Goal: Communication & Community: Answer question/provide support

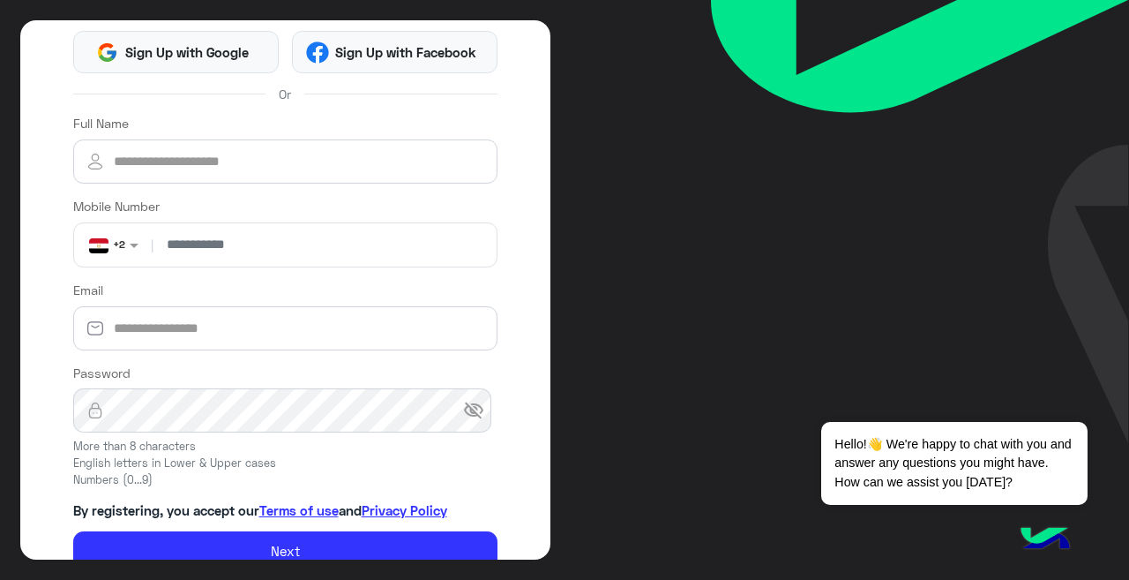
scroll to position [161, 0]
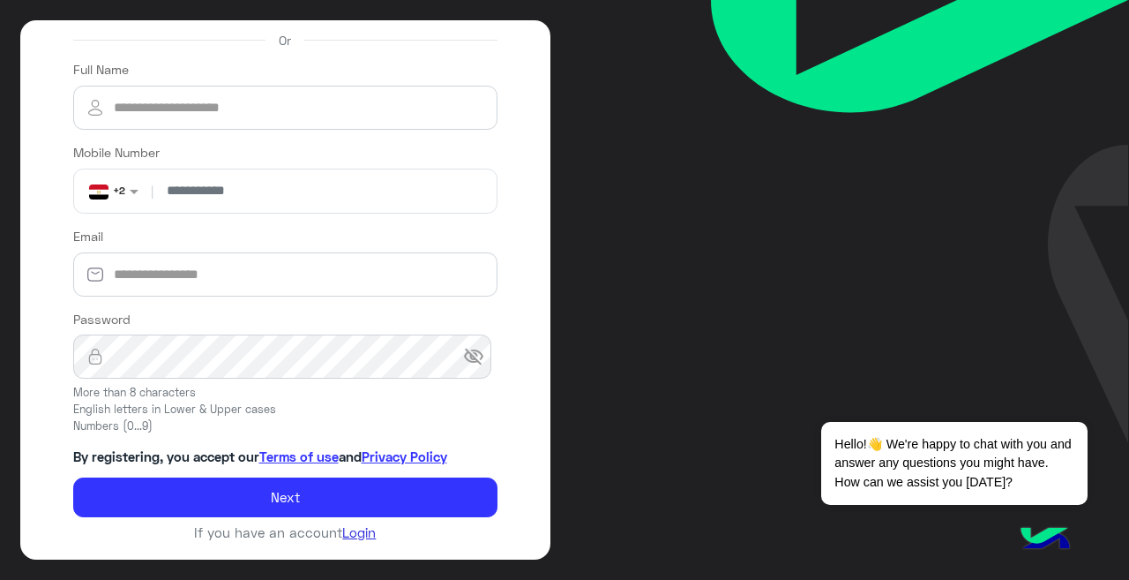
click at [344, 532] on link "Login" at bounding box center [359, 532] width 34 height 16
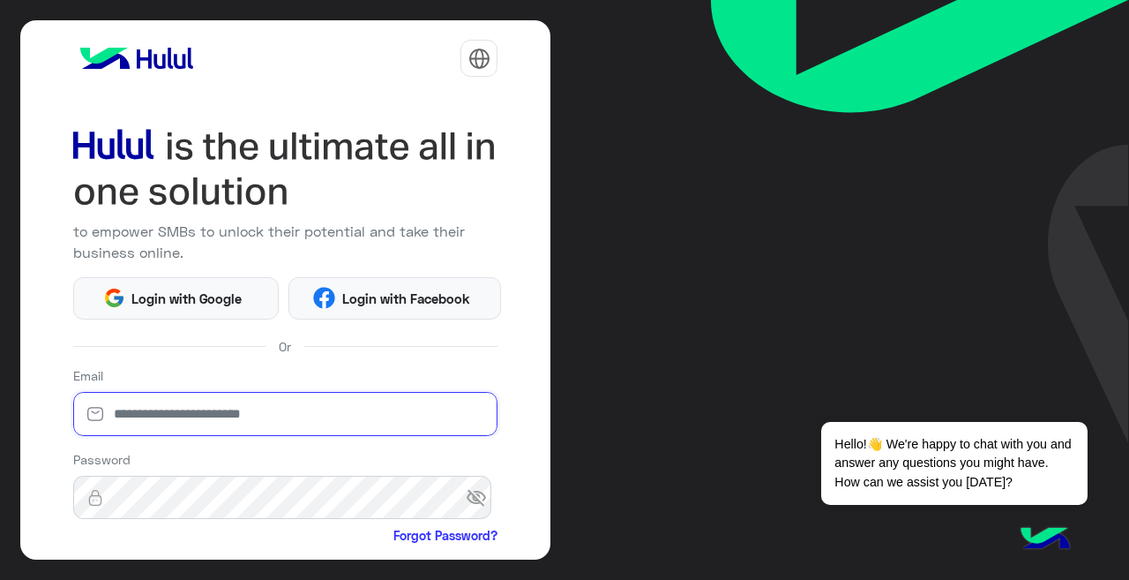
click at [127, 419] on input "email" at bounding box center [285, 414] width 425 height 44
click at [467, 490] on span "visibility_off" at bounding box center [482, 498] width 32 height 32
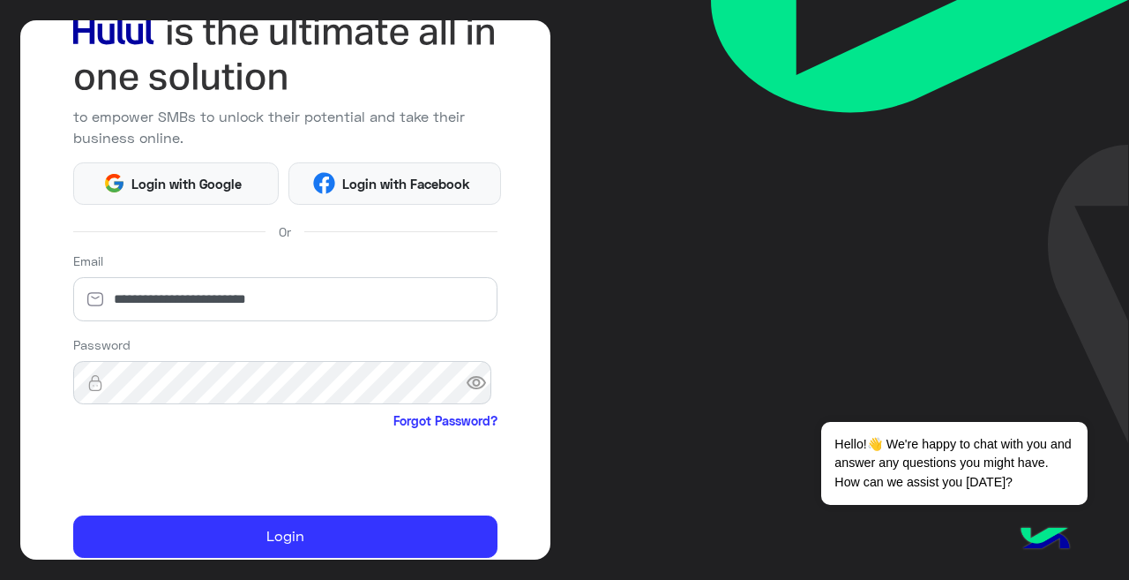
scroll to position [145, 0]
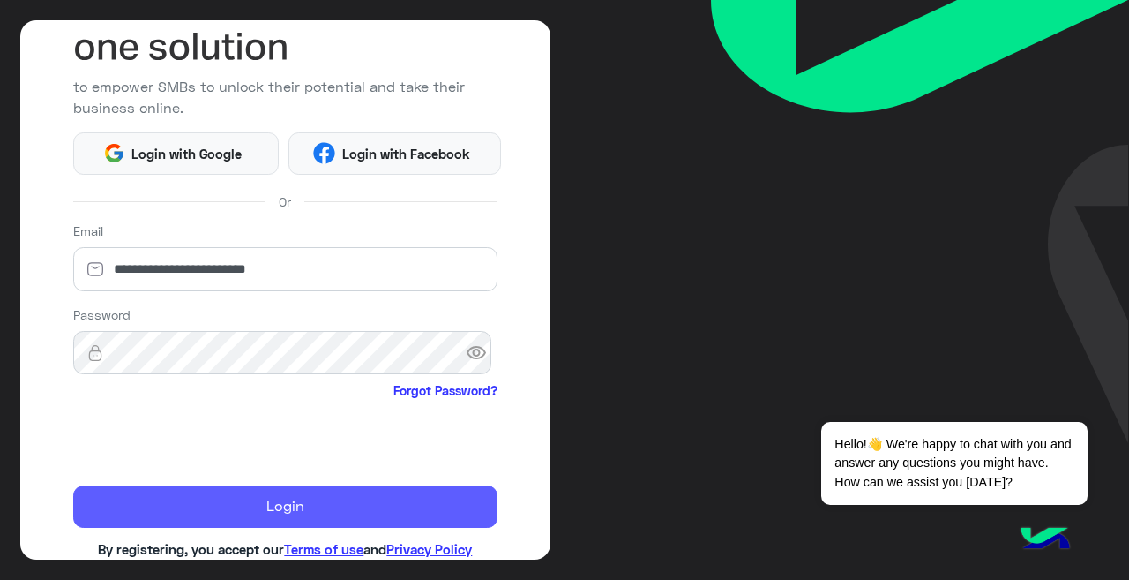
click at [224, 505] on button "Login" at bounding box center [285, 506] width 425 height 42
click at [253, 504] on button "Login" at bounding box center [285, 506] width 425 height 42
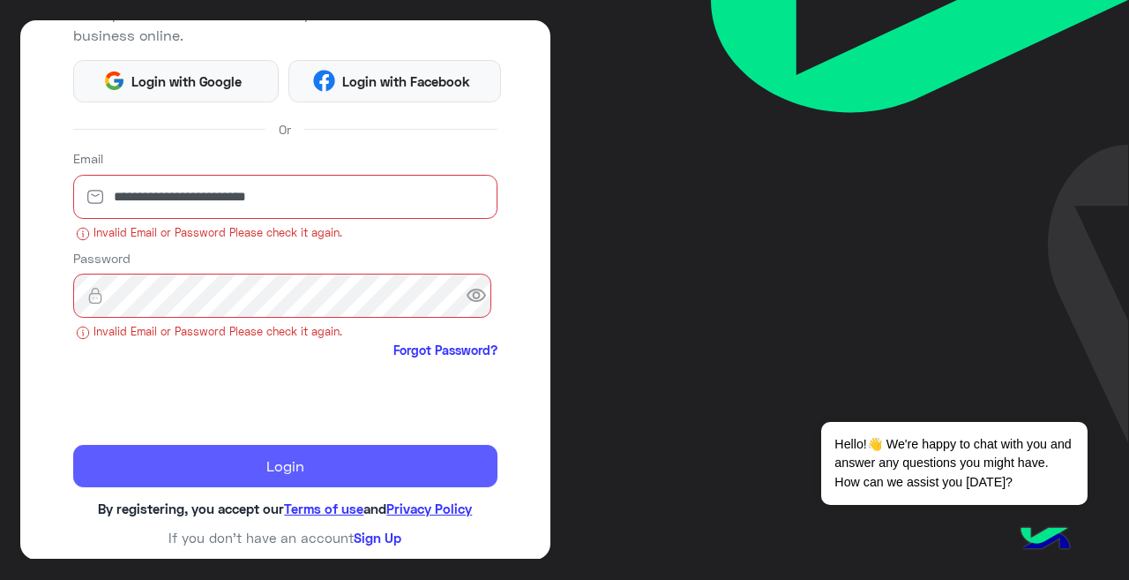
scroll to position [215, 0]
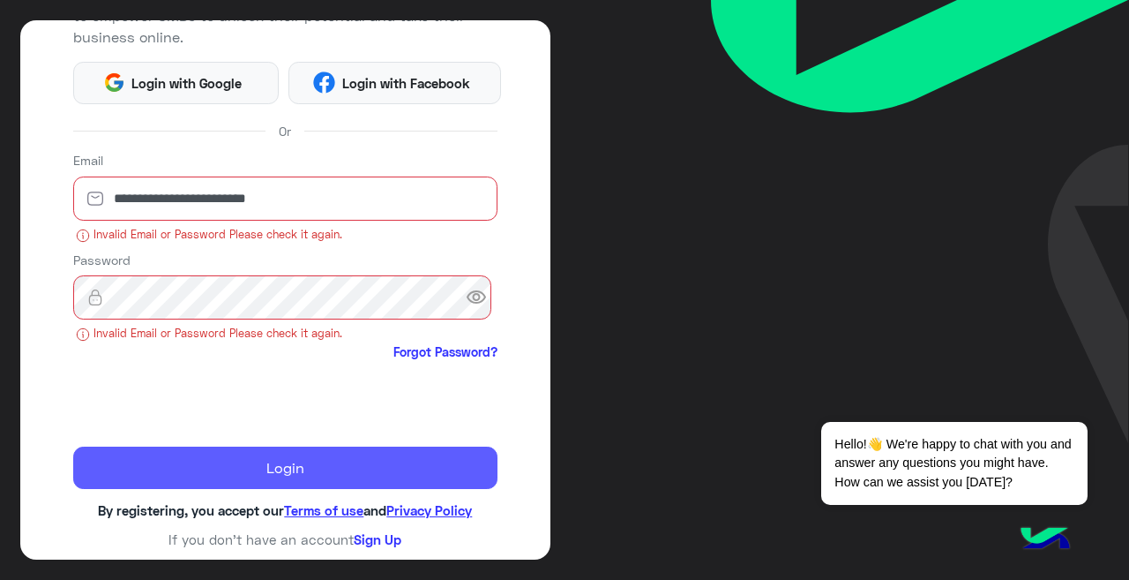
click at [228, 470] on button "Login" at bounding box center [285, 467] width 425 height 42
click at [195, 478] on button "Login" at bounding box center [285, 467] width 425 height 42
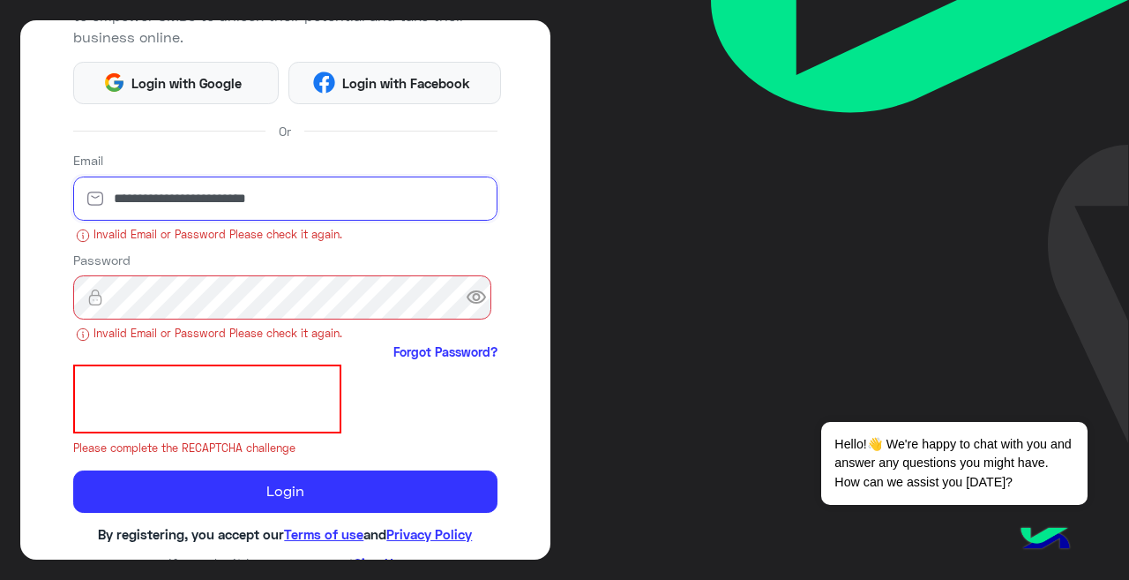
click at [318, 202] on input "**********" at bounding box center [285, 198] width 425 height 44
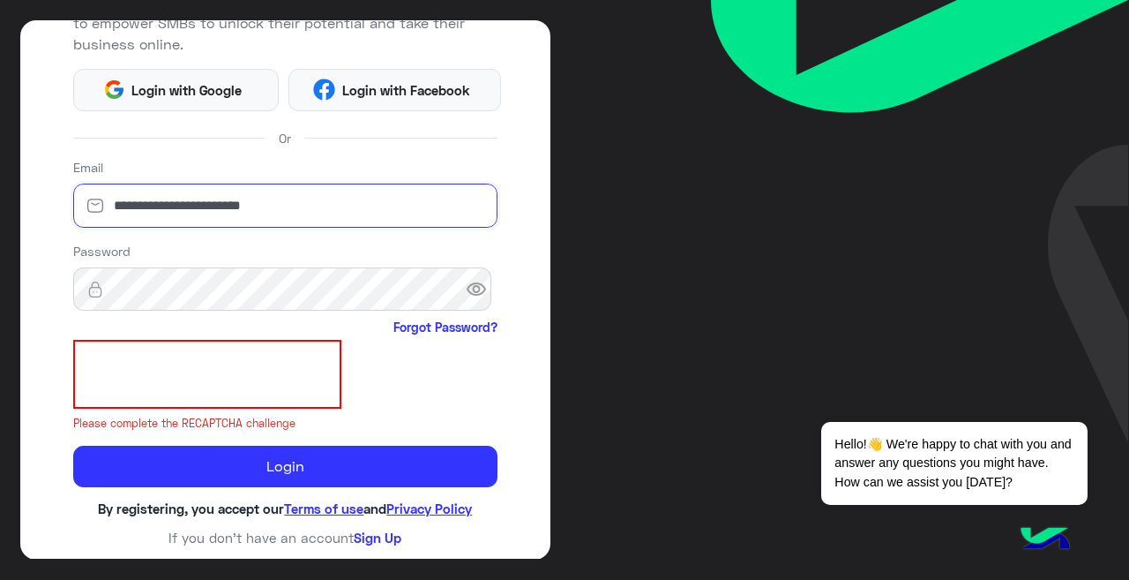
scroll to position [206, 0]
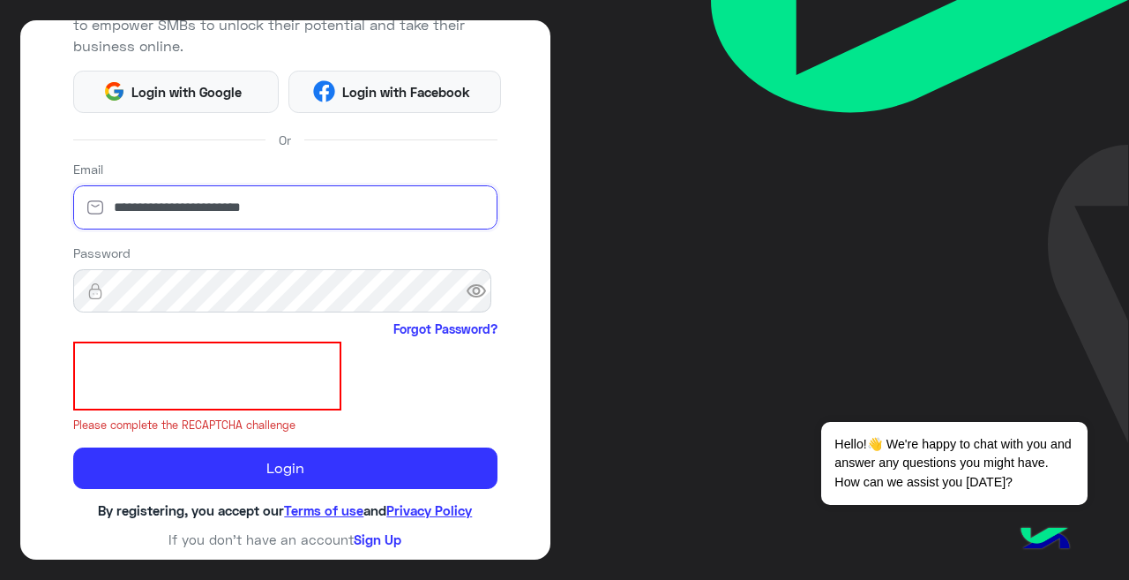
type input "**********"
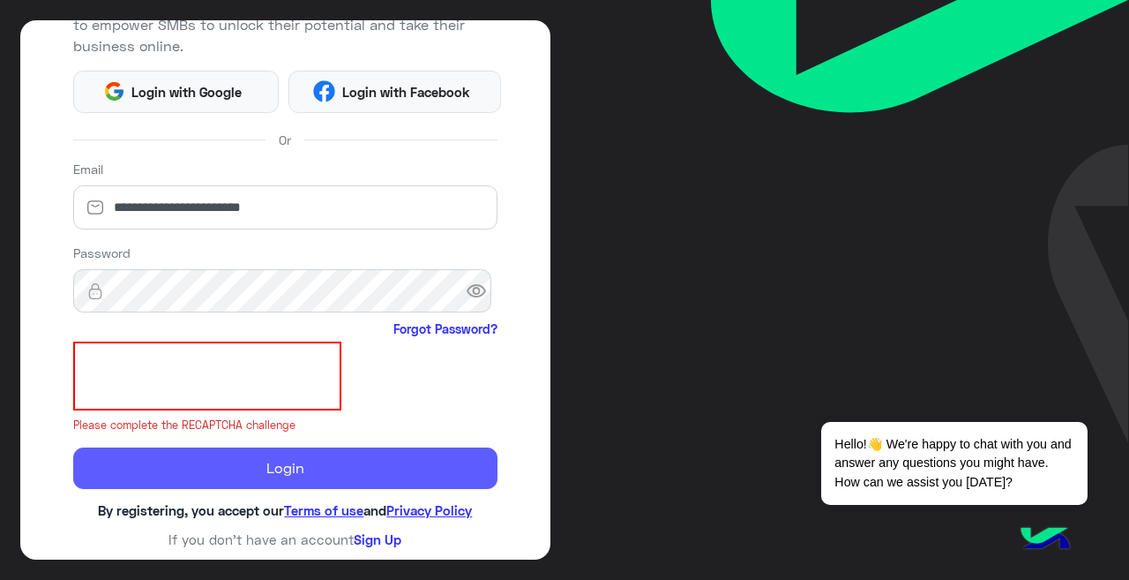
scroll to position [183, 0]
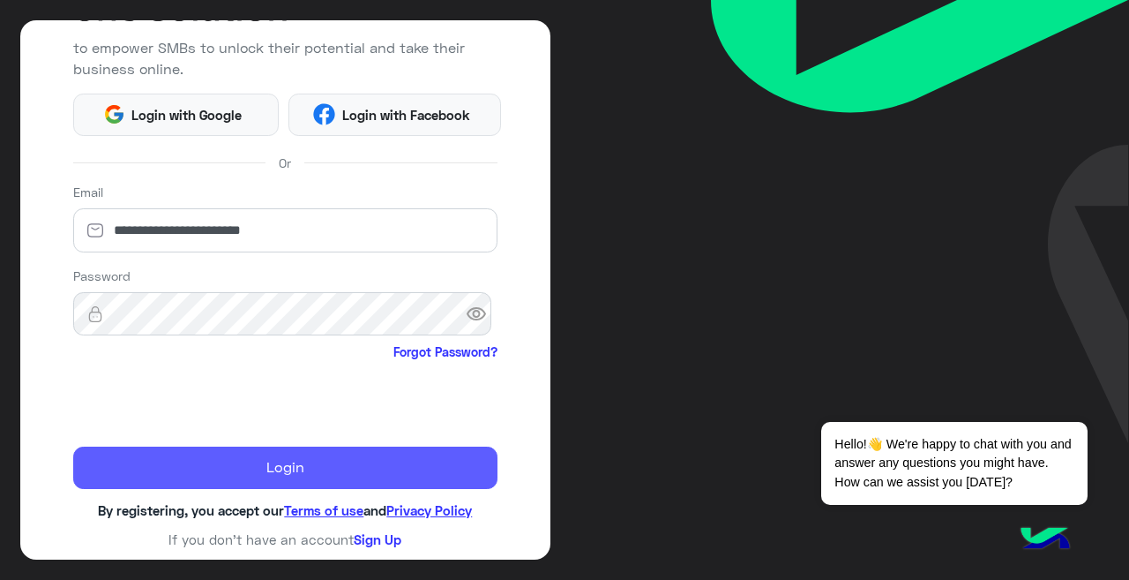
click at [188, 469] on button "Login" at bounding box center [285, 467] width 425 height 42
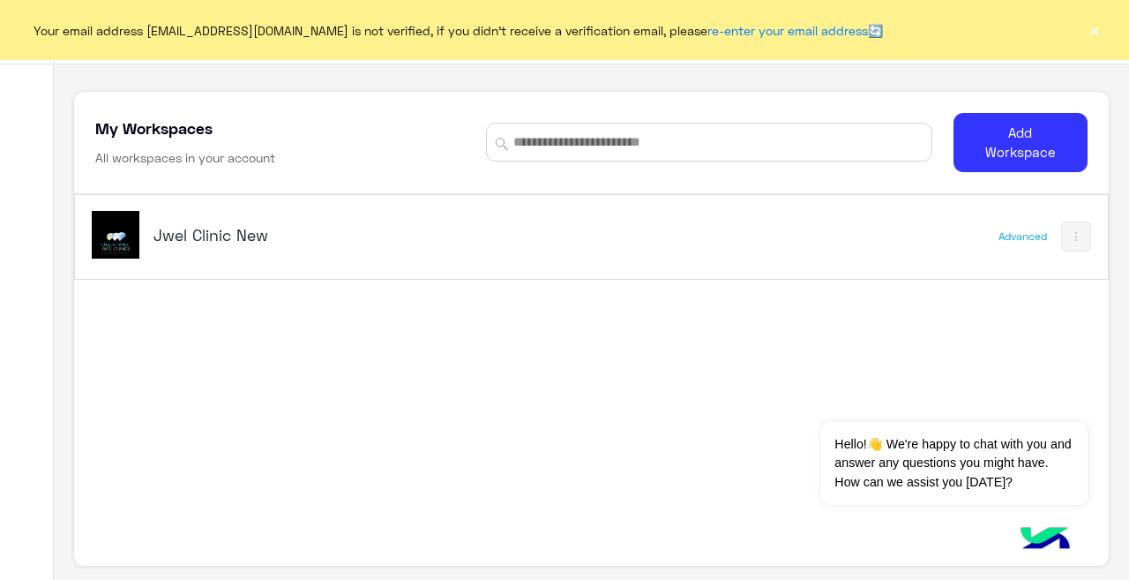
click at [204, 223] on div "Jwel Clinic New" at bounding box center [392, 236] width 600 height 51
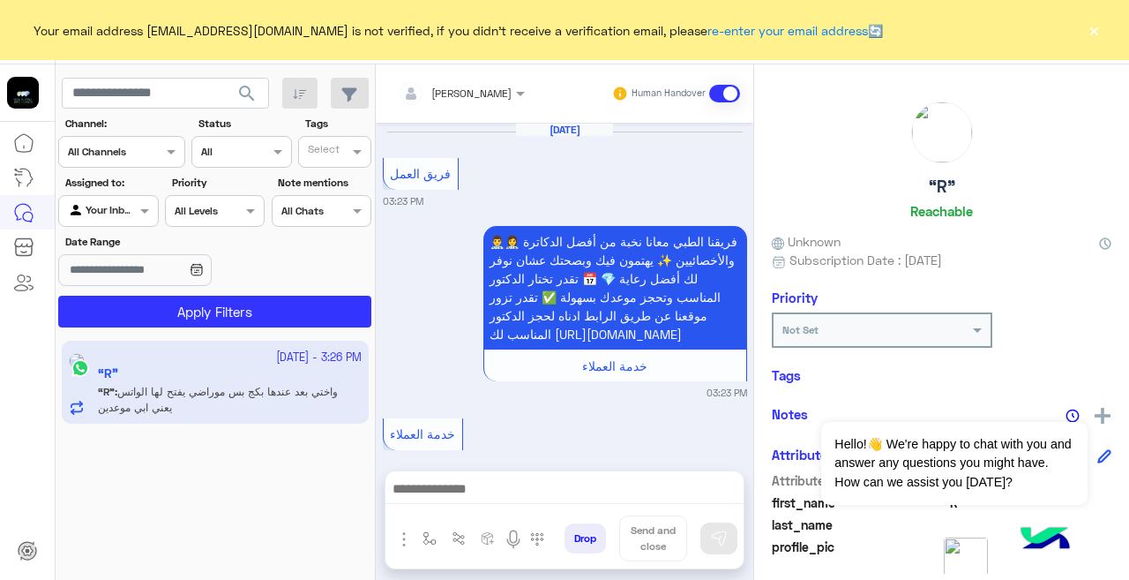
scroll to position [586, 0]
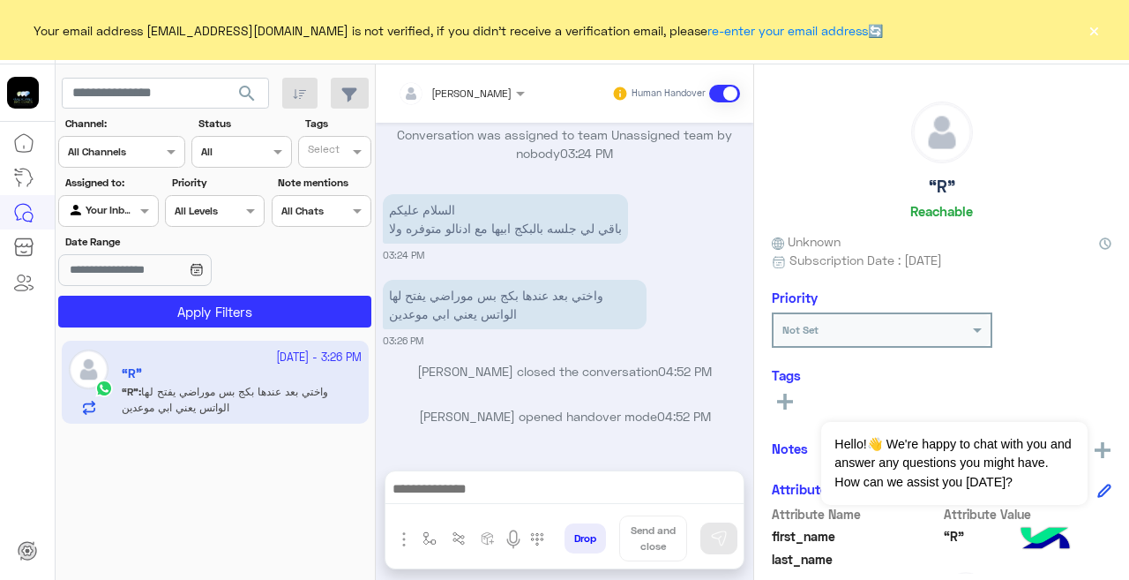
click at [728, 96] on span at bounding box center [724, 94] width 31 height 18
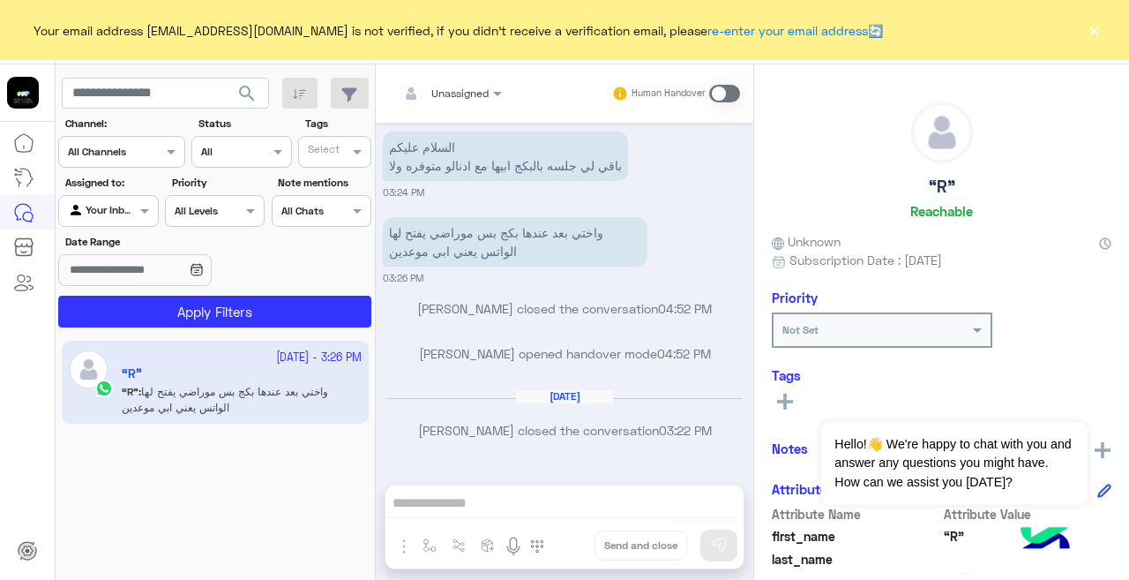
click at [729, 93] on span at bounding box center [724, 94] width 31 height 18
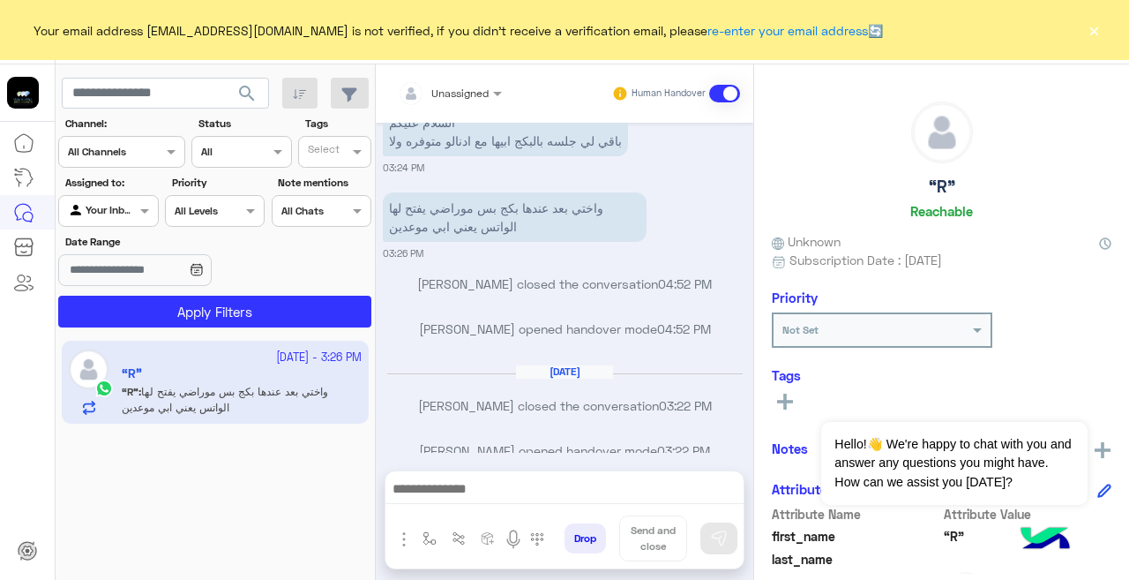
scroll to position [723, 0]
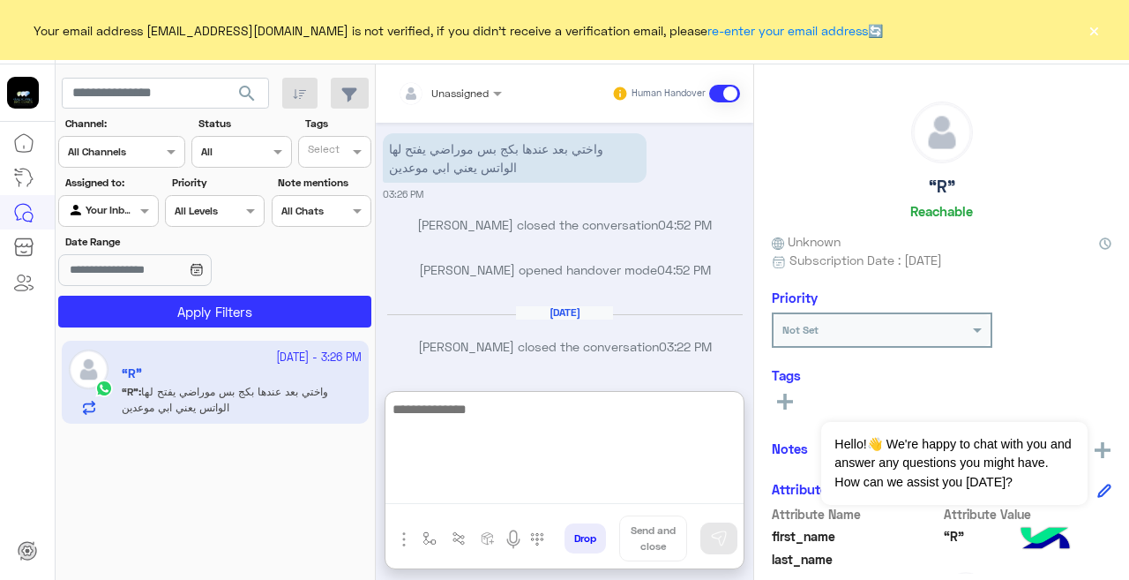
click at [572, 488] on textarea at bounding box center [564, 451] width 358 height 106
type textarea "*"
type textarea "**********"
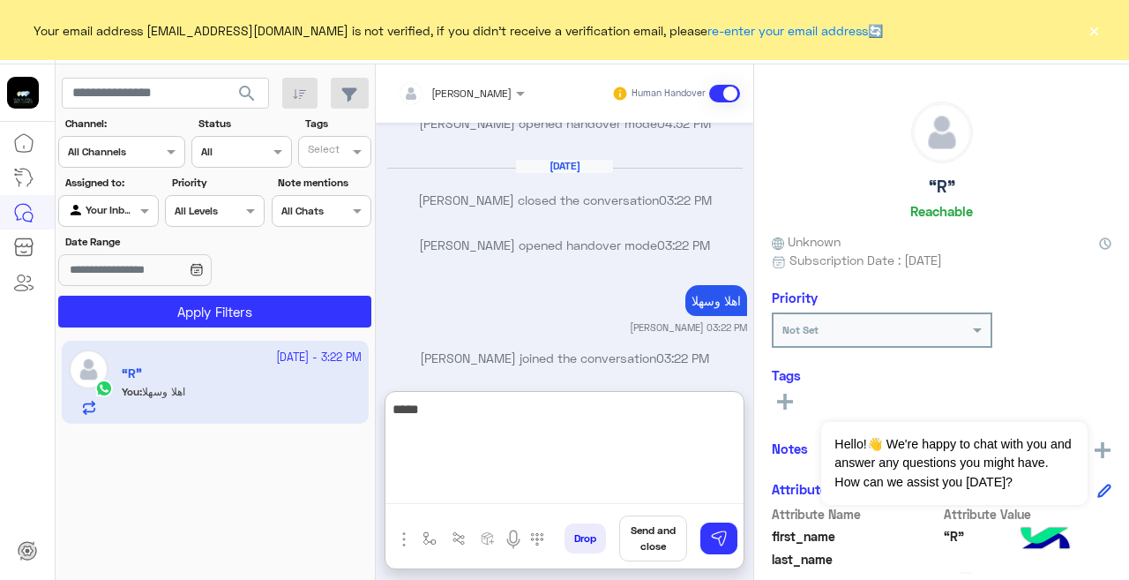
scroll to position [916, 0]
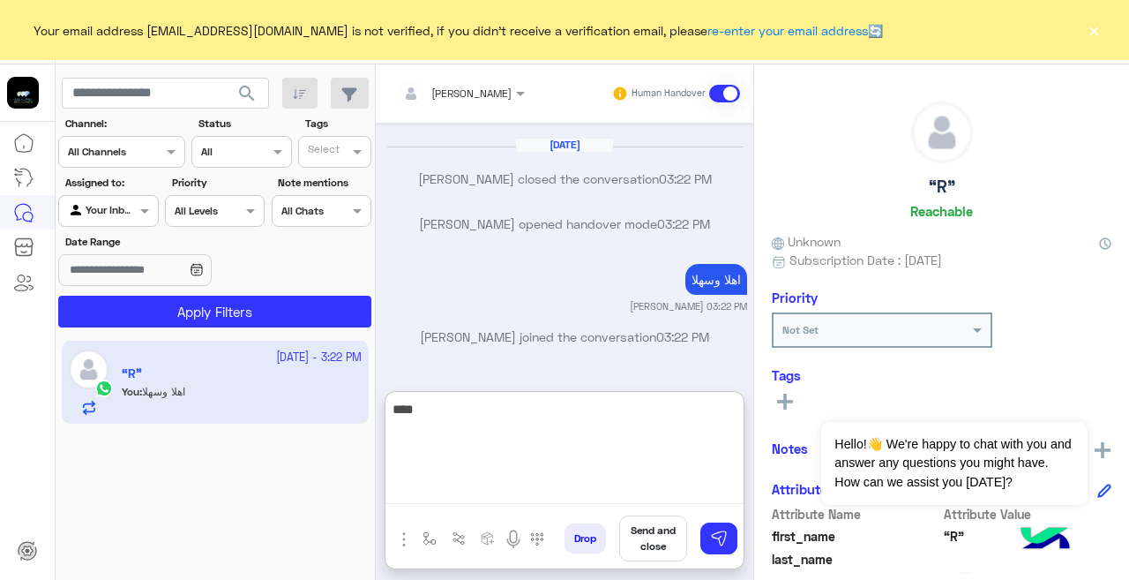
type textarea "*****"
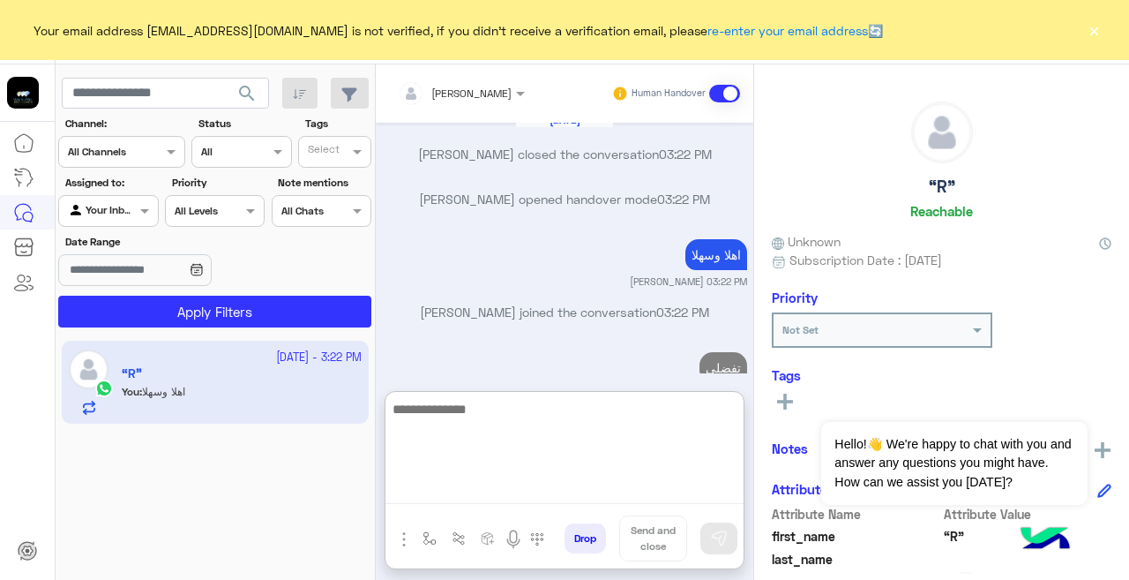
scroll to position [983, 0]
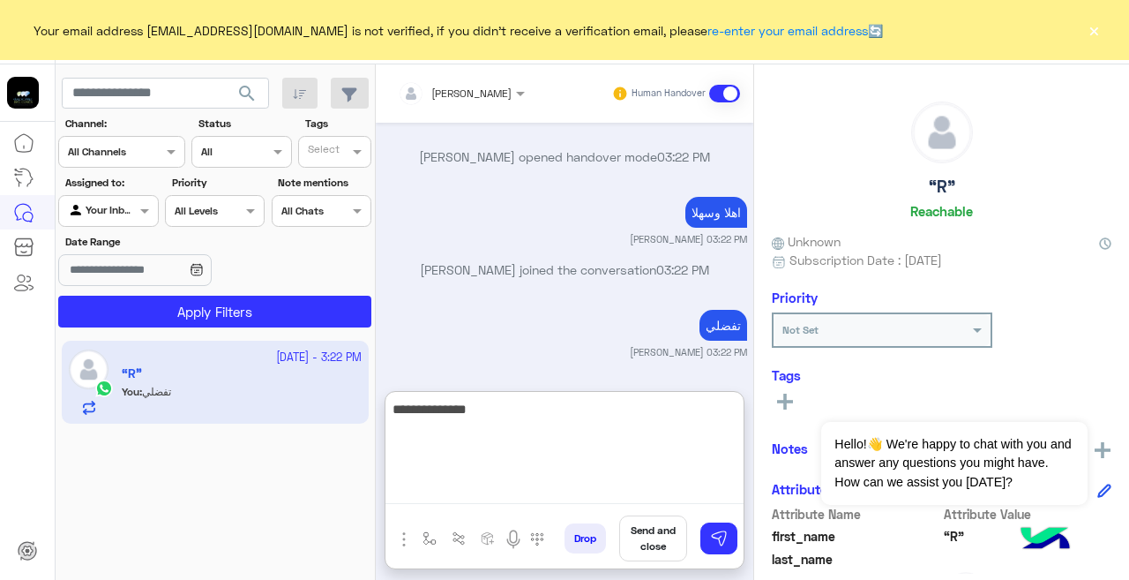
type textarea "**********"
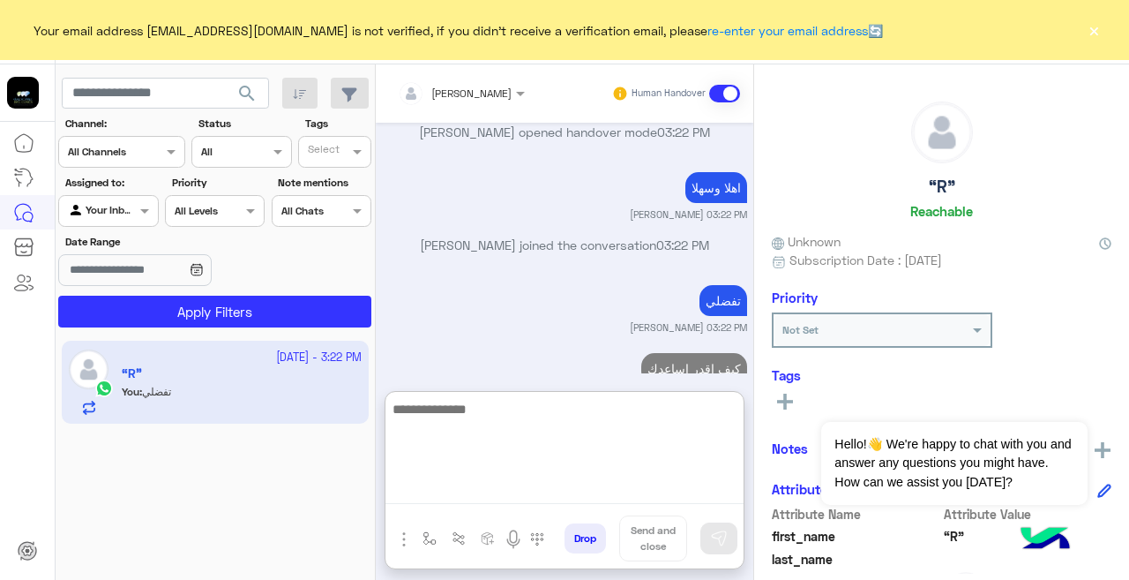
scroll to position [1050, 0]
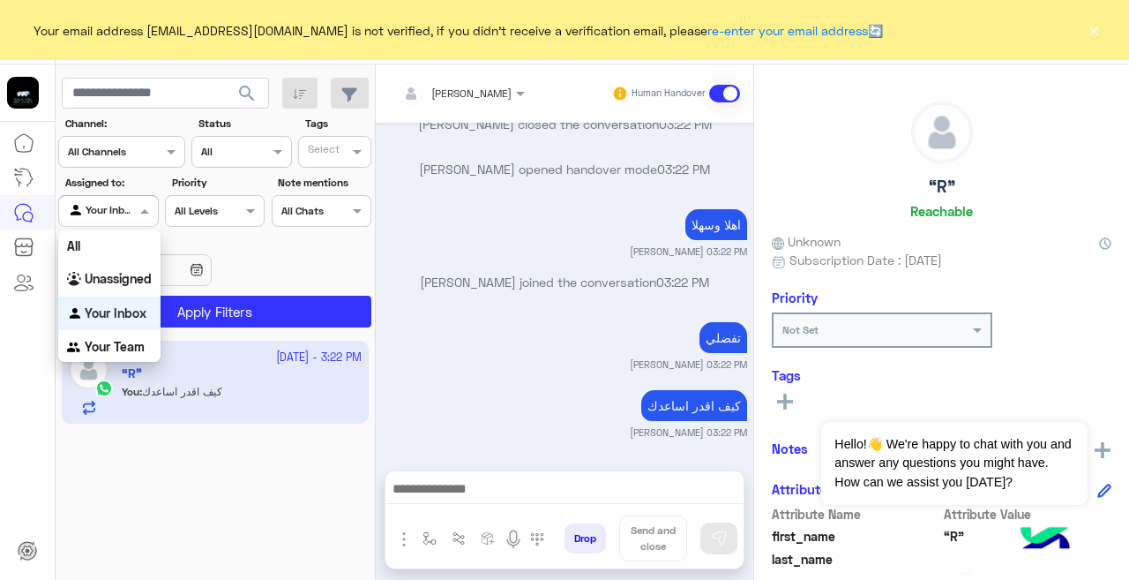
click at [131, 213] on div at bounding box center [108, 208] width 98 height 17
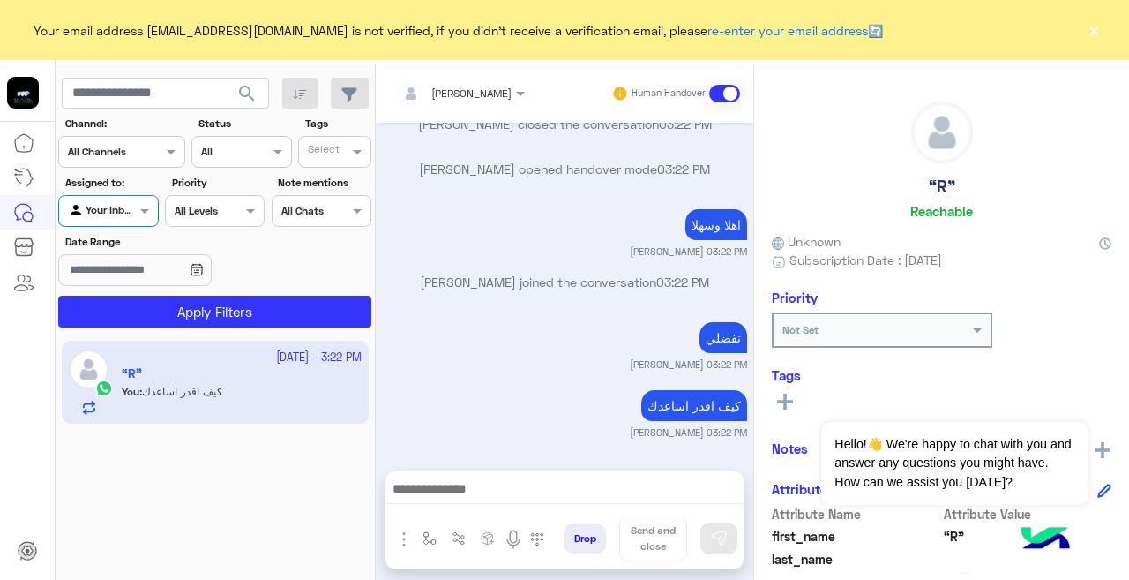
click at [131, 213] on div at bounding box center [108, 208] width 98 height 17
click at [1090, 27] on button "×" at bounding box center [1094, 30] width 18 height 18
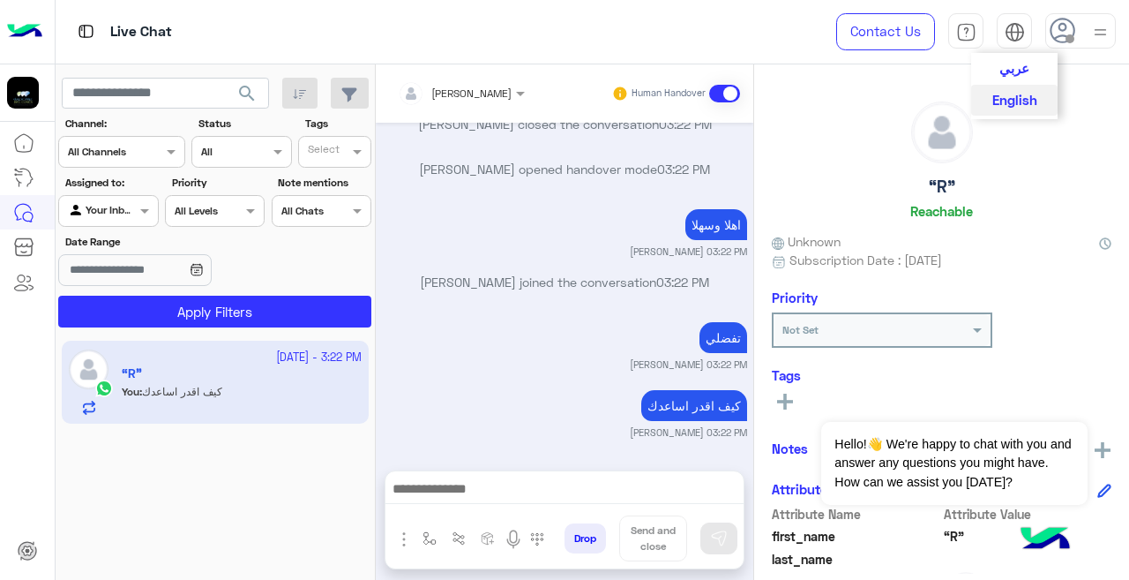
click at [1009, 29] on img at bounding box center [1015, 32] width 20 height 20
click at [998, 69] on button "عربي" at bounding box center [1014, 68] width 86 height 30
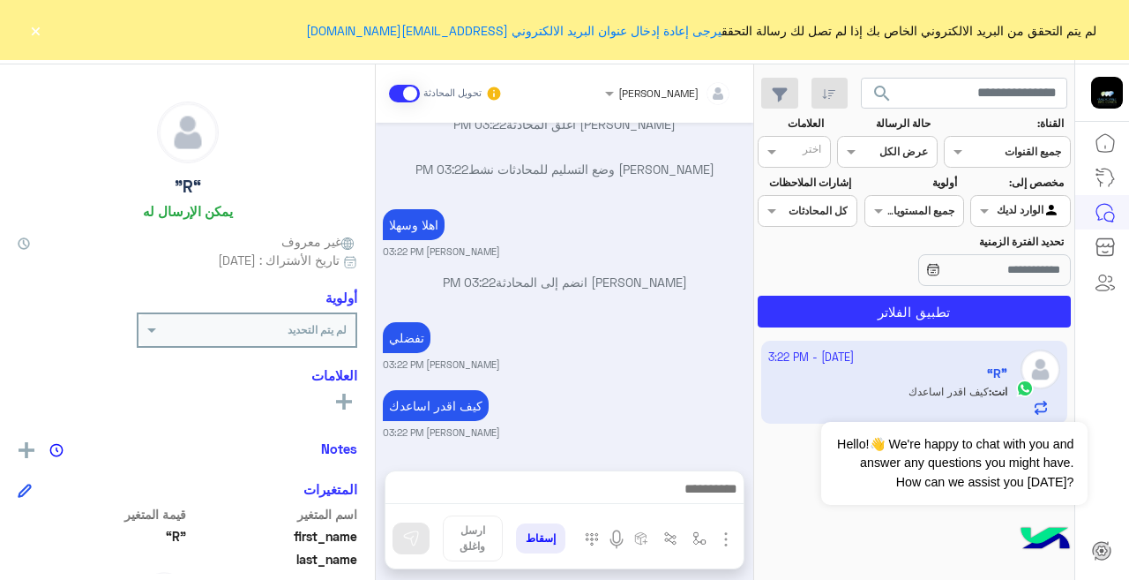
click at [31, 34] on button "×" at bounding box center [35, 30] width 18 height 18
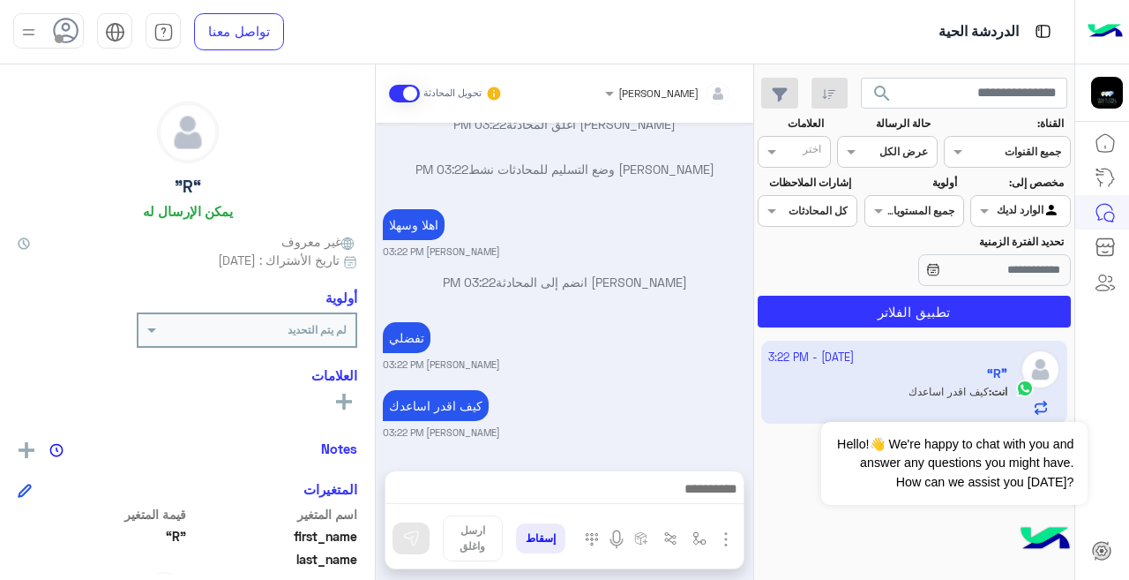
click at [997, 217] on div "الوارد لديك" at bounding box center [1029, 211] width 64 height 18
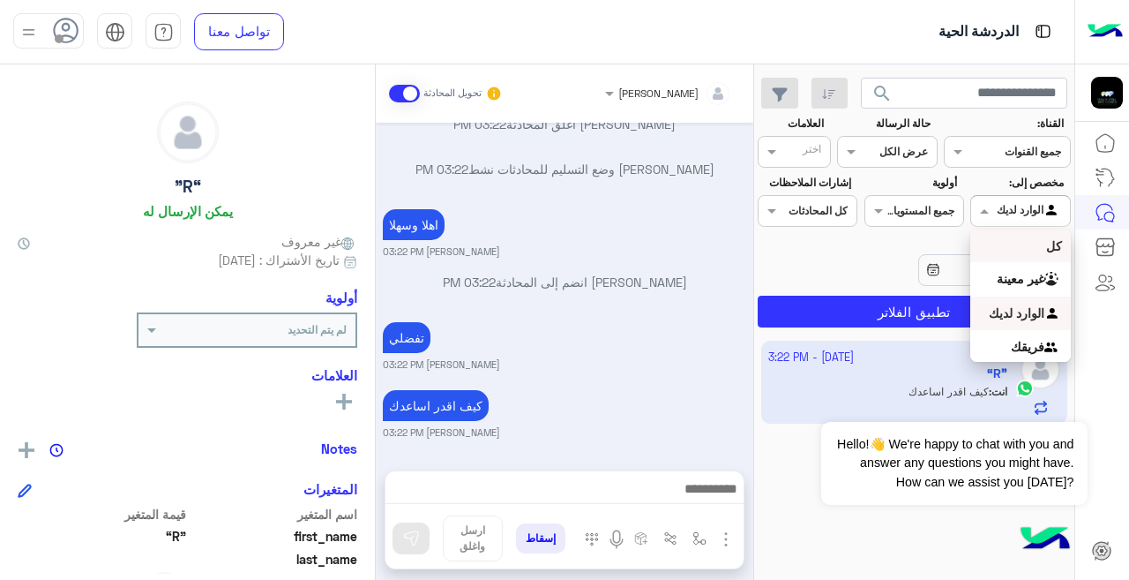
click at [1043, 251] on div "كل" at bounding box center [1020, 245] width 100 height 33
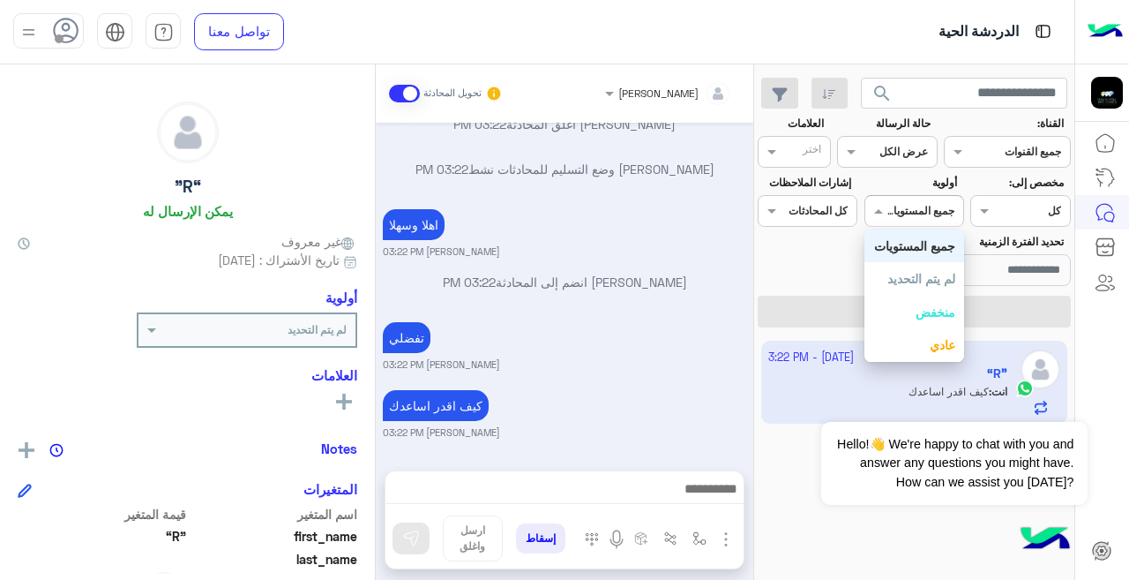
click at [893, 216] on b "جميع المستويات" at bounding box center [919, 210] width 71 height 13
click at [916, 242] on b "جميع المستويات" at bounding box center [914, 245] width 81 height 15
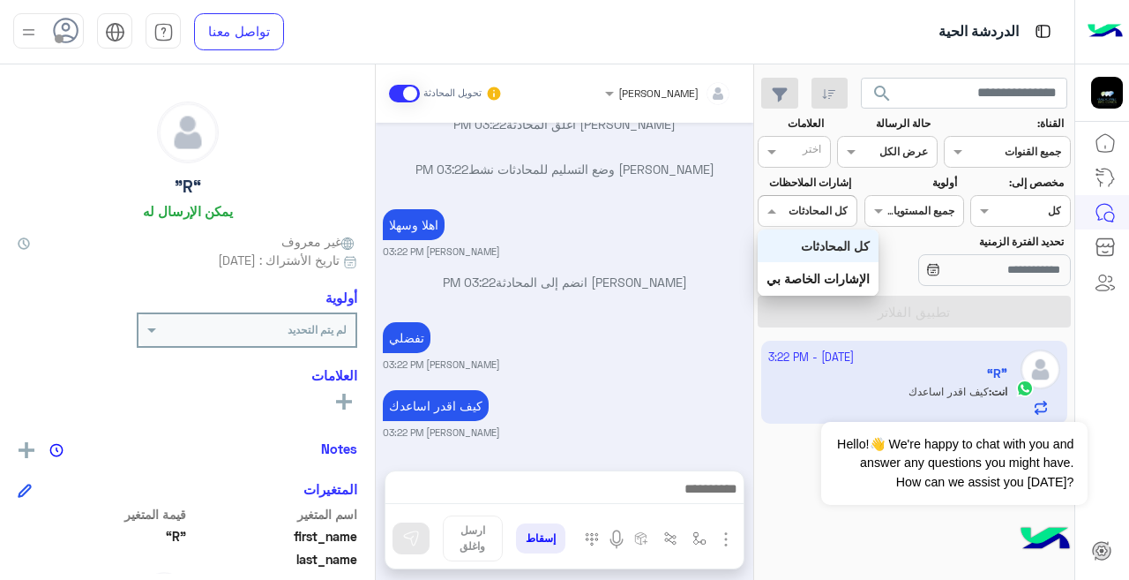
click at [822, 212] on input "text" at bounding box center [827, 209] width 41 height 16
click at [829, 237] on div "كل المحادثات" at bounding box center [818, 245] width 121 height 33
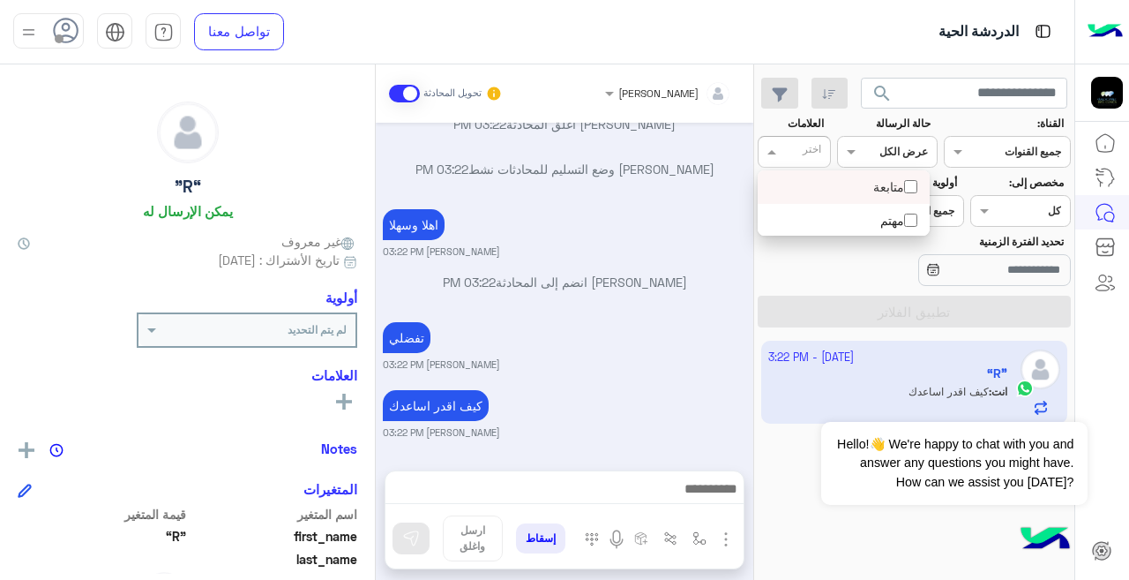
click at [814, 166] on div "اختر" at bounding box center [794, 152] width 73 height 32
click at [812, 156] on input "text" at bounding box center [803, 154] width 36 height 16
click at [798, 146] on input "text" at bounding box center [803, 154] width 36 height 16
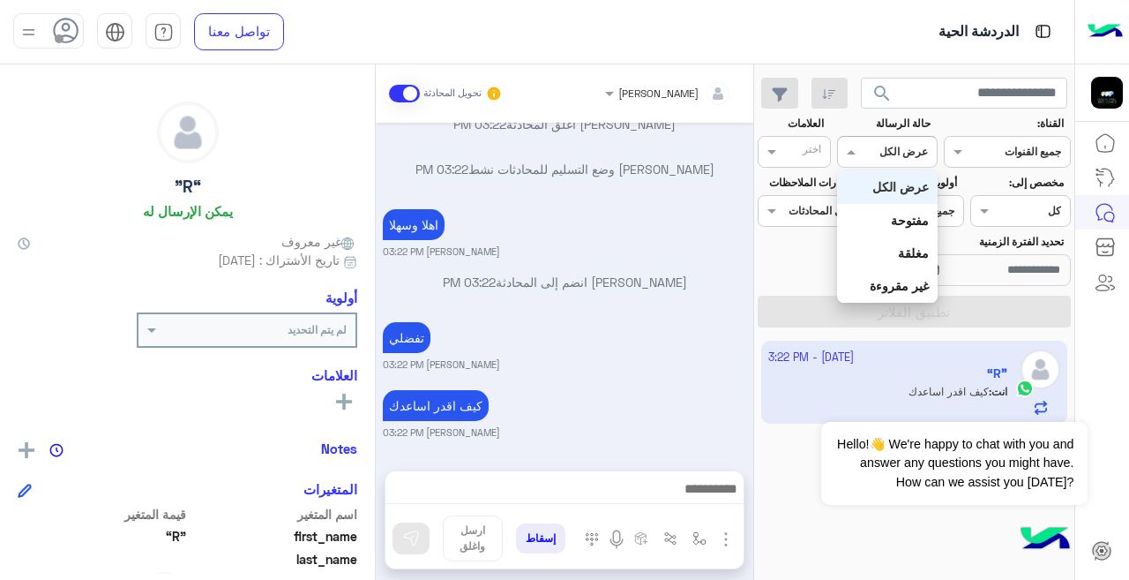
click at [879, 146] on div at bounding box center [887, 149] width 98 height 17
click at [900, 178] on div "عرض الكل" at bounding box center [887, 186] width 100 height 33
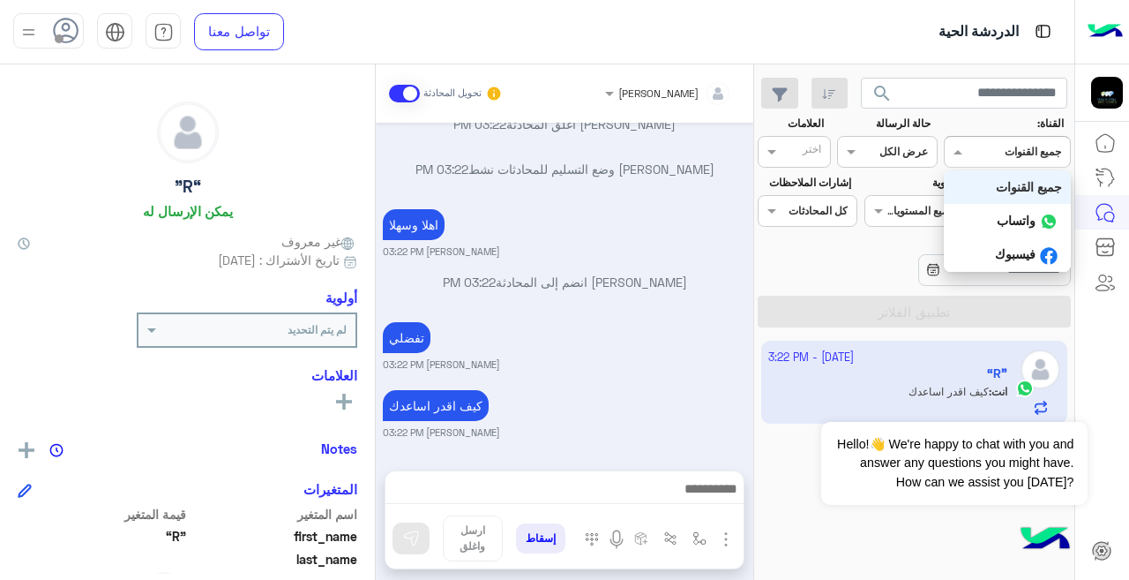
click at [965, 161] on div "القناه جميع القنوات" at bounding box center [1007, 152] width 127 height 32
click at [999, 215] on b "واتساب" at bounding box center [1016, 220] width 39 height 15
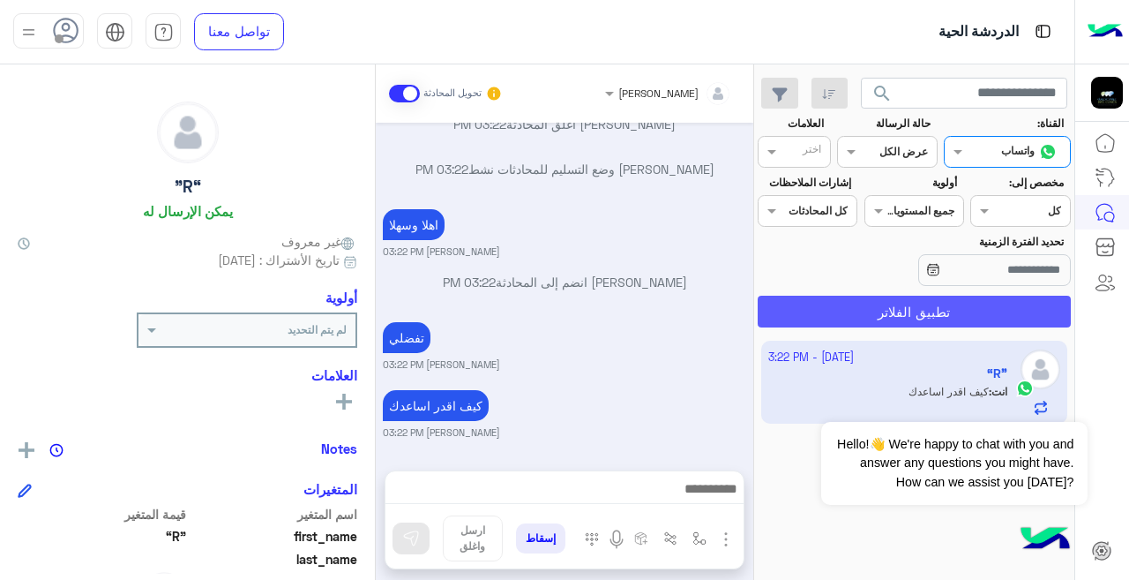
click at [920, 303] on button "تطبيق الفلاتر" at bounding box center [914, 311] width 313 height 32
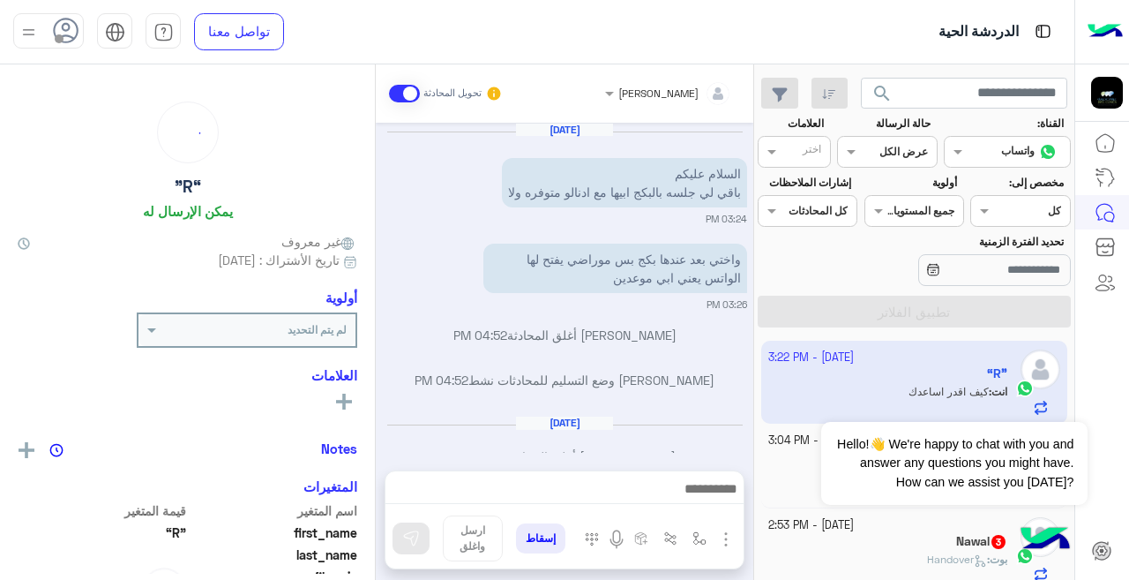
scroll to position [333, 0]
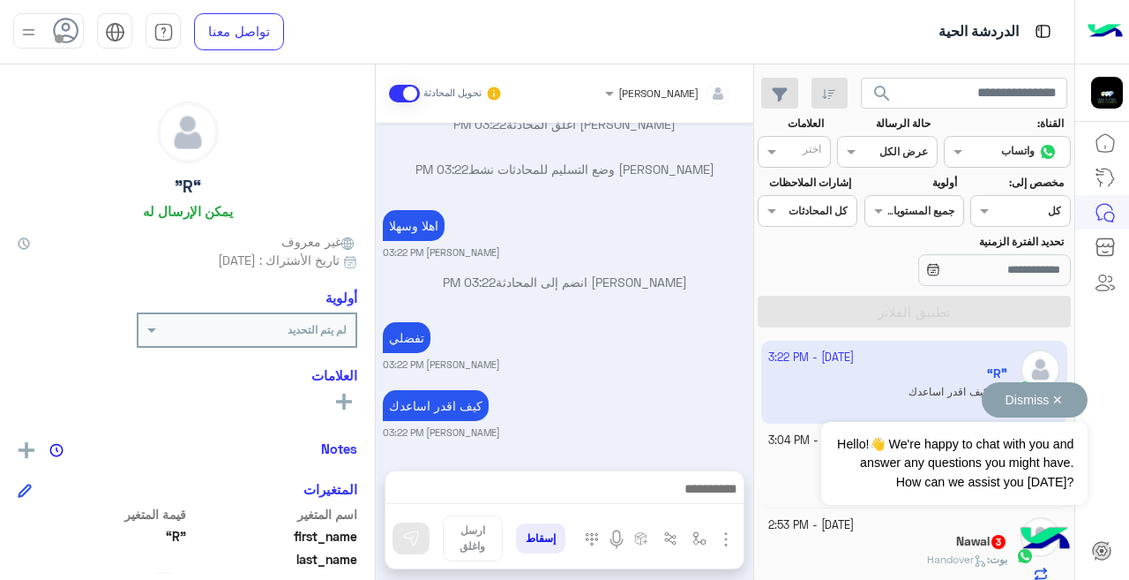
click at [1048, 398] on button "Dismiss ✕" at bounding box center [1035, 399] width 106 height 35
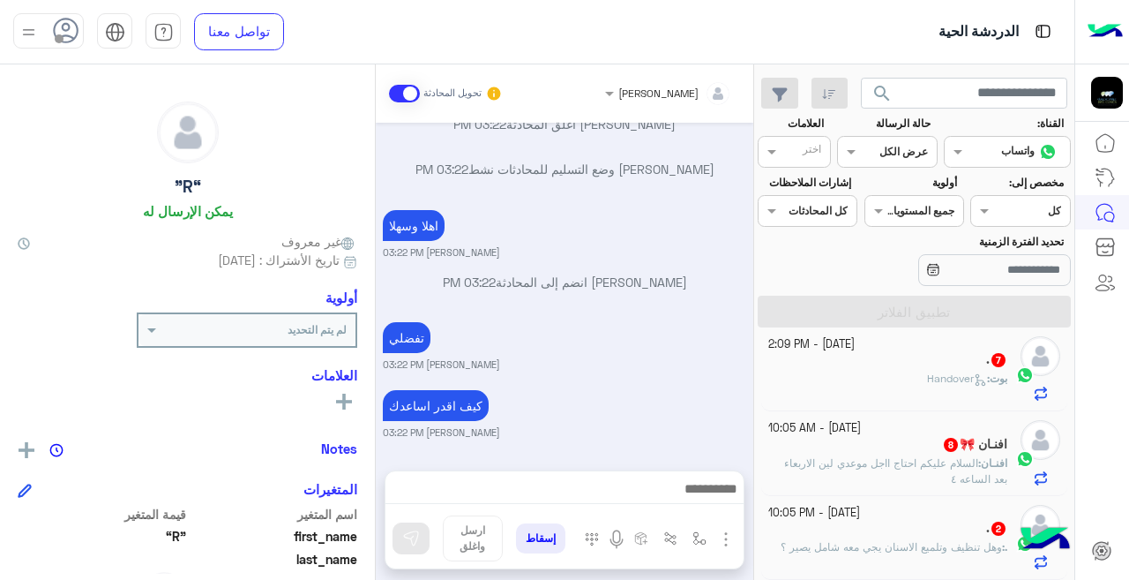
scroll to position [9, 0]
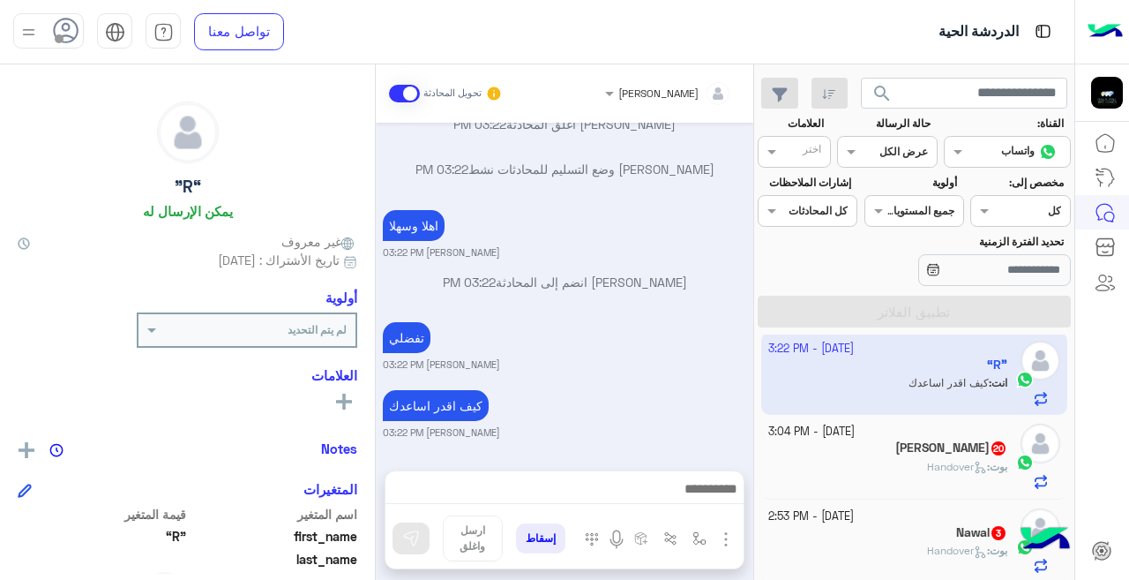
click at [855, 437] on small "[DATE] - 3:04 PM" at bounding box center [811, 431] width 86 height 17
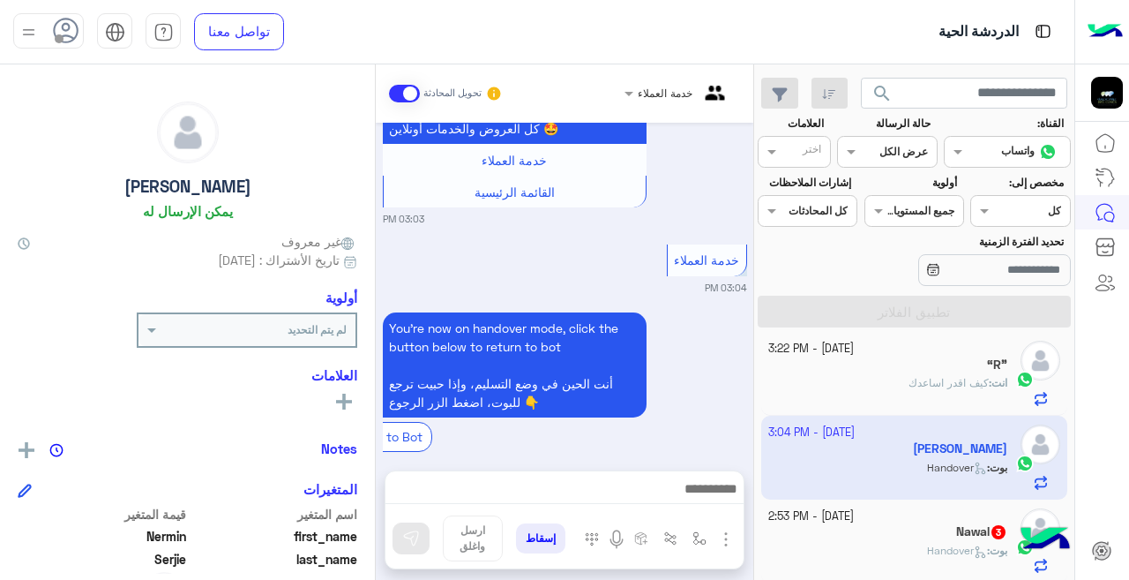
scroll to position [2368, 0]
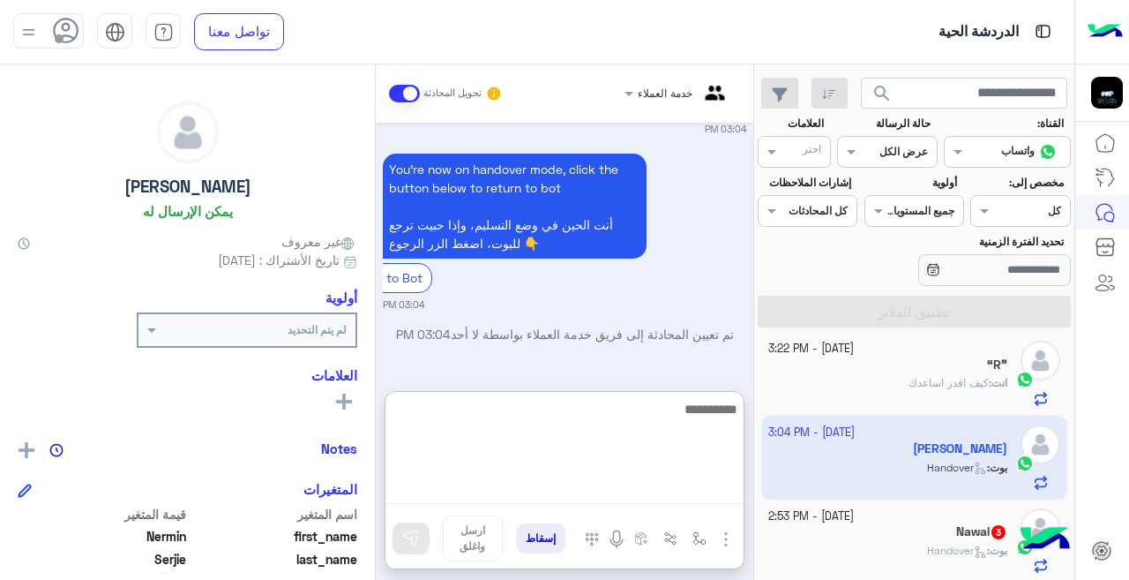
click at [570, 490] on textarea at bounding box center [564, 451] width 358 height 106
type textarea "**********"
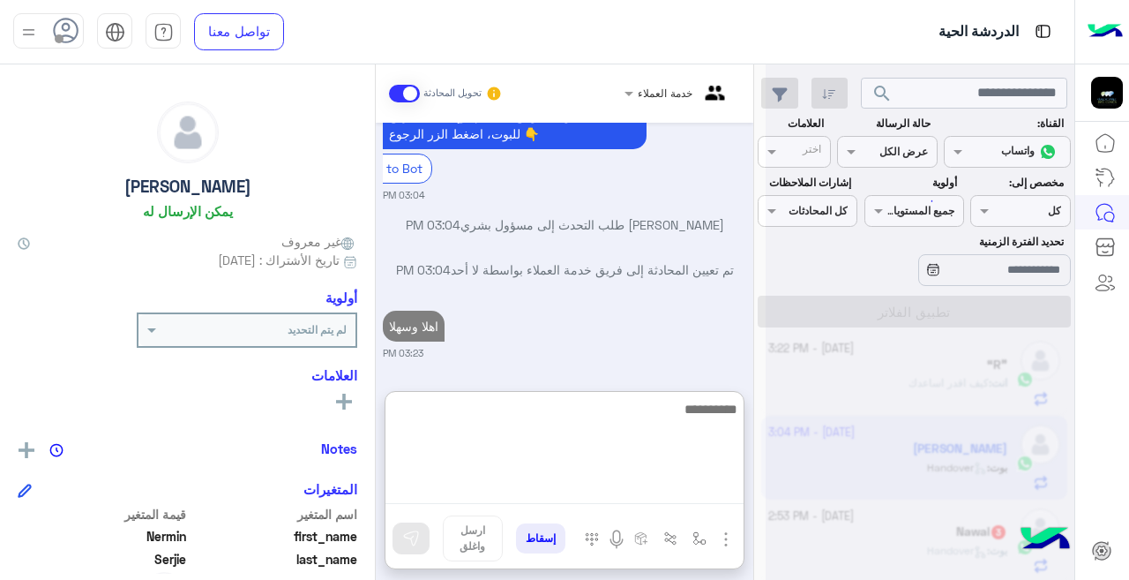
scroll to position [2515, 0]
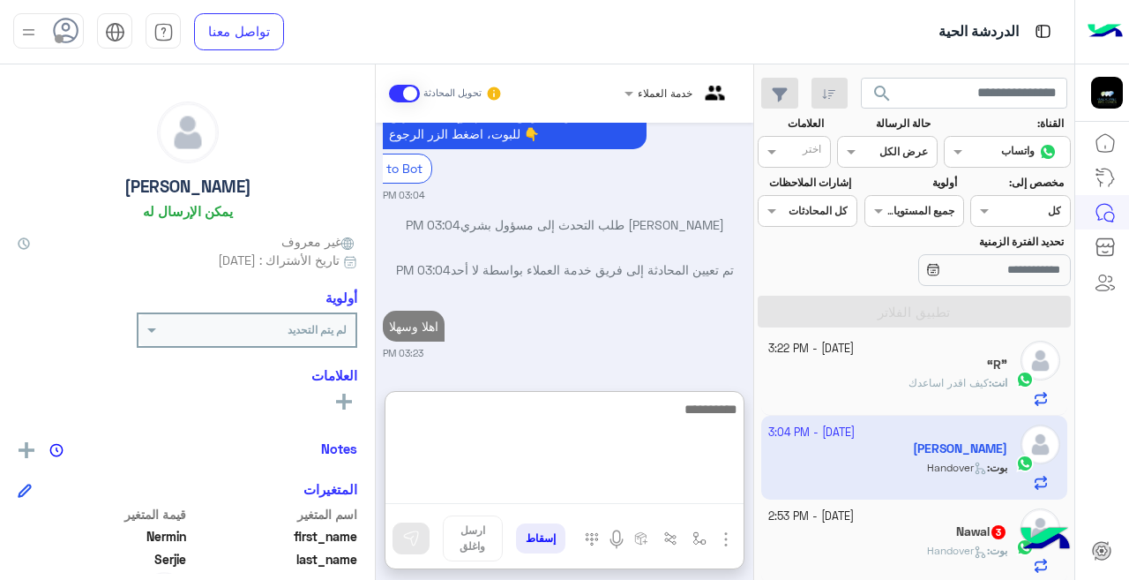
type textarea "*"
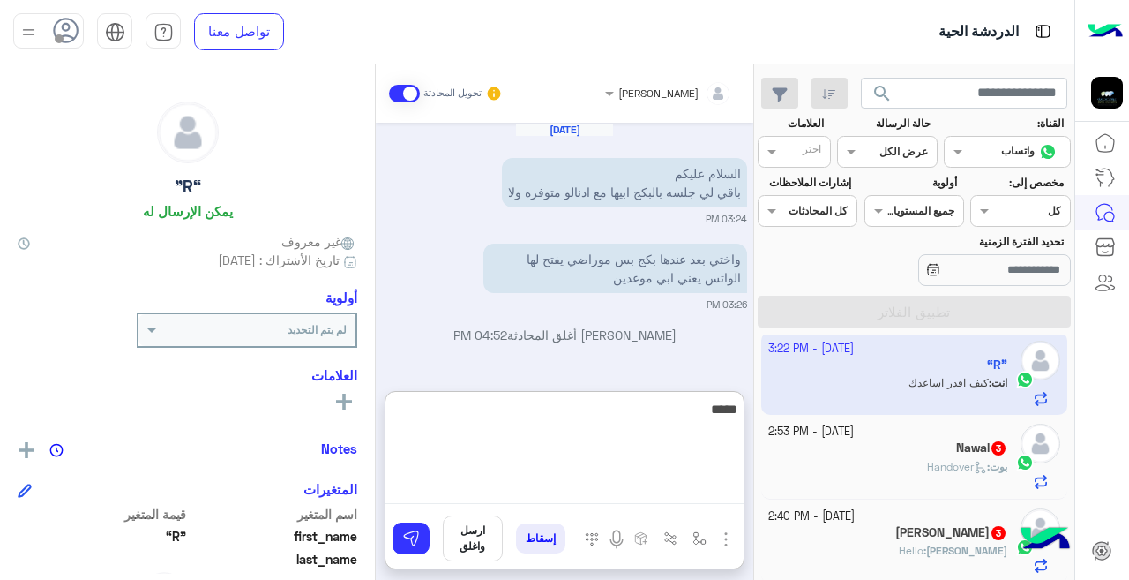
scroll to position [412, 0]
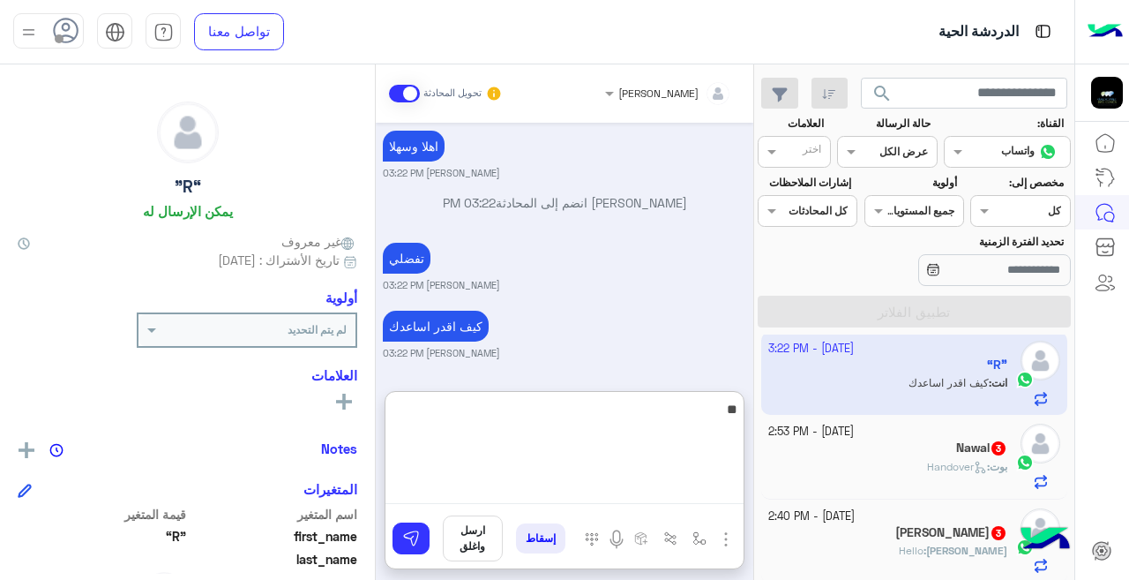
type textarea "*"
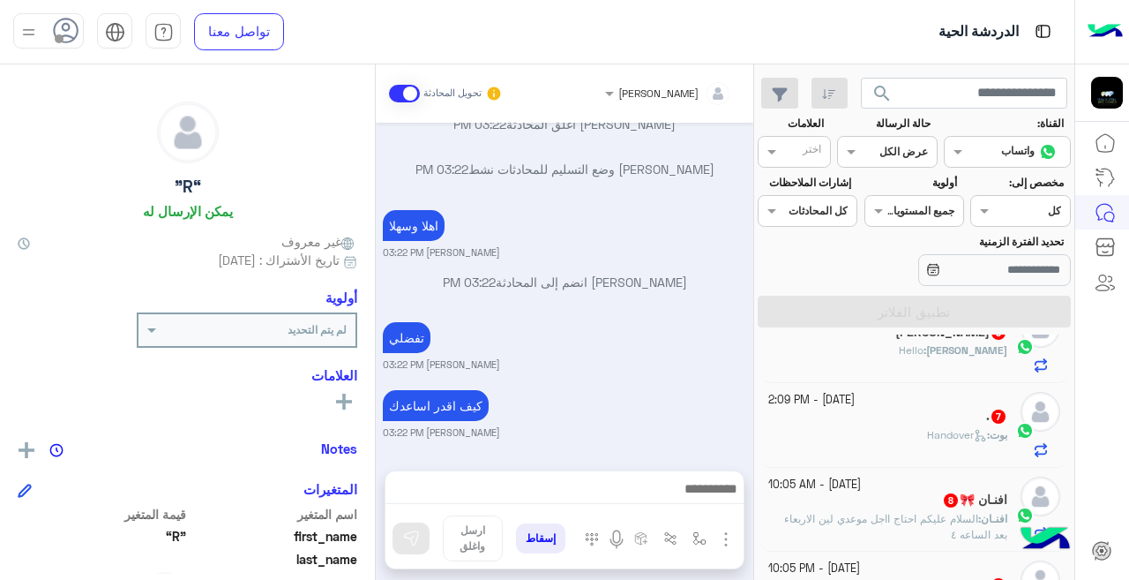
scroll to position [0, 0]
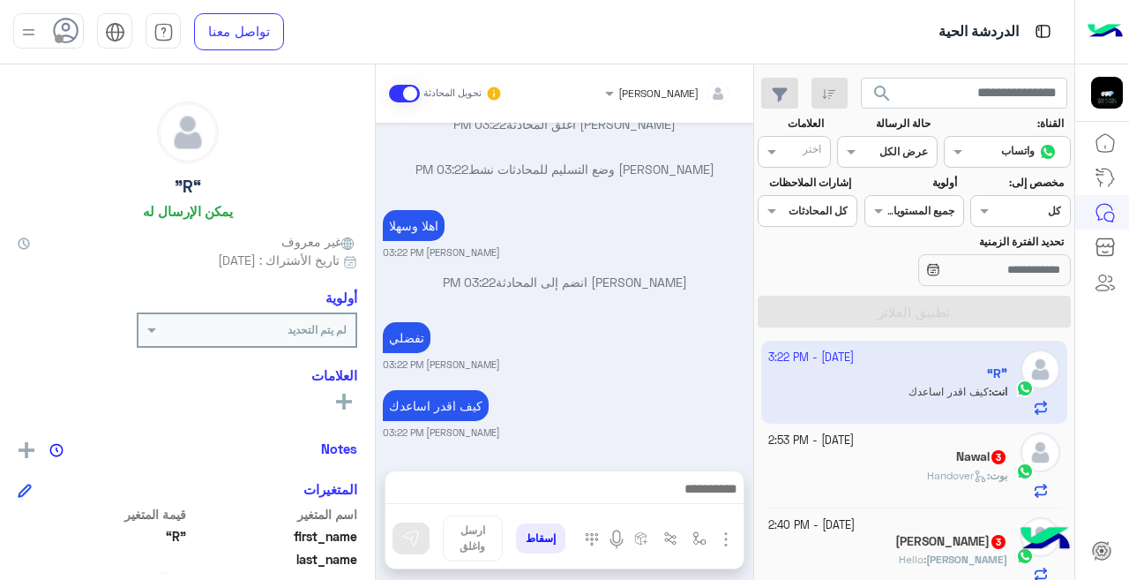
click at [916, 452] on div "Nawal 3" at bounding box center [888, 458] width 240 height 19
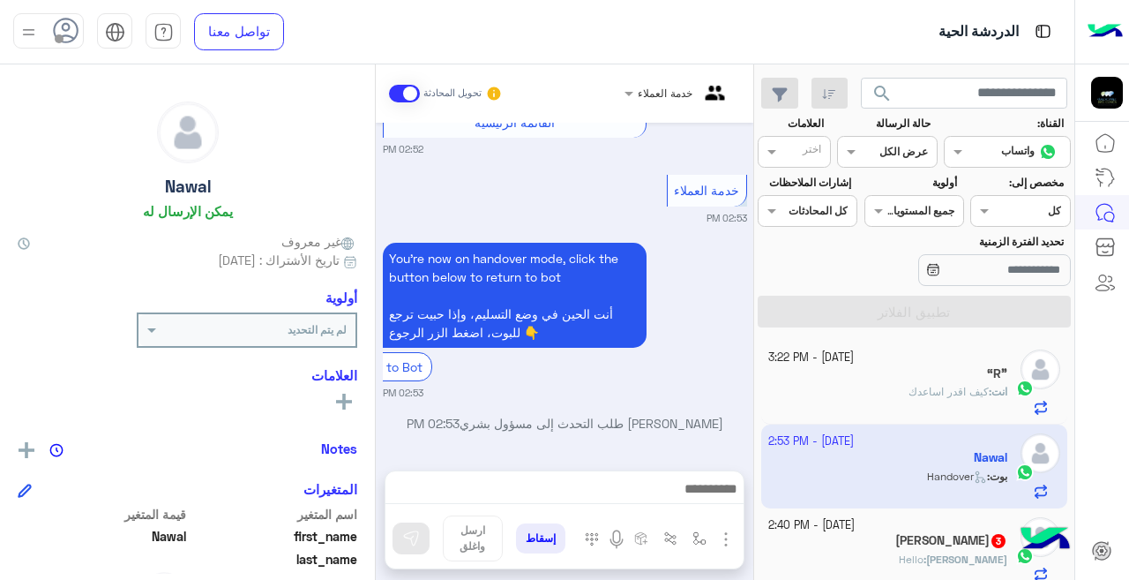
scroll to position [707, 0]
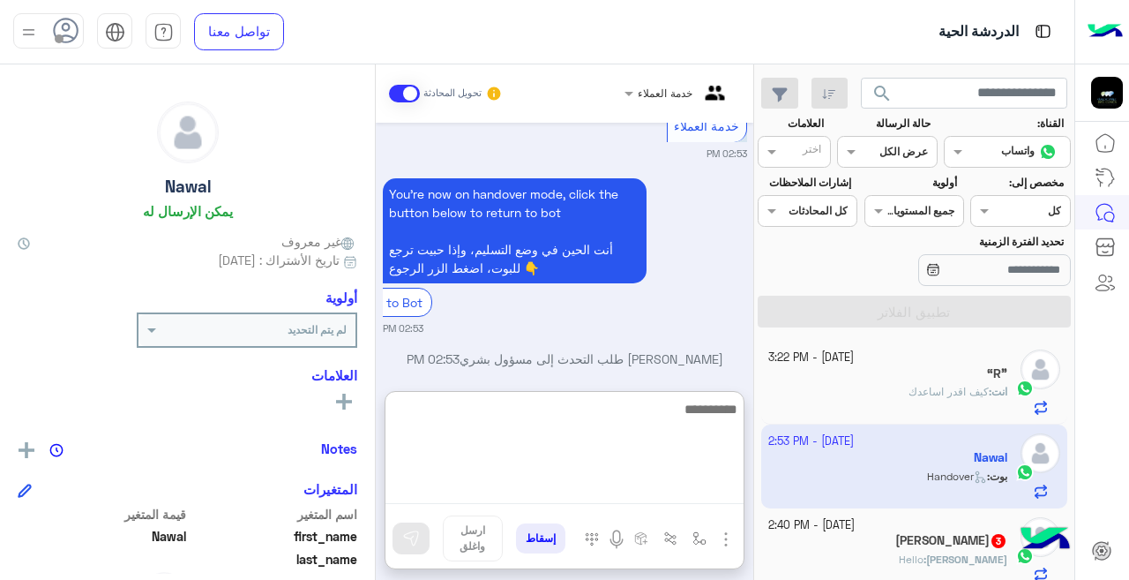
click at [545, 503] on textarea at bounding box center [564, 451] width 358 height 106
type textarea "**********"
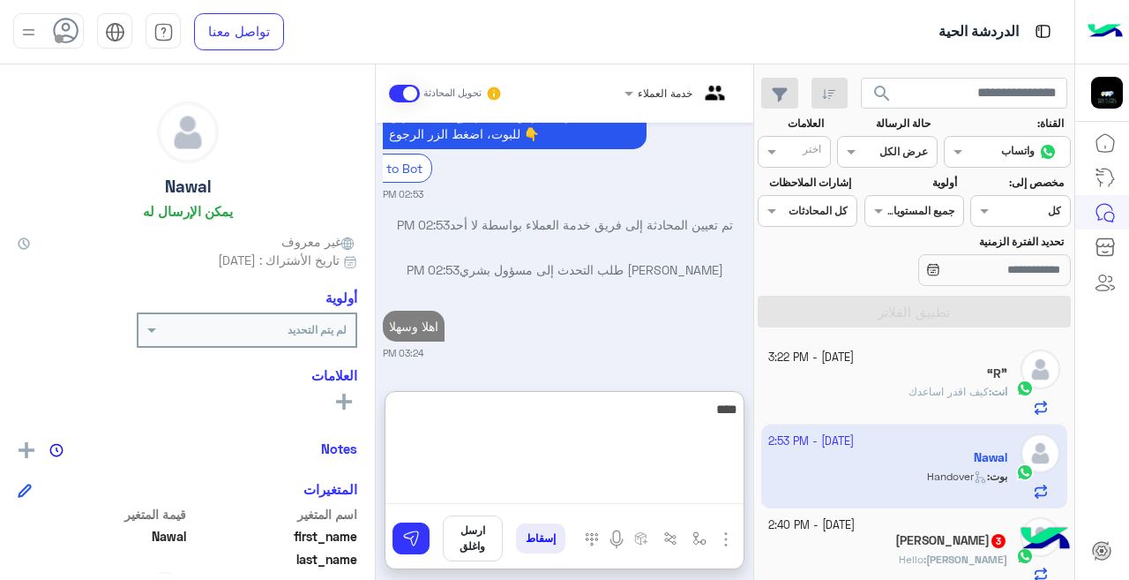
type textarea "*****"
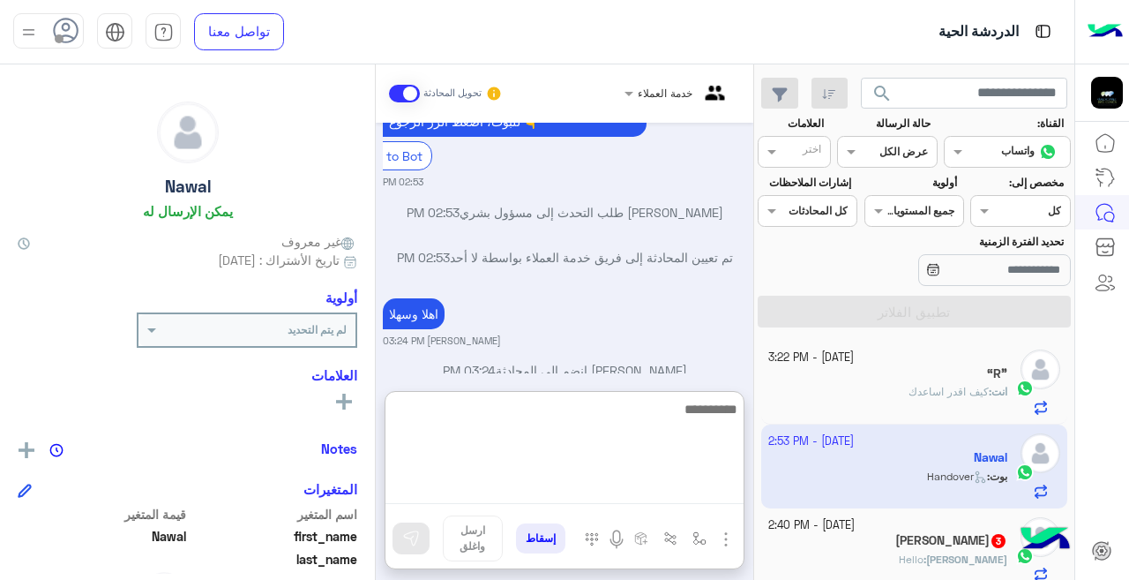
scroll to position [967, 0]
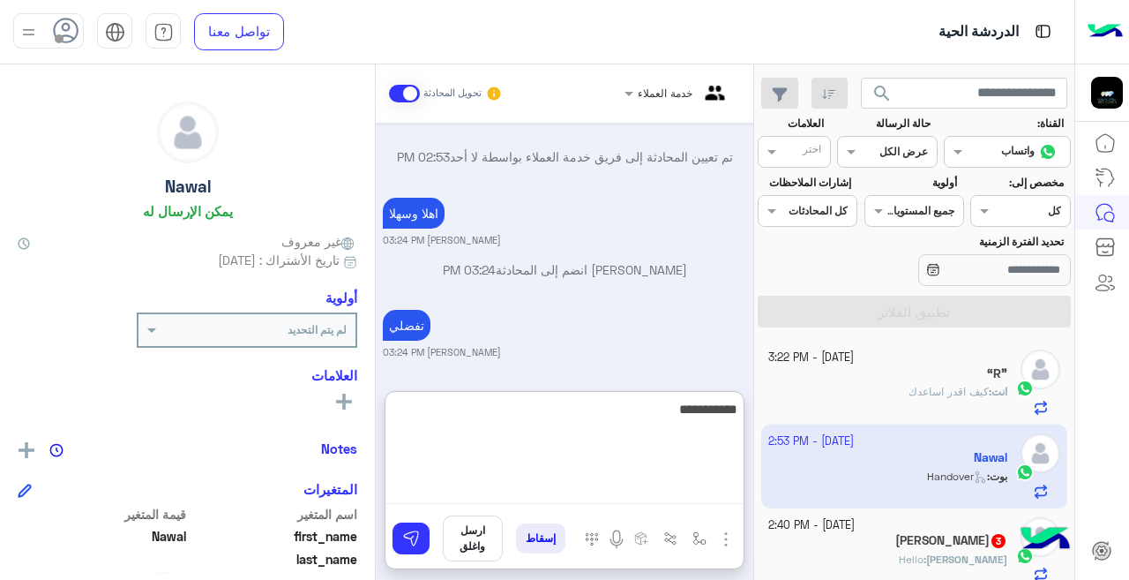
type textarea "**********"
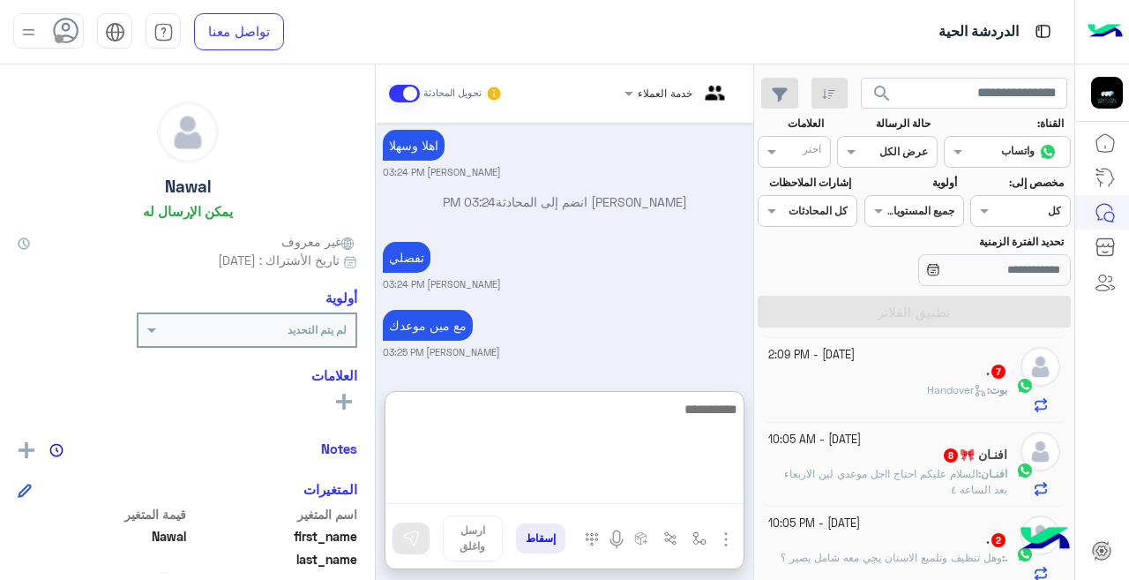
scroll to position [265, 0]
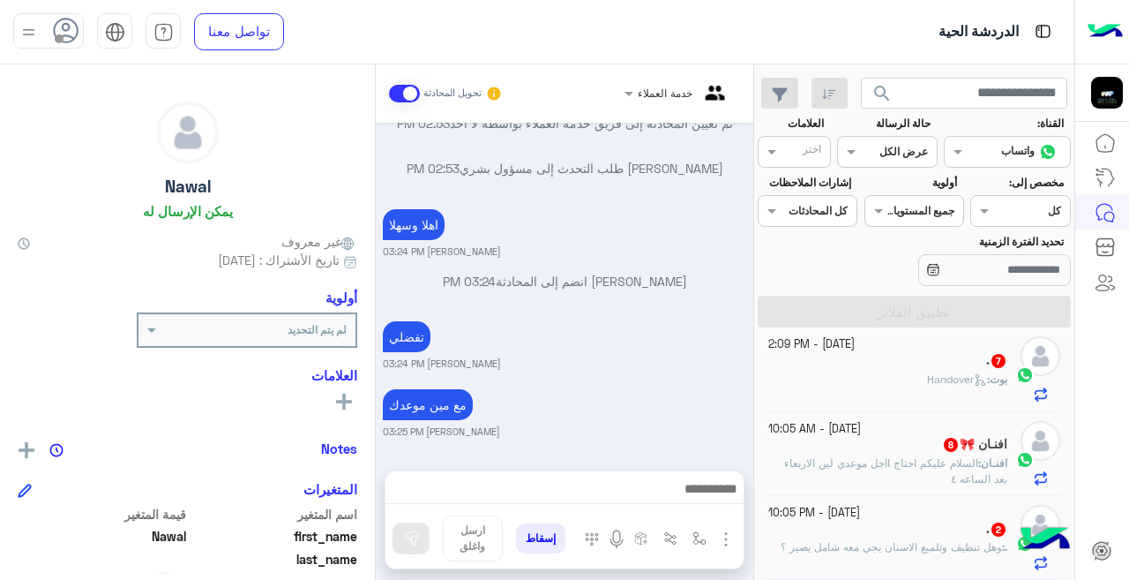
click at [825, 540] on span "وهل تنظيف وتلميع الاسنان يجي معه شامل يصير ؟" at bounding box center [891, 546] width 221 height 13
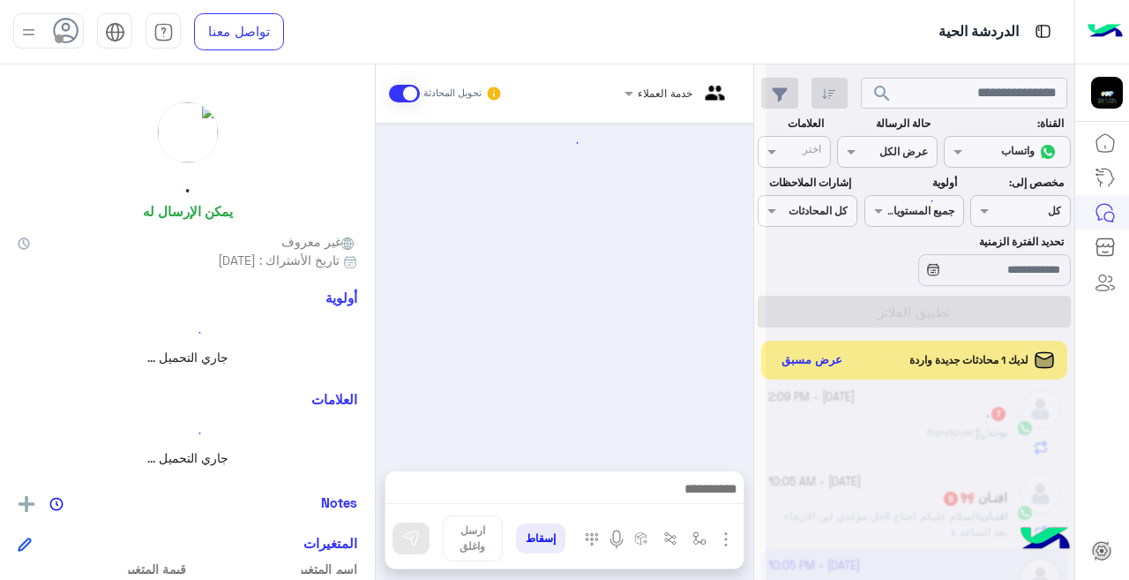
click at [951, 354] on div at bounding box center [920, 297] width 309 height 580
click at [817, 363] on div at bounding box center [920, 297] width 309 height 580
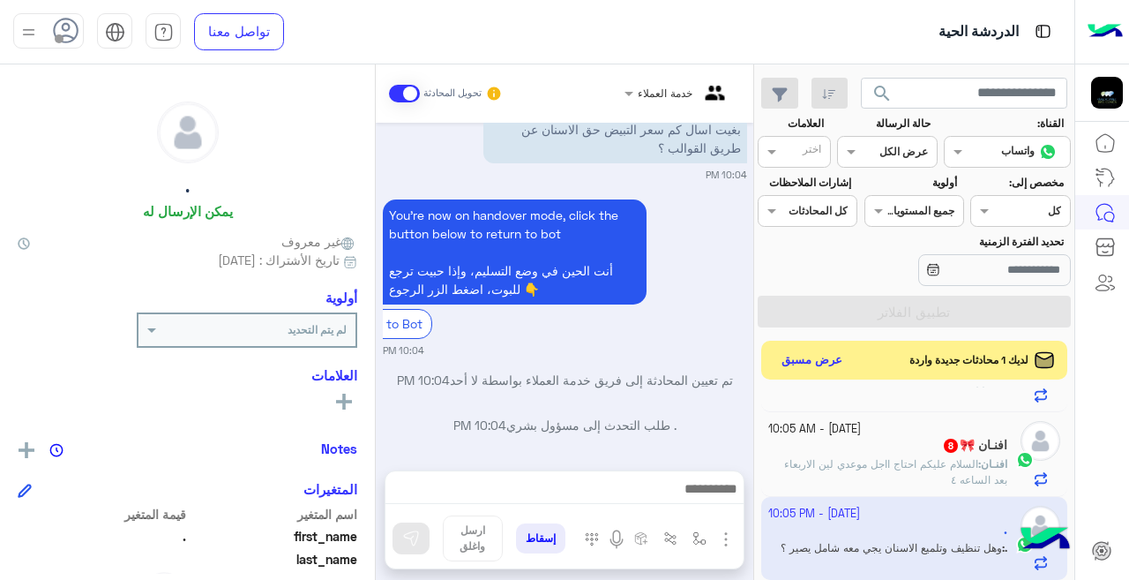
scroll to position [145, 0]
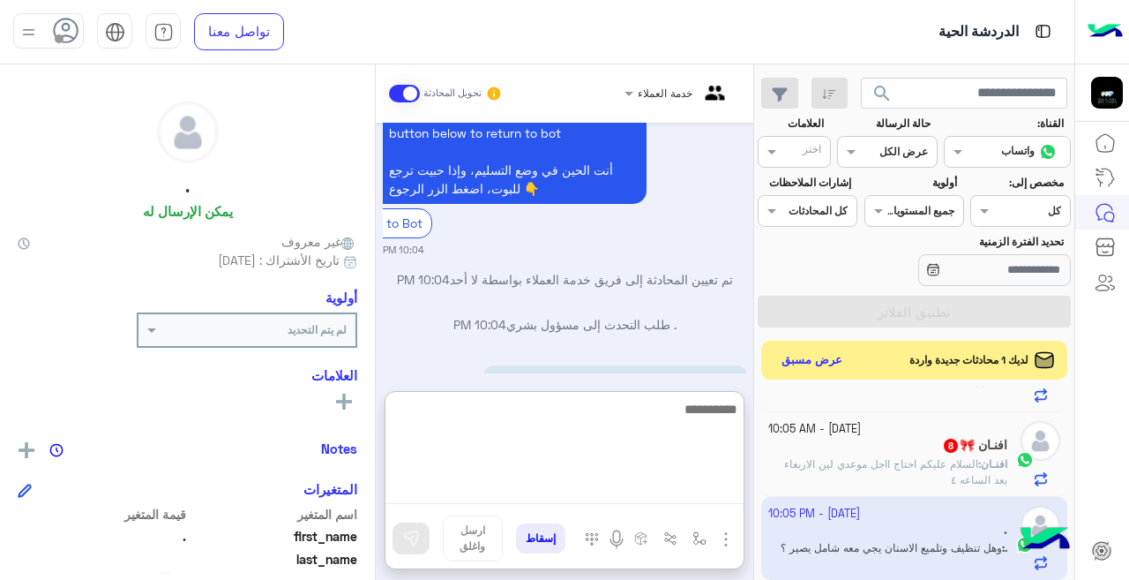
click at [594, 501] on textarea at bounding box center [564, 451] width 358 height 106
type textarea "**********"
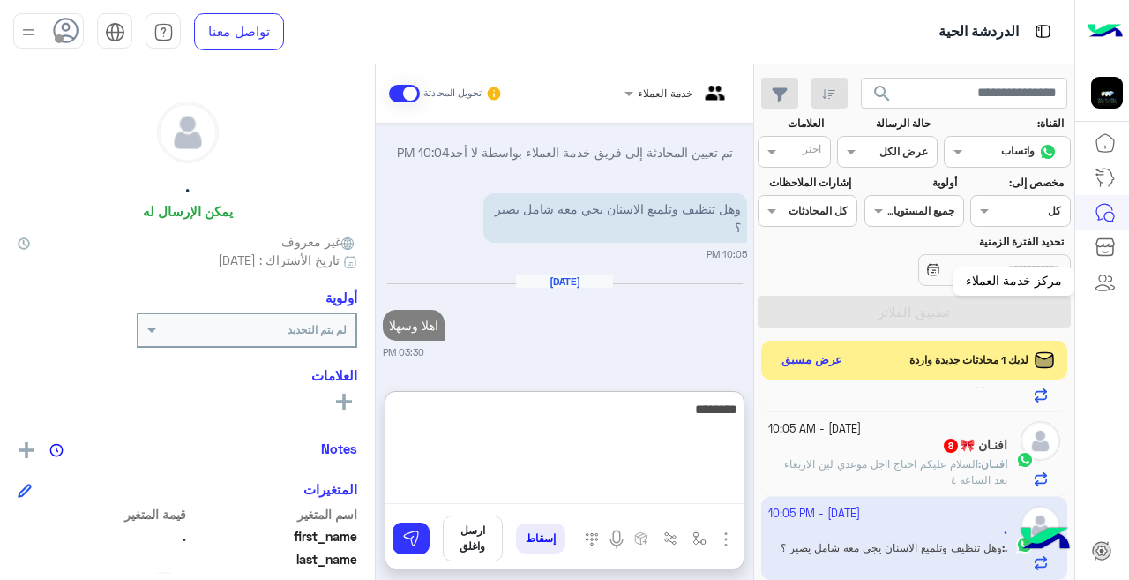
type textarea "*********"
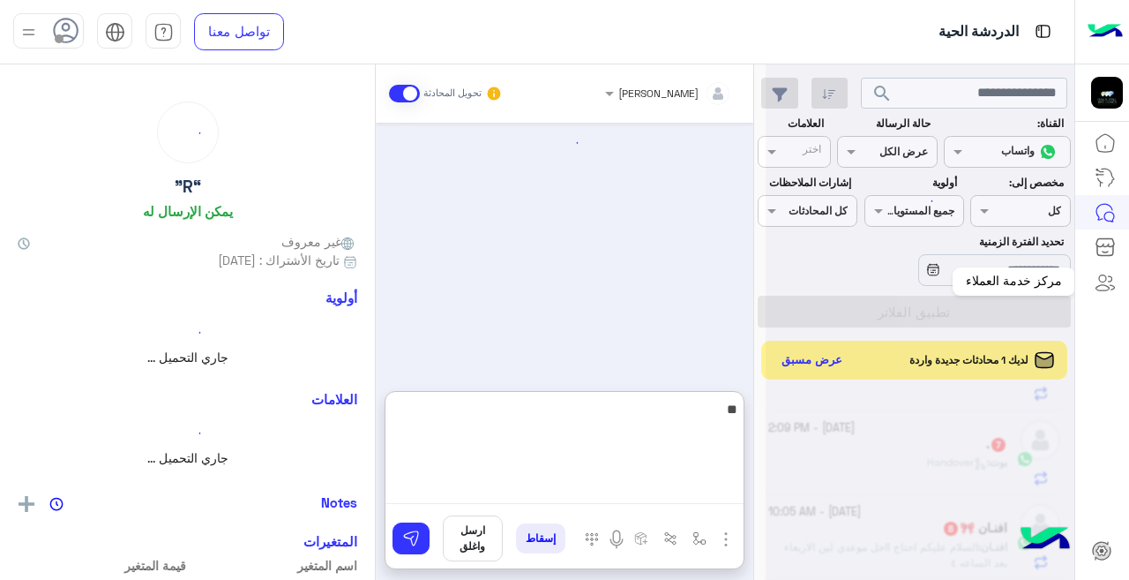
type textarea "*"
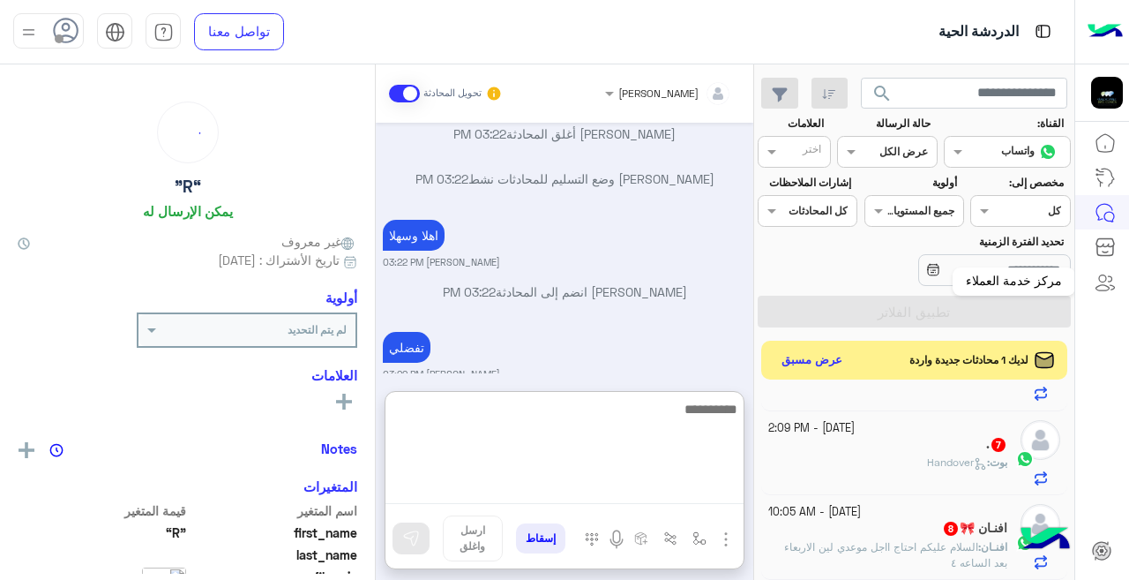
scroll to position [149, 0]
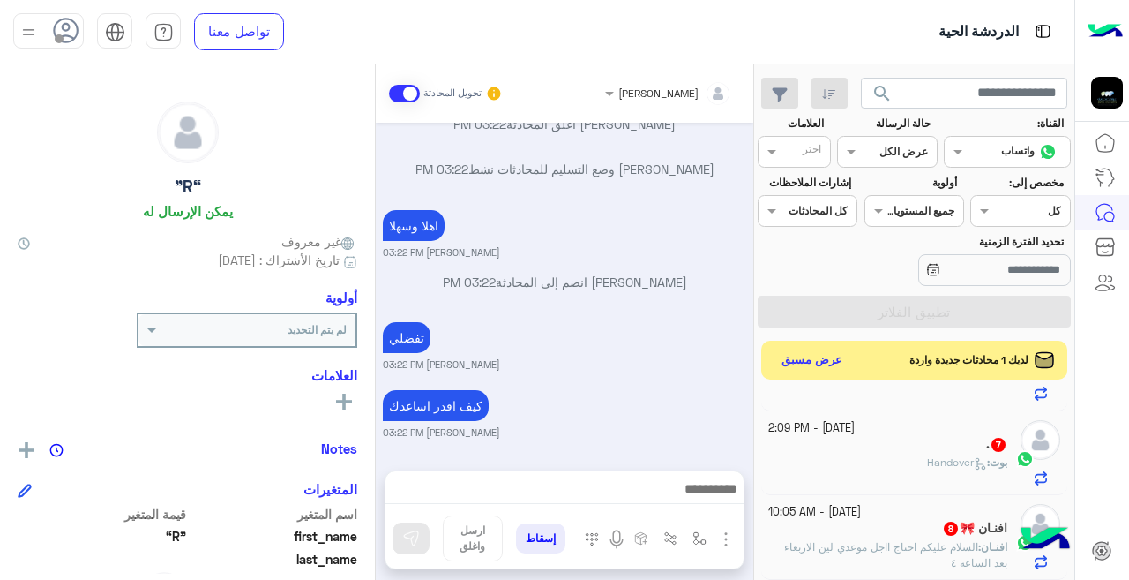
click at [408, 99] on span at bounding box center [404, 94] width 31 height 18
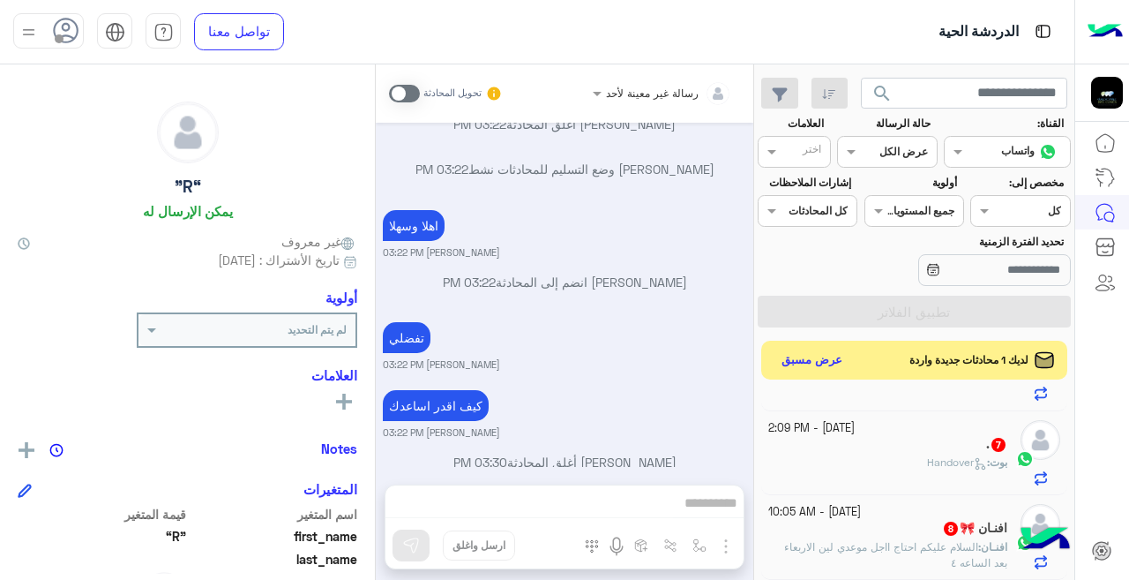
scroll to position [364, 0]
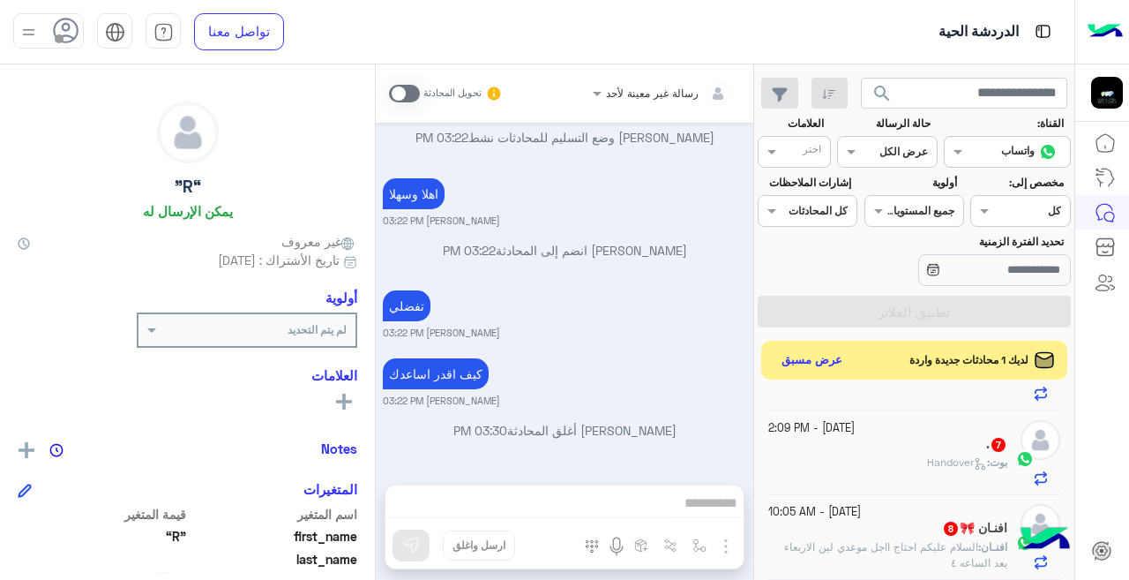
click at [419, 92] on span at bounding box center [404, 94] width 31 height 18
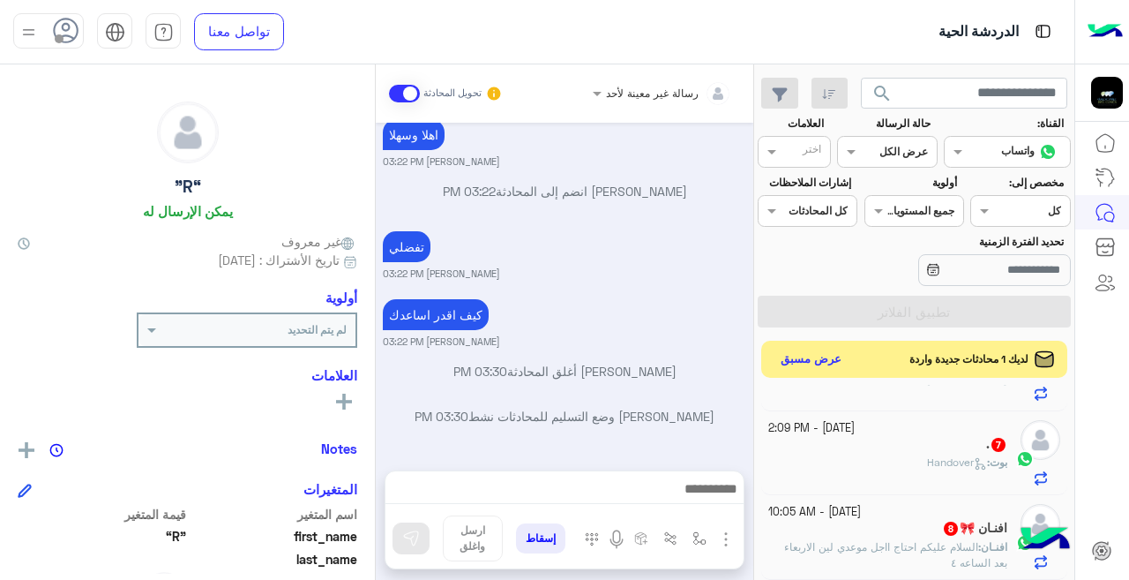
scroll to position [147, 0]
click at [803, 357] on button "عرض مسبق" at bounding box center [811, 360] width 74 height 24
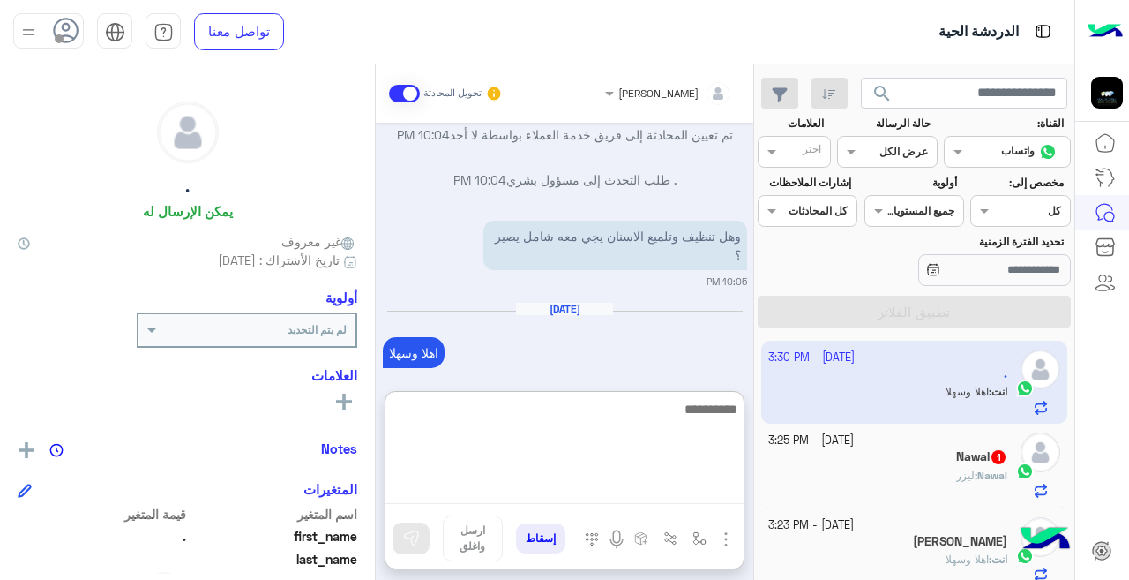
click at [618, 488] on textarea at bounding box center [564, 451] width 358 height 106
type textarea "**********"
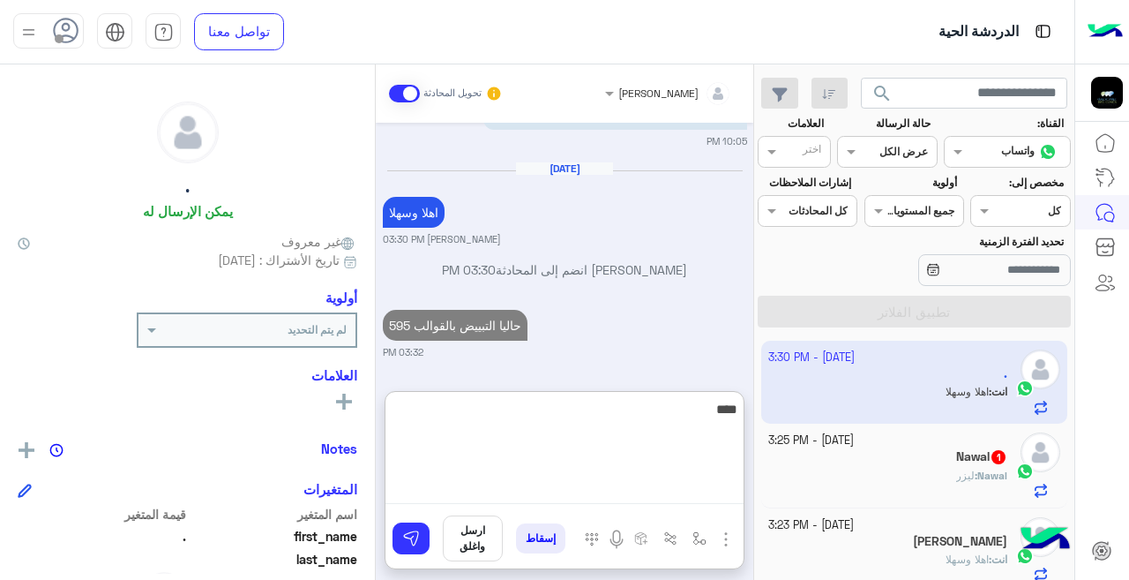
type textarea "*****"
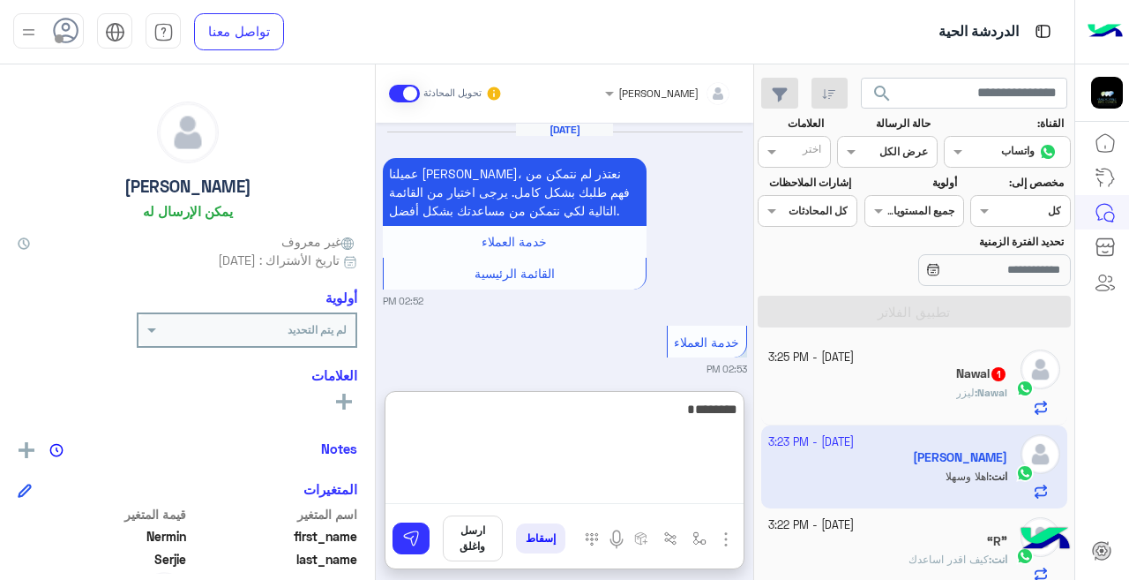
scroll to position [1559, 0]
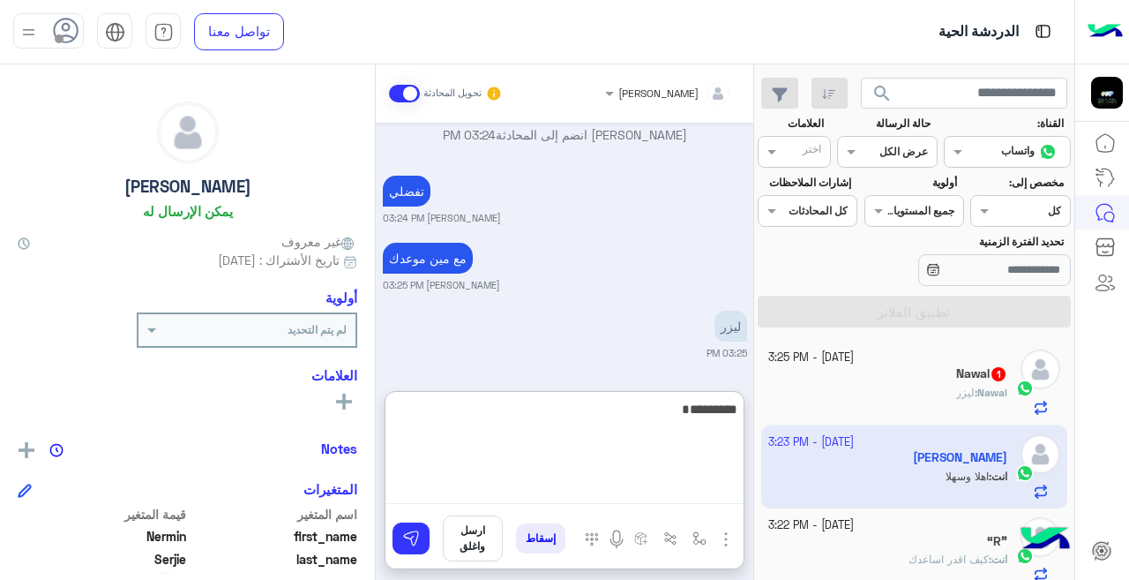
type textarea "**********"
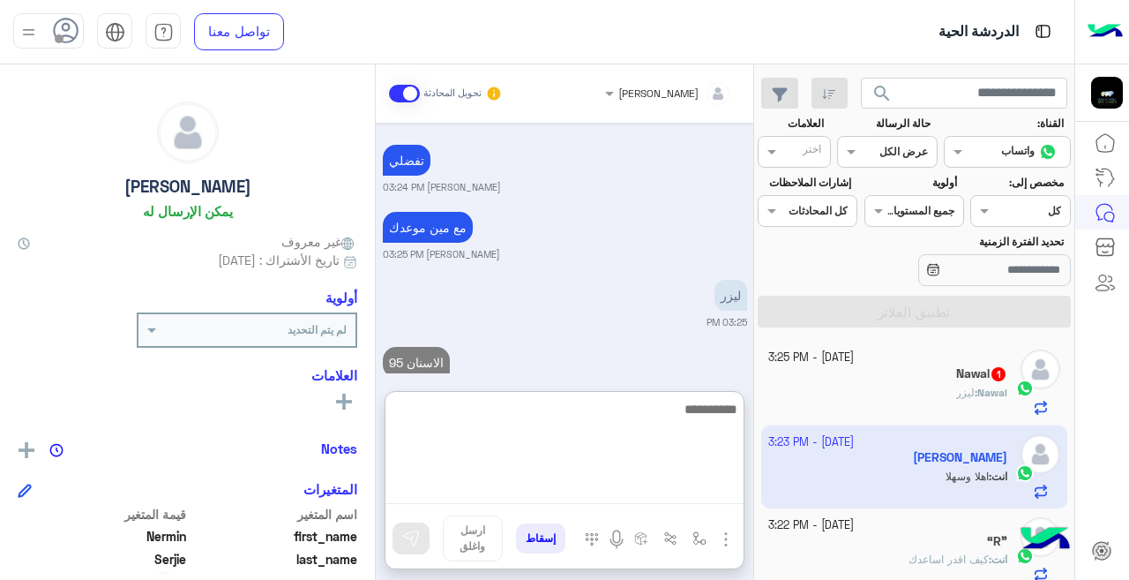
scroll to position [1627, 0]
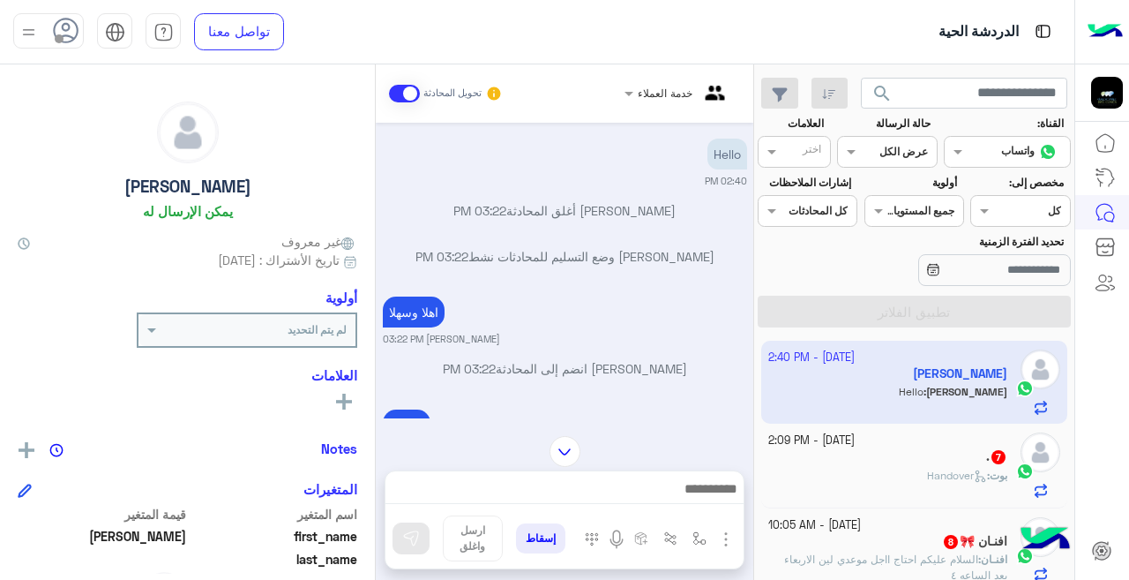
scroll to position [840, 0]
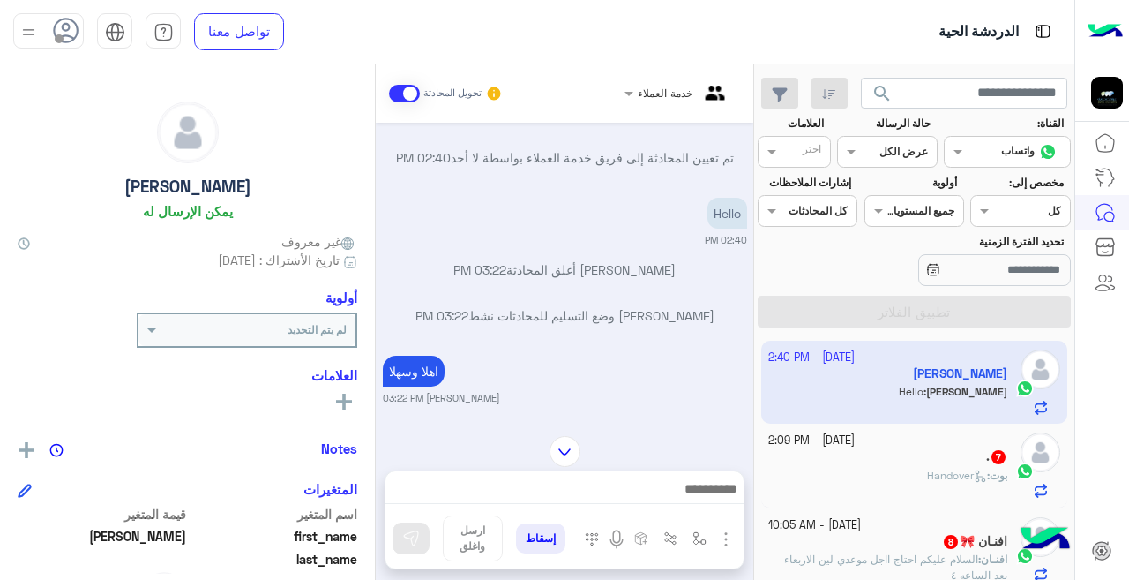
click at [565, 445] on img at bounding box center [565, 451] width 31 height 31
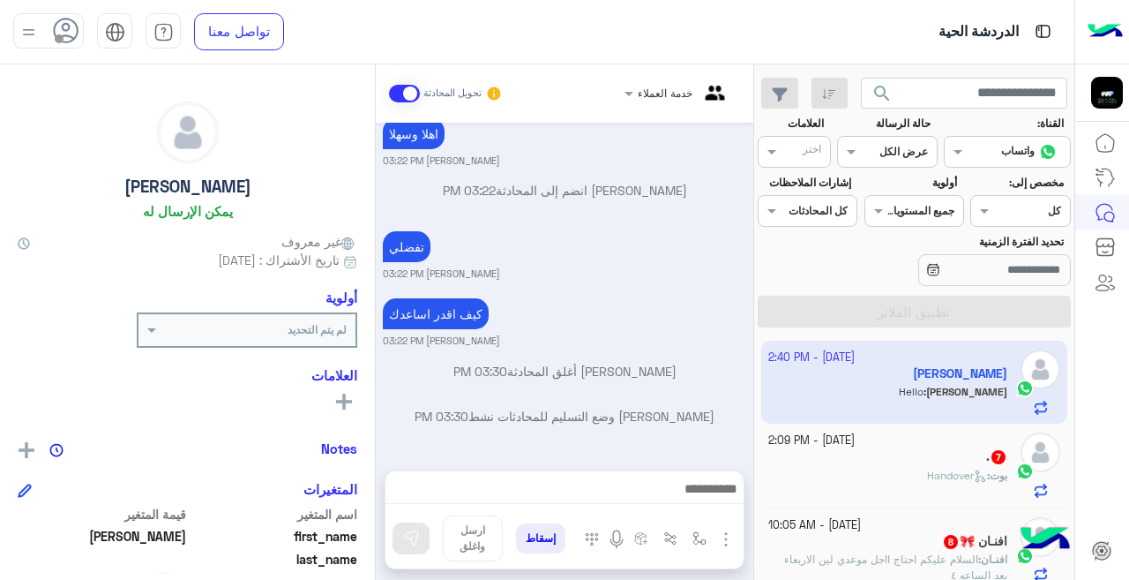
scroll to position [12, 0]
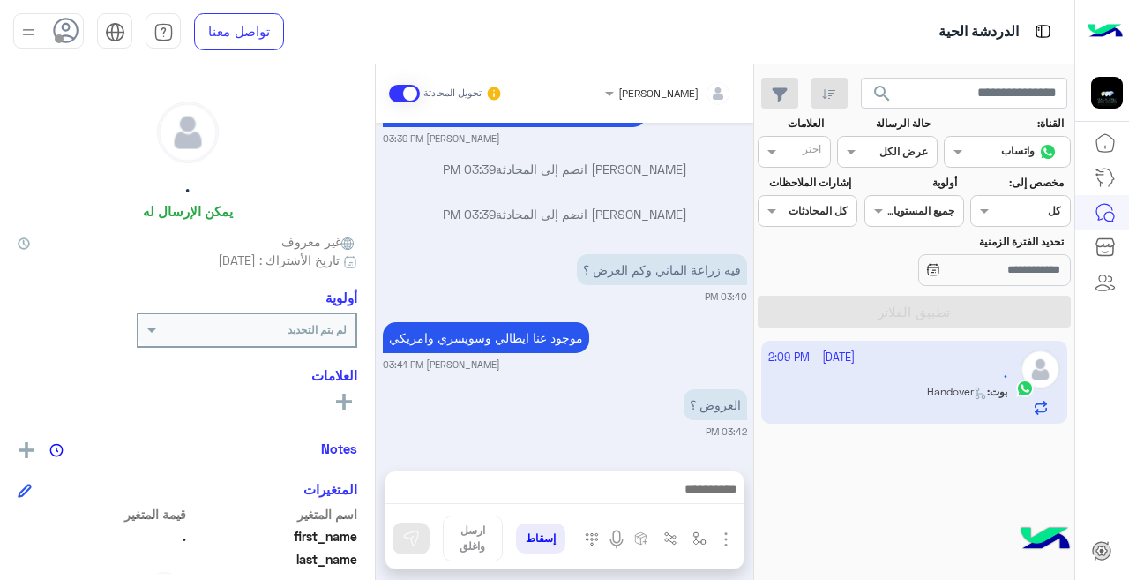
scroll to position [1117, 0]
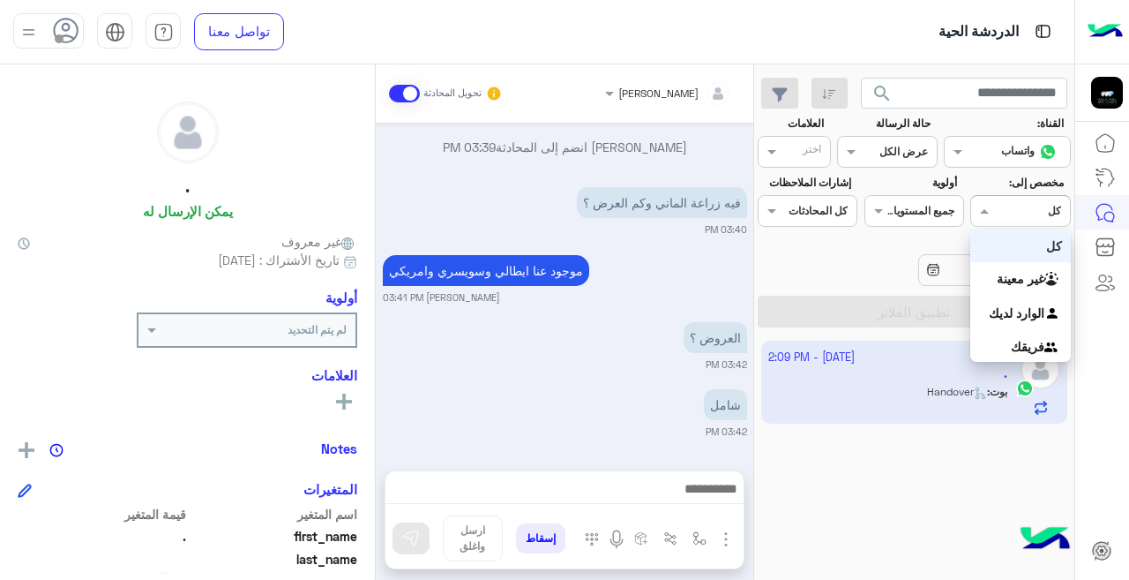
click at [976, 204] on span at bounding box center [982, 210] width 22 height 19
click at [1002, 240] on div "كل" at bounding box center [1020, 245] width 100 height 33
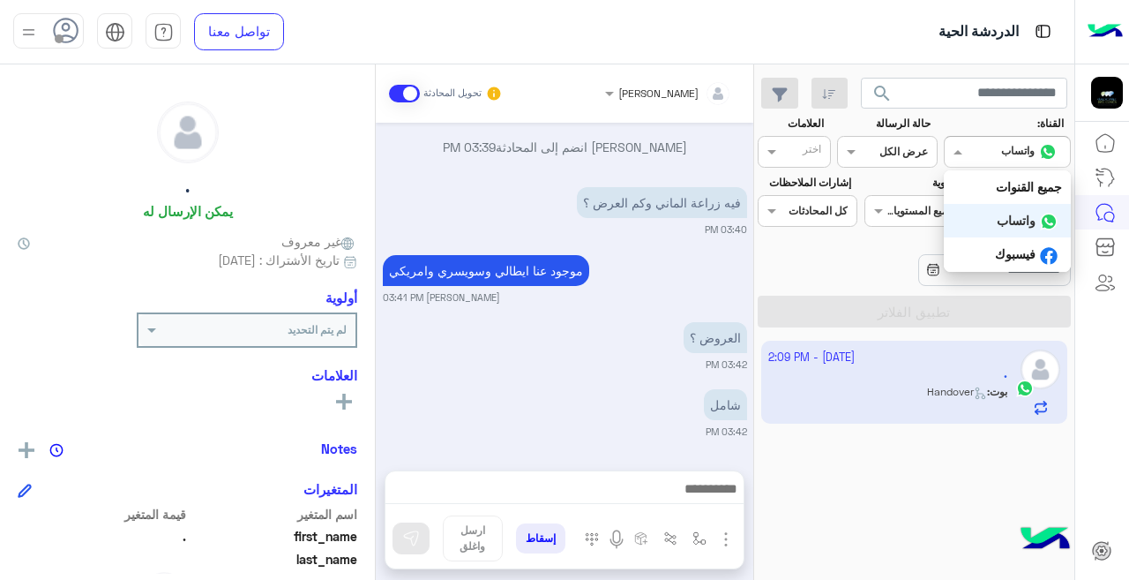
click at [977, 146] on div at bounding box center [1007, 149] width 125 height 17
click at [1022, 213] on b "واتساب" at bounding box center [1016, 220] width 39 height 15
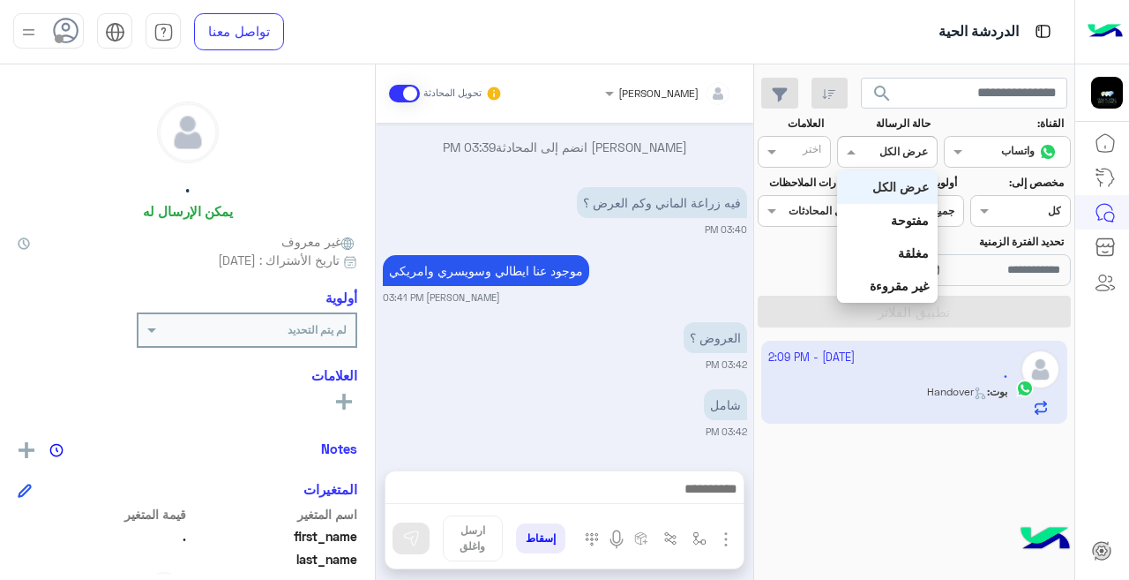
click at [859, 146] on span at bounding box center [849, 151] width 22 height 19
click at [879, 185] on b "عرض الكل" at bounding box center [900, 186] width 56 height 15
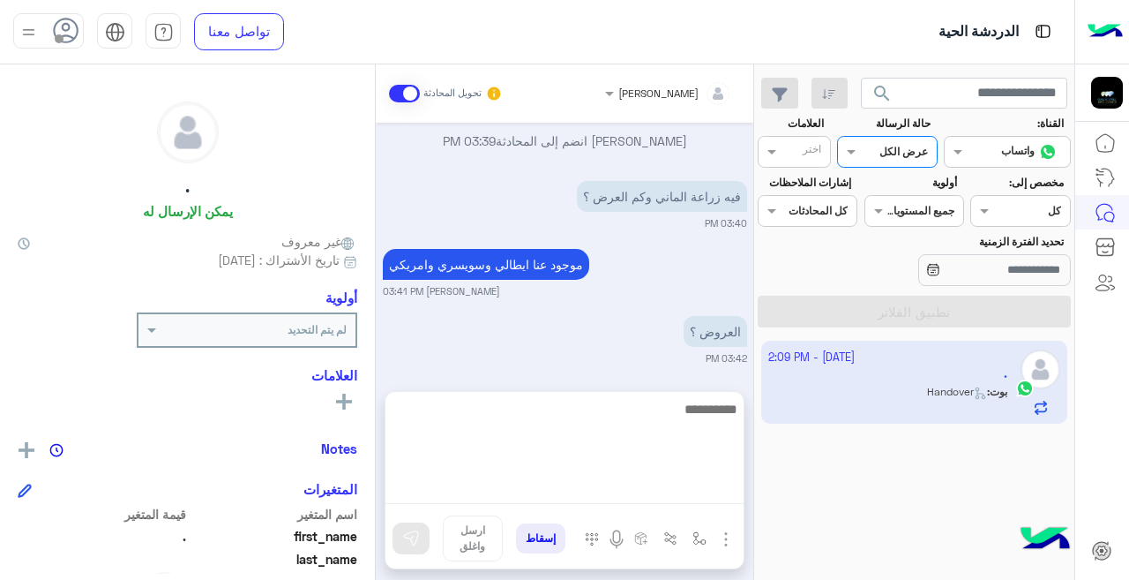
click at [709, 482] on textarea at bounding box center [564, 451] width 358 height 106
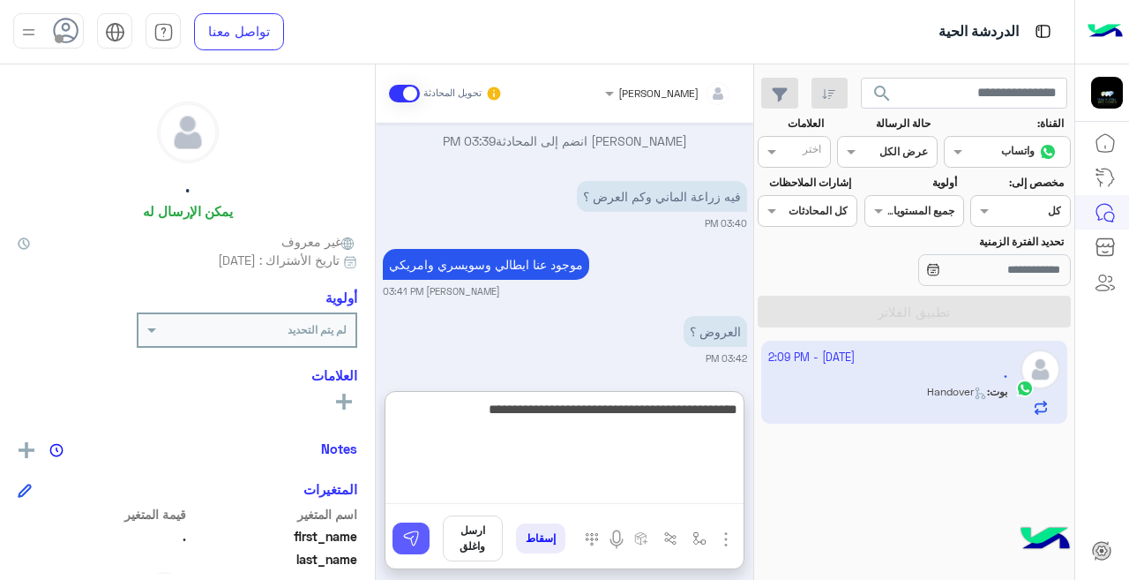
type textarea "**********"
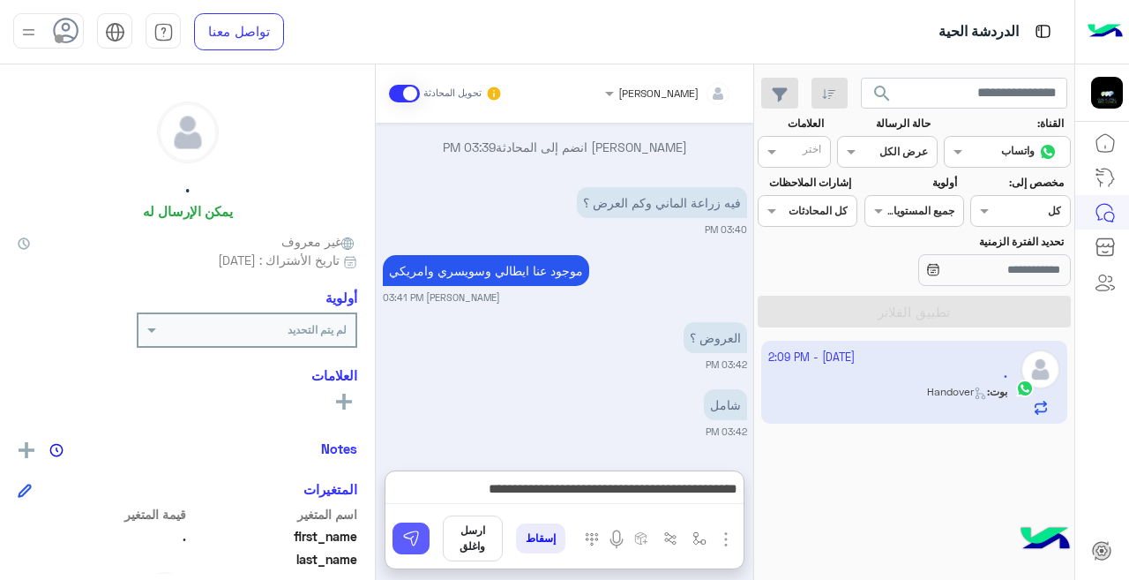
click at [403, 534] on img at bounding box center [411, 538] width 18 height 18
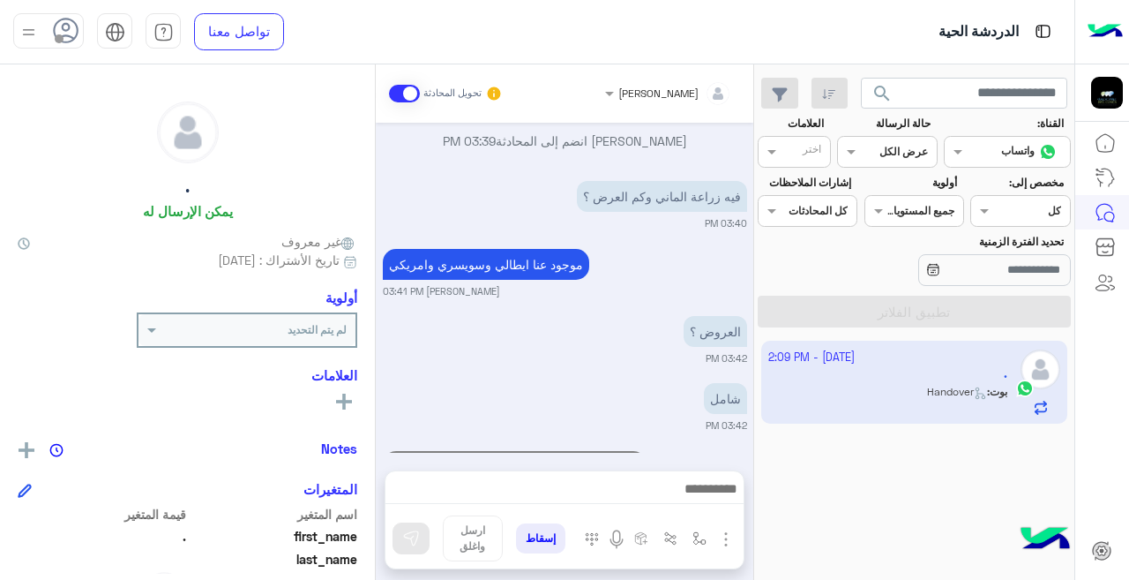
scroll to position [1203, 0]
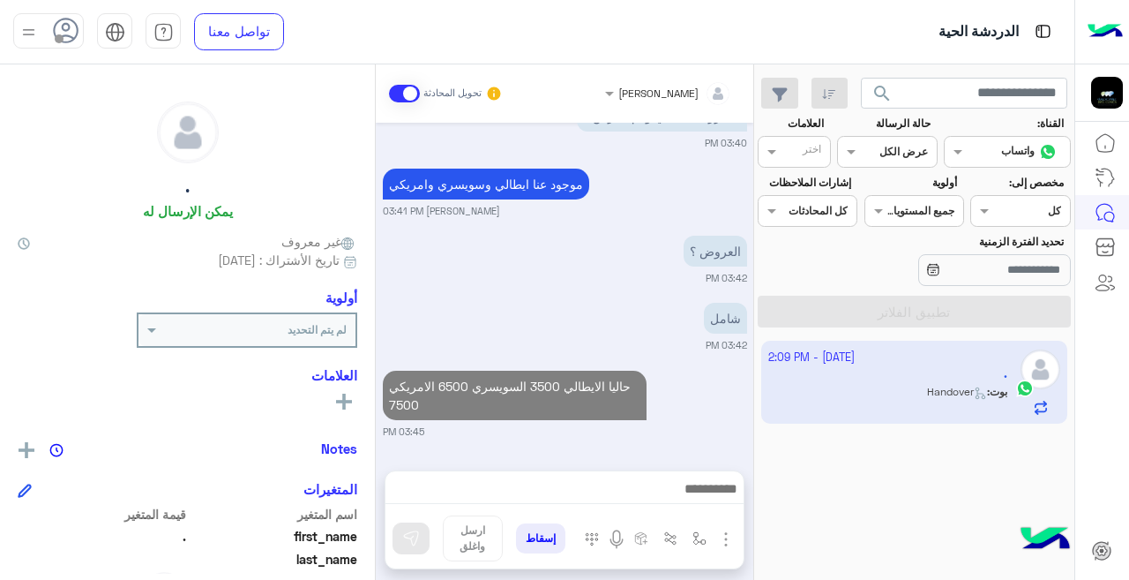
click at [912, 155] on input "text" at bounding box center [907, 150] width 41 height 16
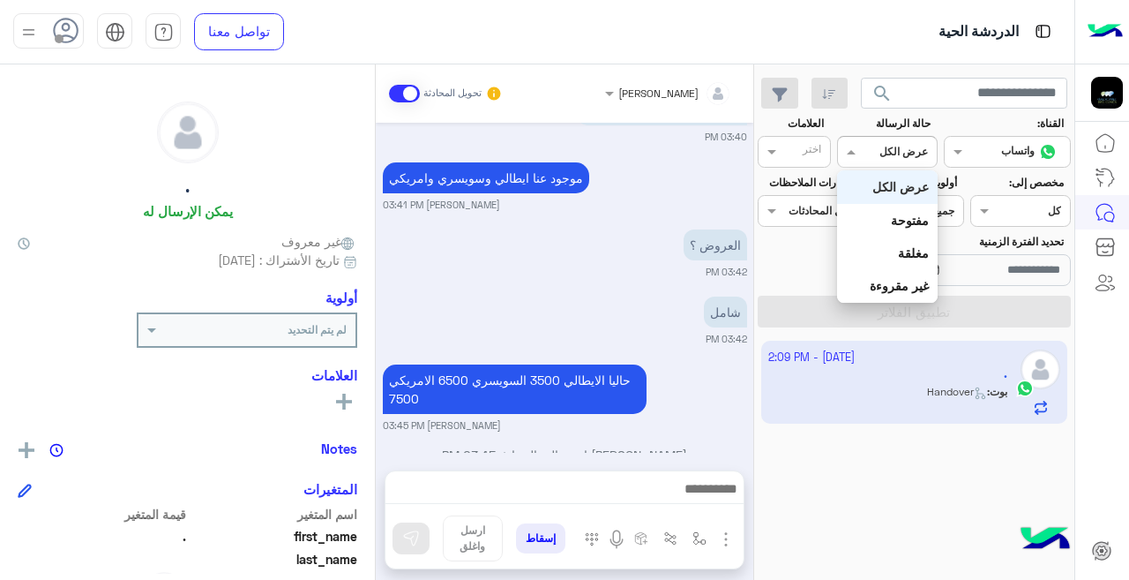
scroll to position [1248, 0]
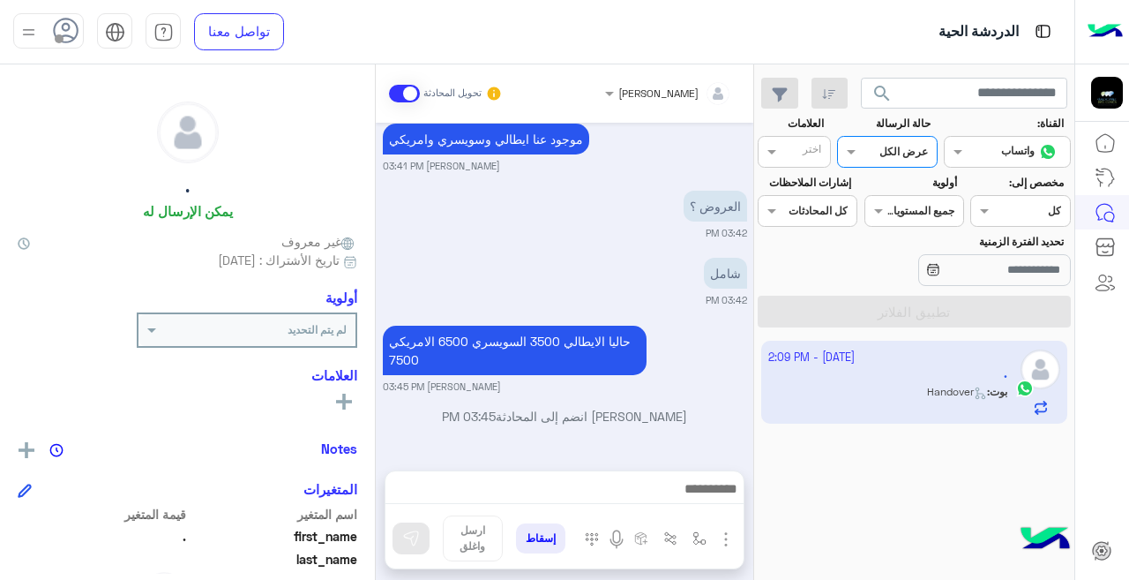
click at [909, 155] on input "text" at bounding box center [907, 150] width 41 height 16
click at [765, 83] on button "button" at bounding box center [780, 94] width 38 height 32
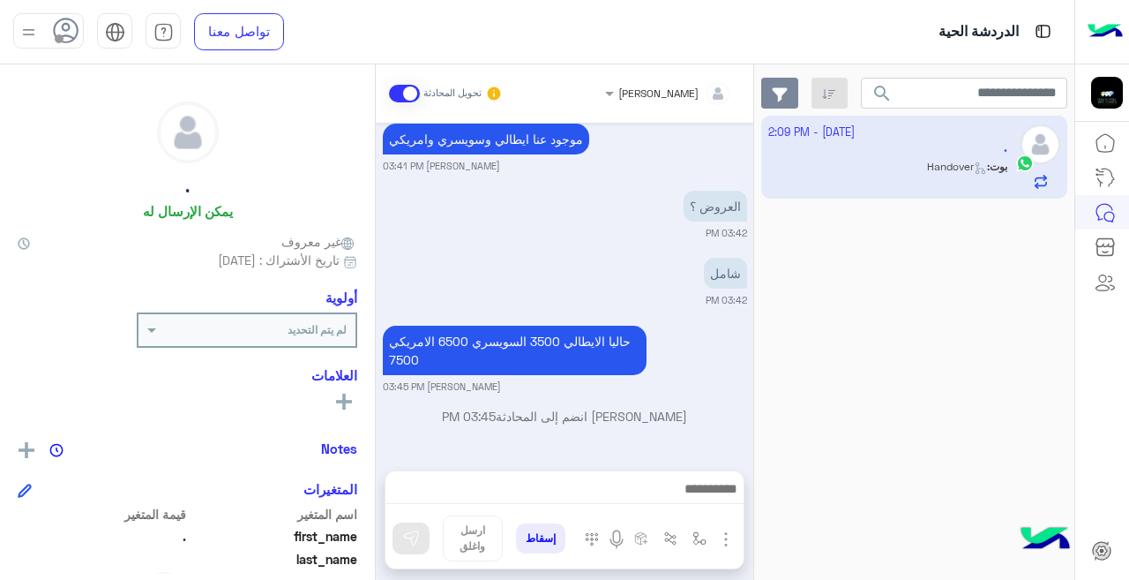
click at [781, 95] on icon "button" at bounding box center [779, 94] width 15 height 14
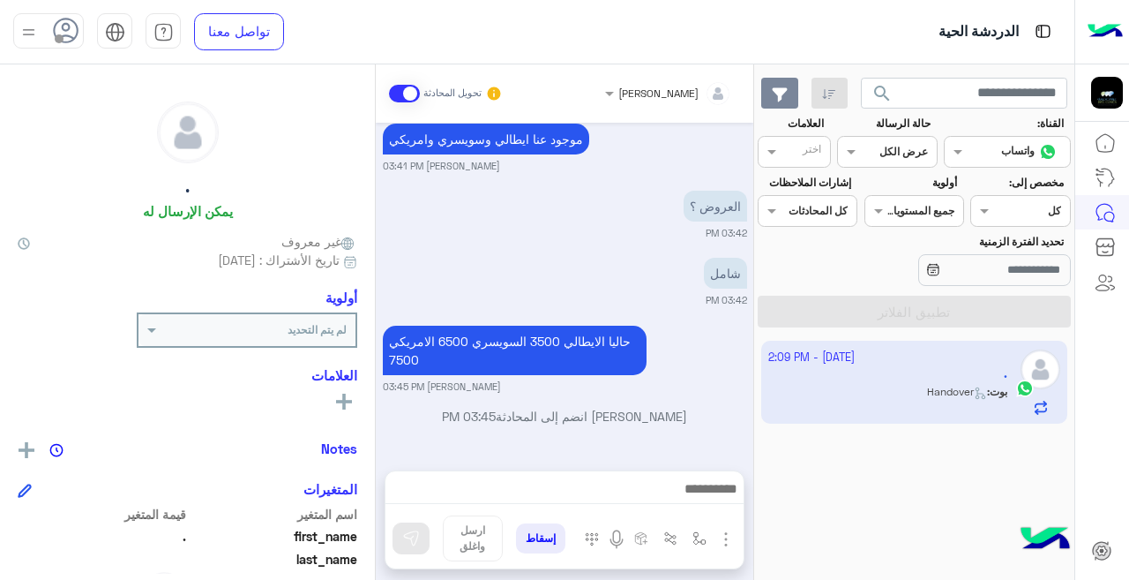
click at [782, 98] on icon "button" at bounding box center [780, 94] width 16 height 15
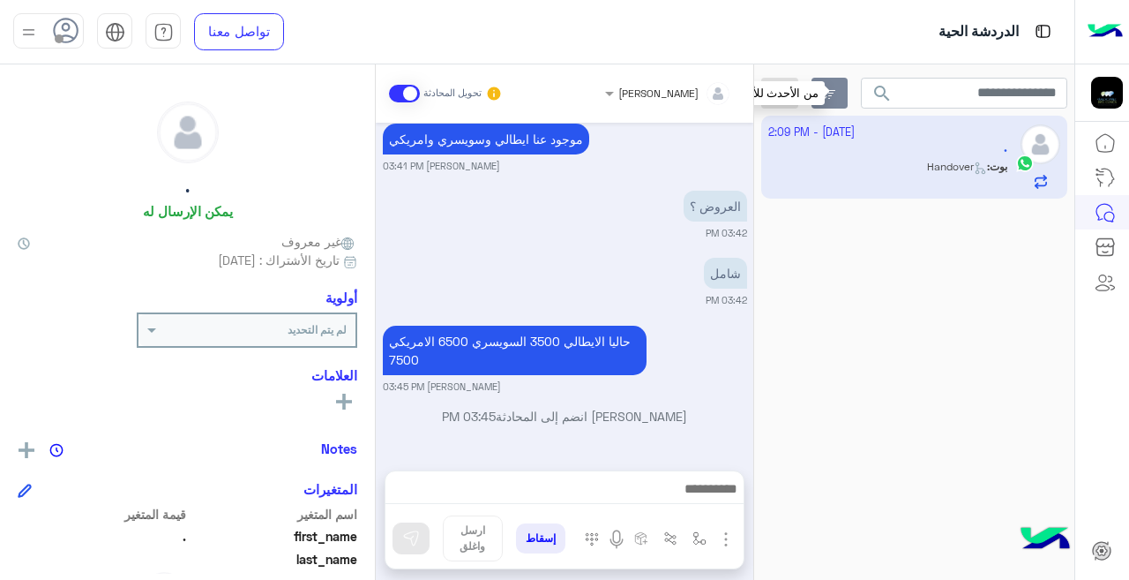
click at [819, 93] on button "button" at bounding box center [829, 94] width 36 height 32
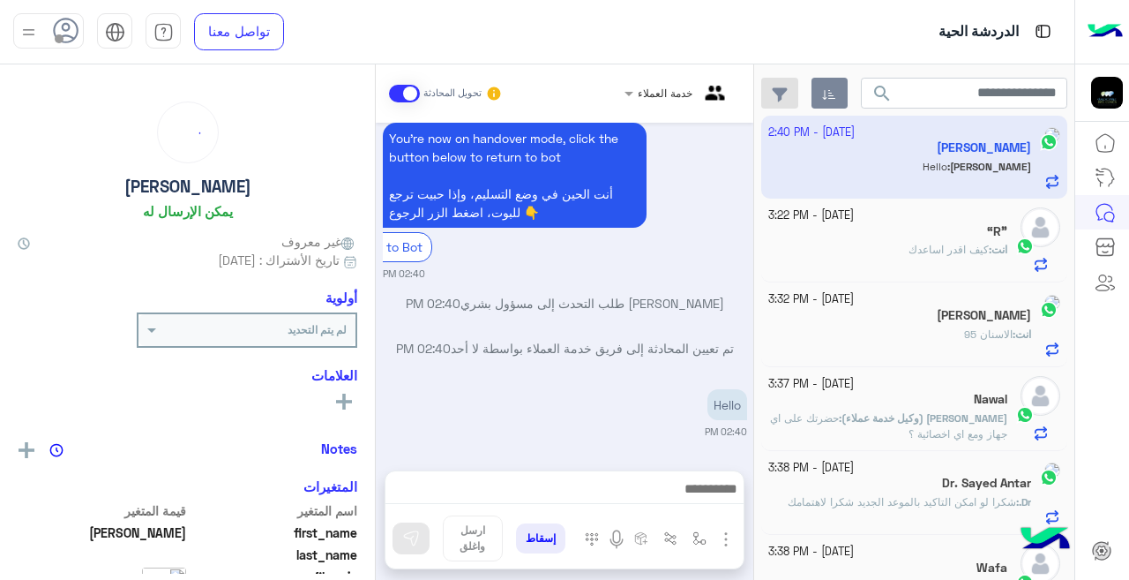
scroll to position [539, 0]
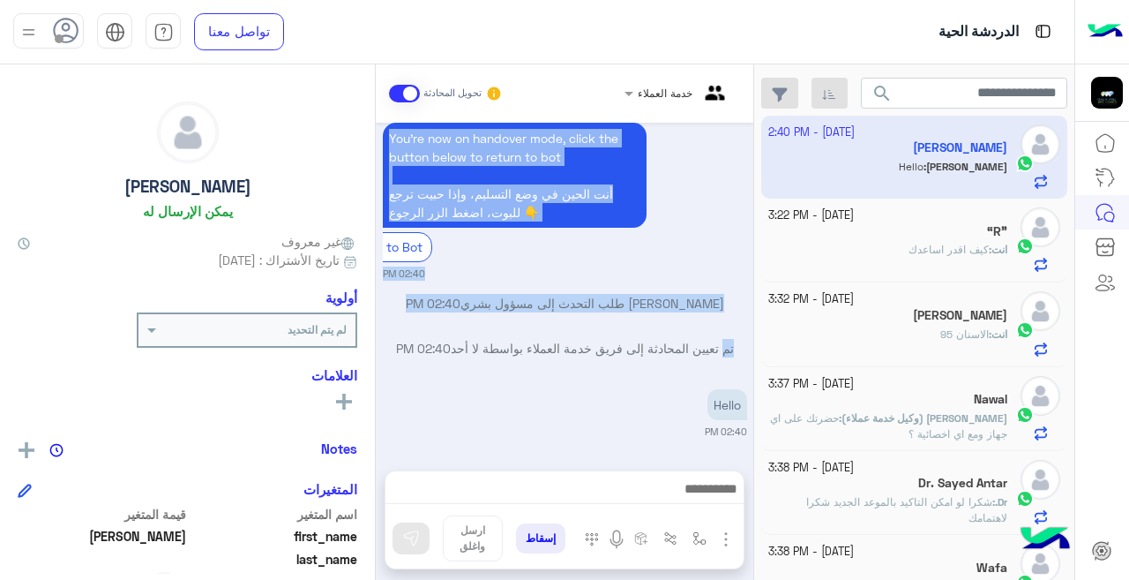
drag, startPoint x: 753, startPoint y: 184, endPoint x: 744, endPoint y: 353, distance: 168.7
click at [744, 353] on mat-drawer "خدمة العملاء تحويل المحادثة [DATE] Hello 02:40 PM أهلاً [PERSON_NAME] 👋 شكرًا ل…" at bounding box center [377, 325] width 754 height 522
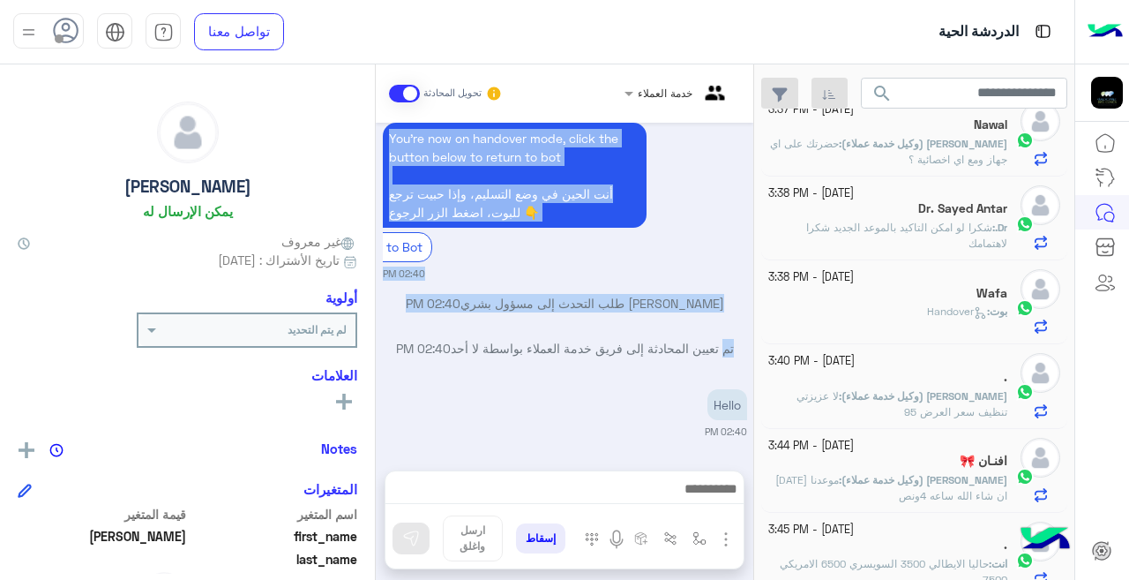
scroll to position [291, 0]
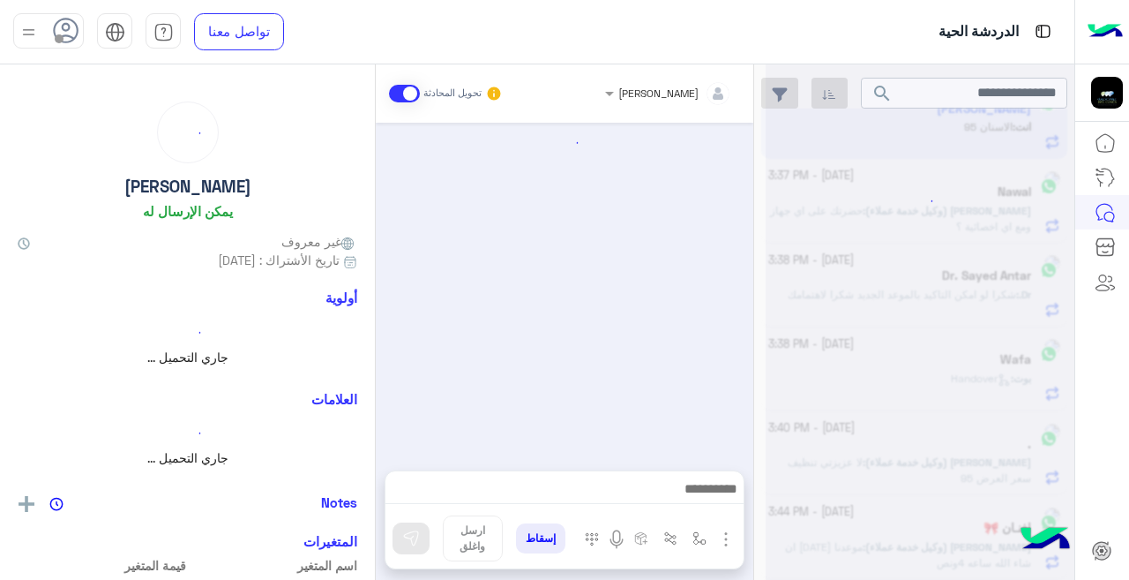
click at [824, 296] on div at bounding box center [920, 297] width 309 height 580
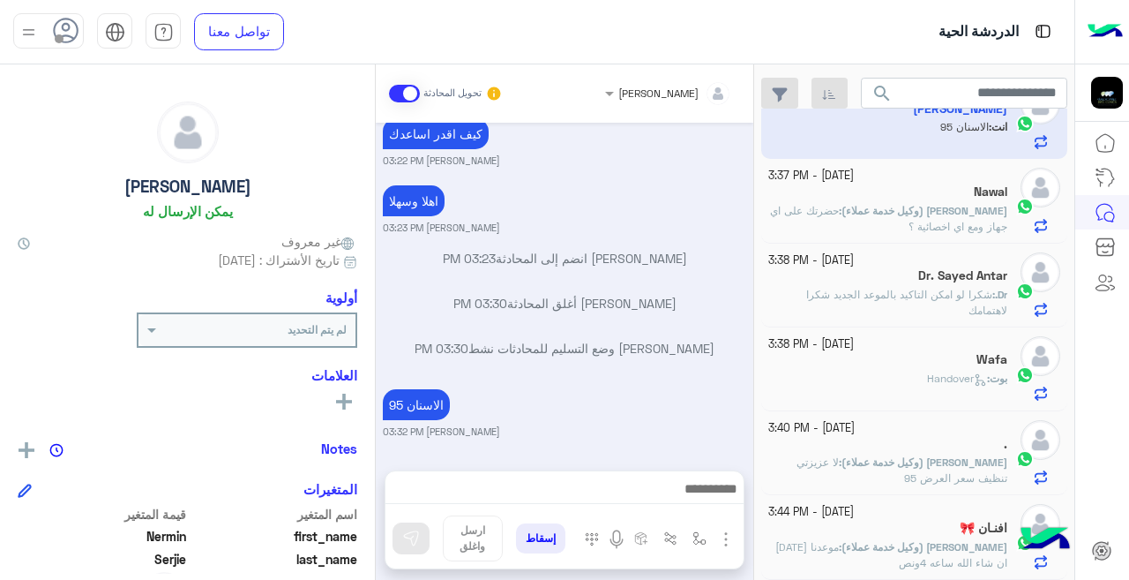
scroll to position [123, 0]
click at [415, 400] on p "الاسنان 95" at bounding box center [416, 404] width 67 height 31
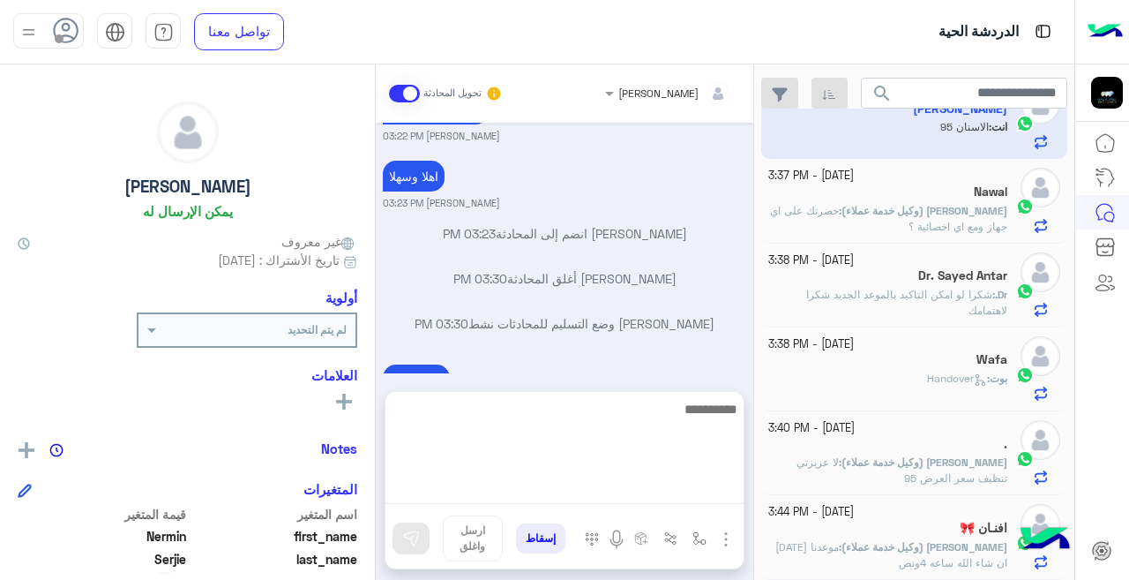
drag, startPoint x: 415, startPoint y: 400, endPoint x: 600, endPoint y: 501, distance: 210.8
click at [600, 500] on textarea at bounding box center [564, 451] width 358 height 106
click at [601, 501] on textarea at bounding box center [564, 451] width 358 height 106
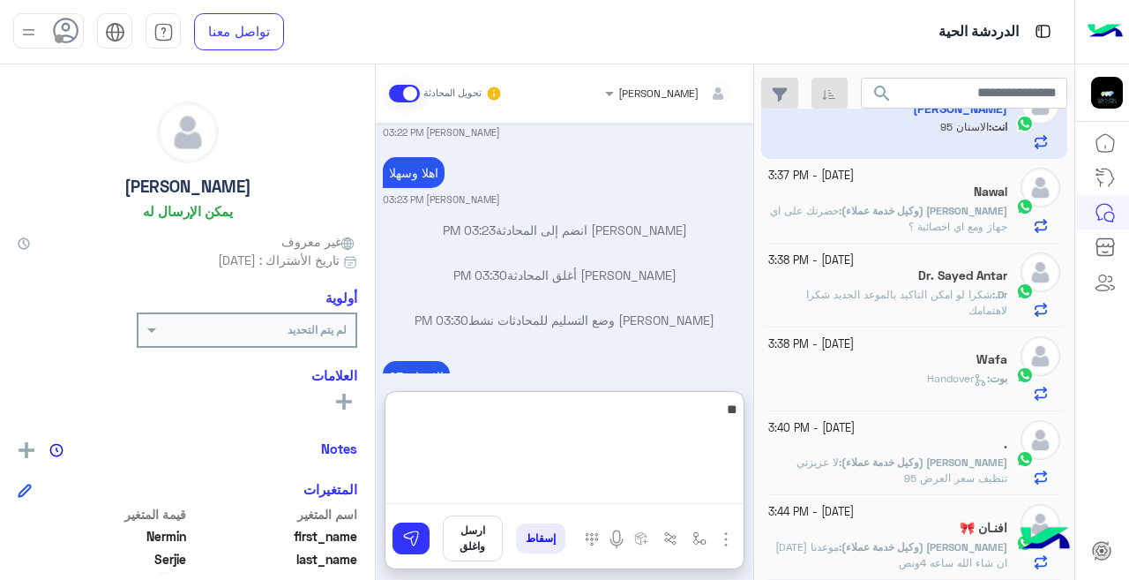
type textarea "*"
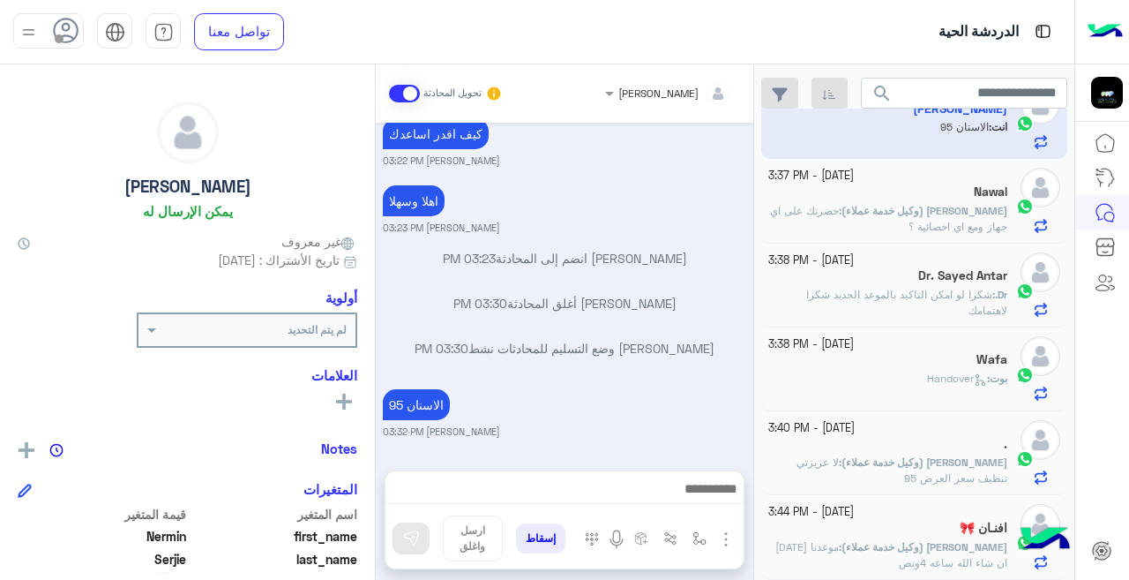
click at [841, 302] on p "Dr. : شكرا لو امكن التاكيد بالموعد الجديد شكرا لاهتمامك" at bounding box center [888, 303] width 240 height 32
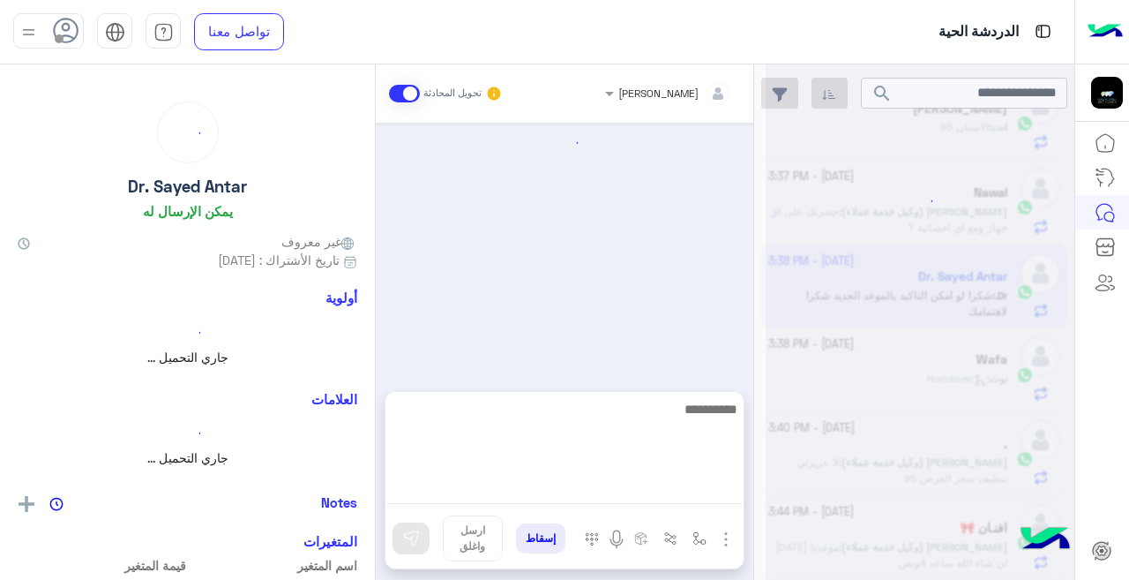
click at [710, 488] on textarea at bounding box center [564, 451] width 358 height 106
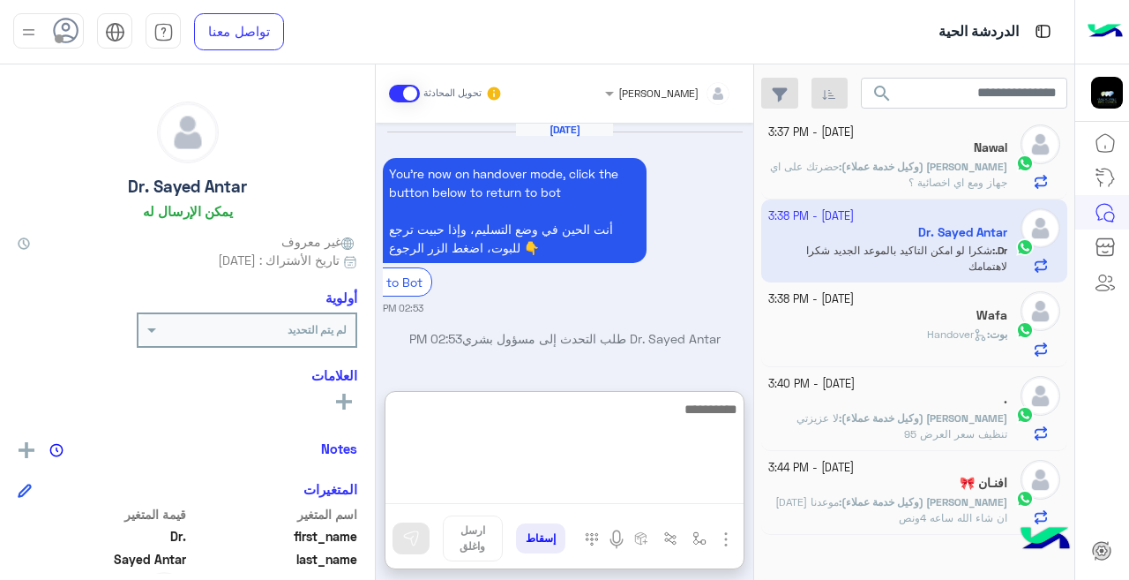
scroll to position [1673, 0]
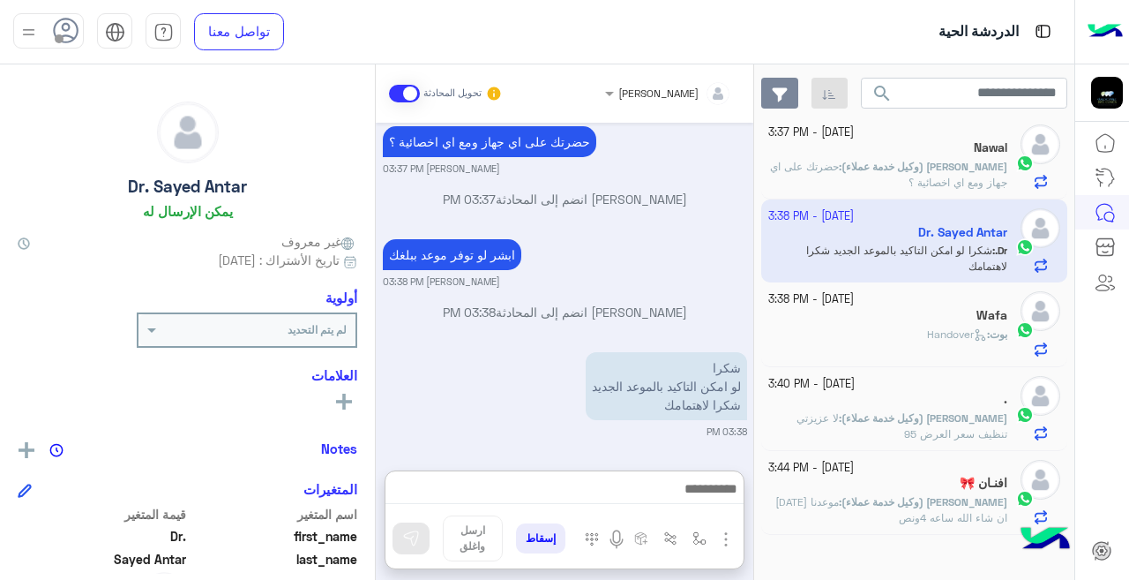
click at [789, 93] on button "button" at bounding box center [780, 94] width 38 height 32
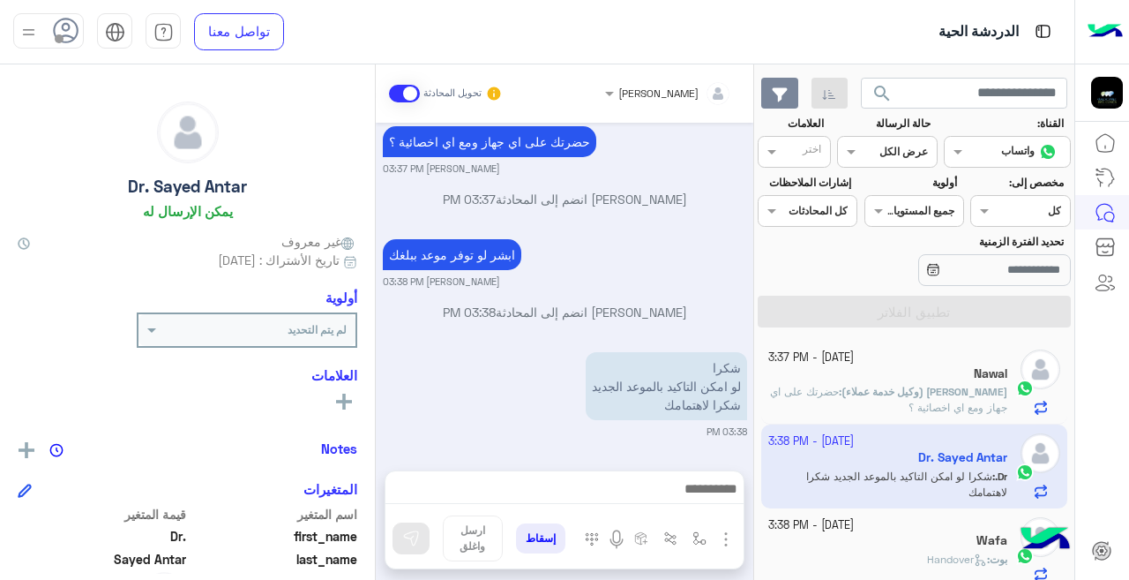
scroll to position [1594, 0]
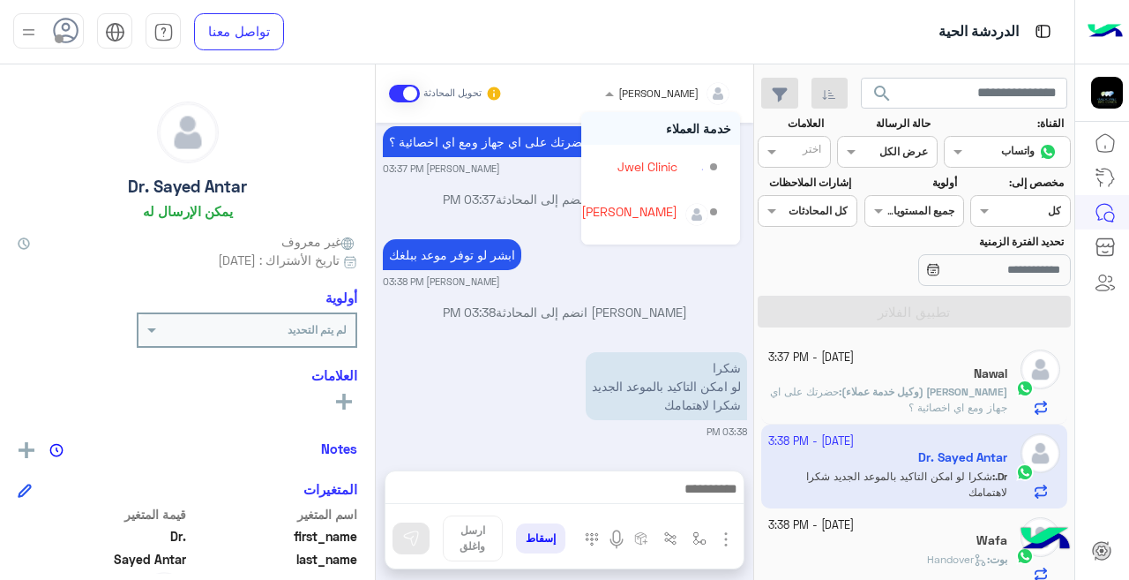
click at [704, 96] on input "text" at bounding box center [690, 91] width 82 height 16
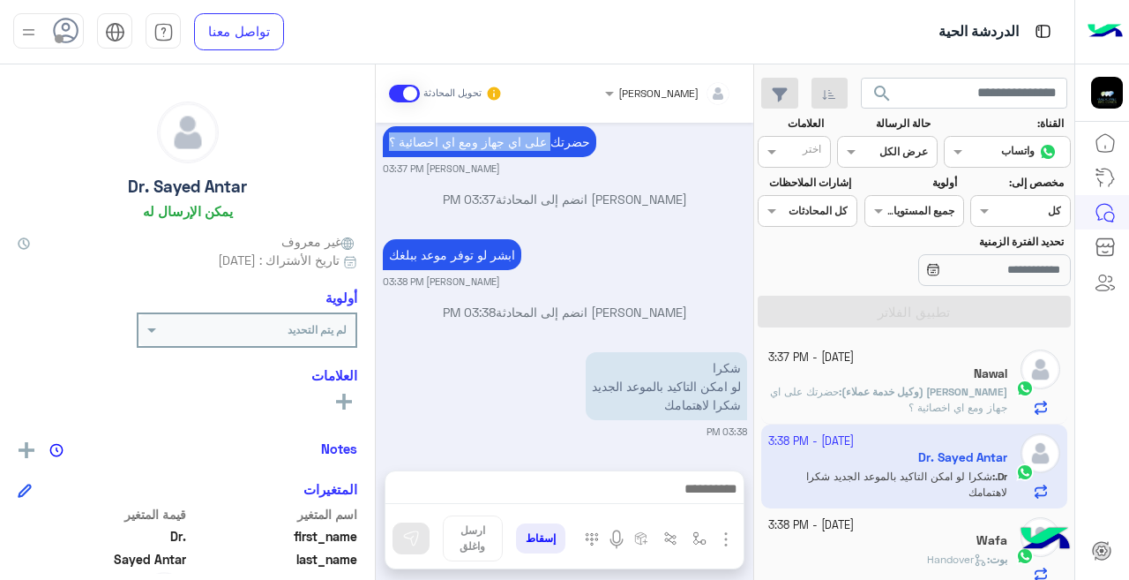
drag, startPoint x: 565, startPoint y: 144, endPoint x: 569, endPoint y: 178, distance: 34.7
click at [569, 178] on div "[DATE] You're now on handover mode, click the button below to return to bot أنت…" at bounding box center [565, 288] width 378 height 330
click at [671, 90] on input "text" at bounding box center [690, 91] width 82 height 16
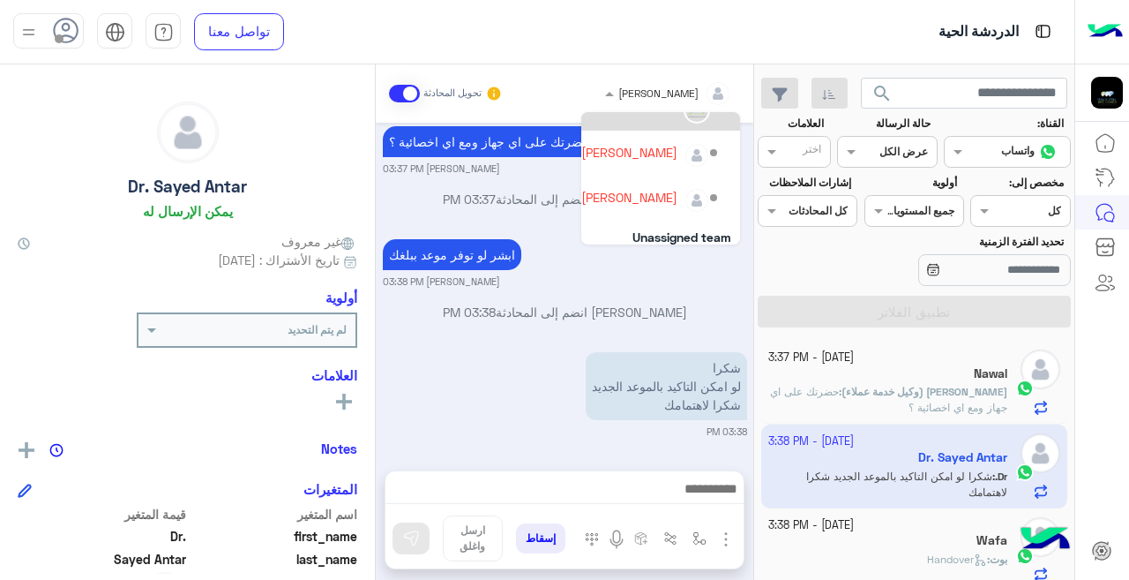
scroll to position [116, 0]
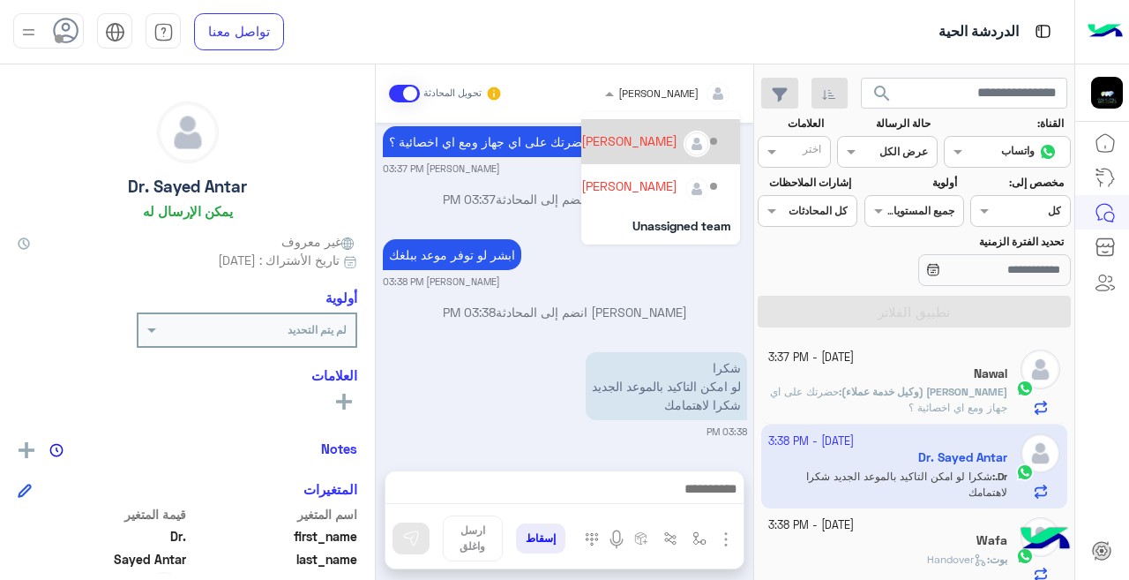
click at [602, 144] on div "[PERSON_NAME]" at bounding box center [629, 140] width 96 height 19
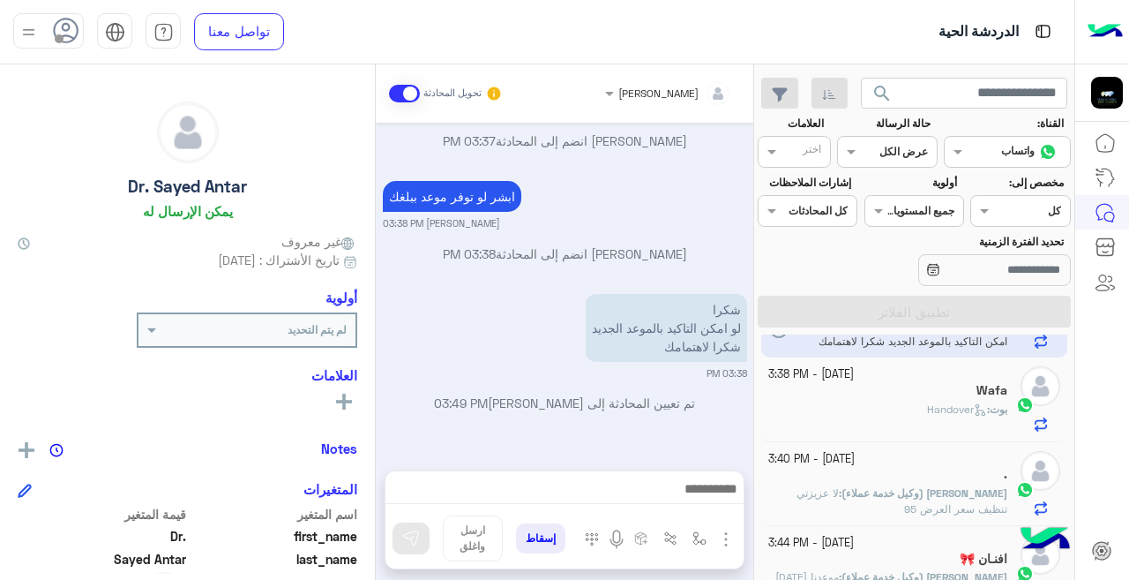
scroll to position [0, 0]
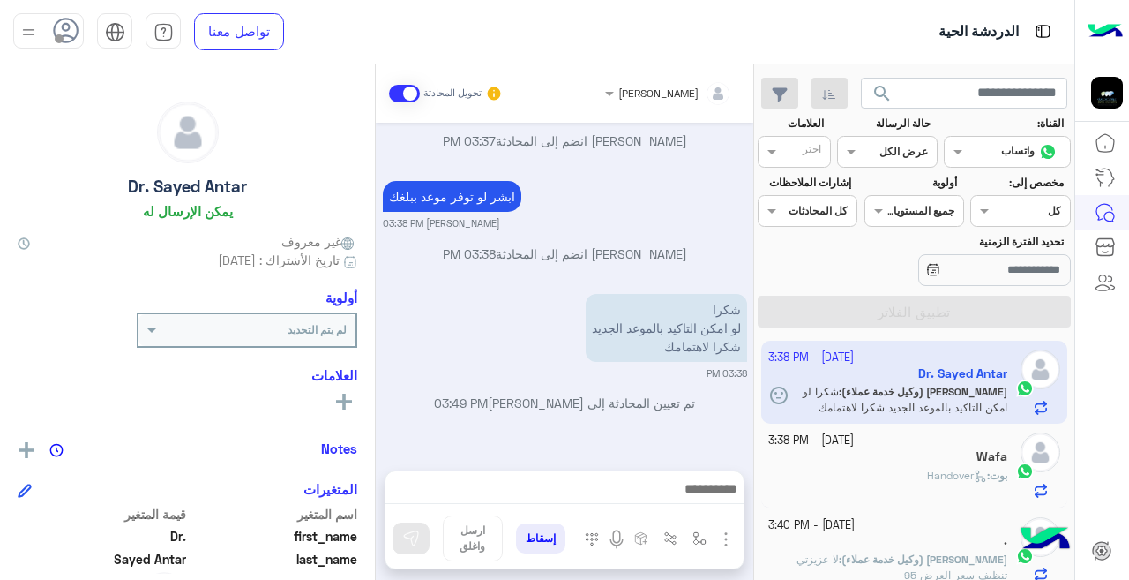
click at [899, 145] on input "text" at bounding box center [907, 150] width 41 height 16
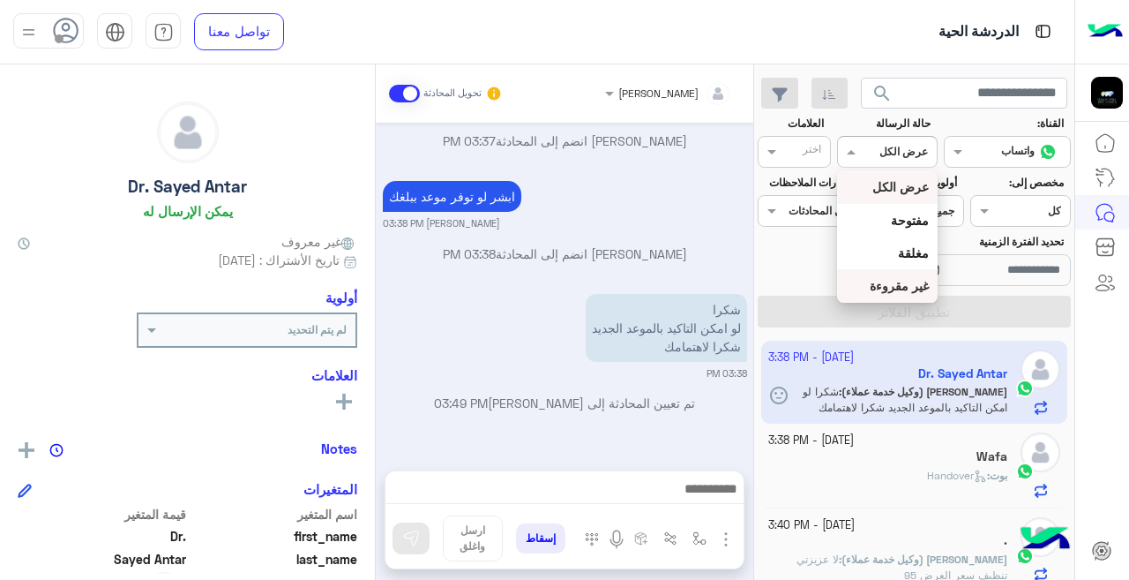
click at [910, 277] on div "غير مقروءة" at bounding box center [887, 285] width 100 height 33
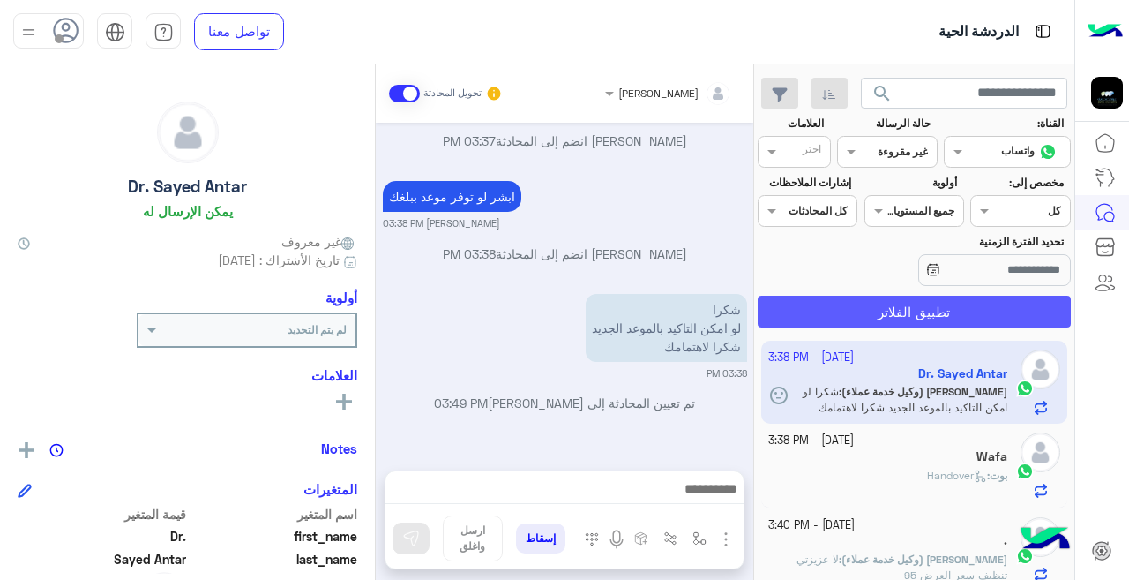
click at [854, 303] on button "تطبيق الفلاتر" at bounding box center [914, 311] width 313 height 32
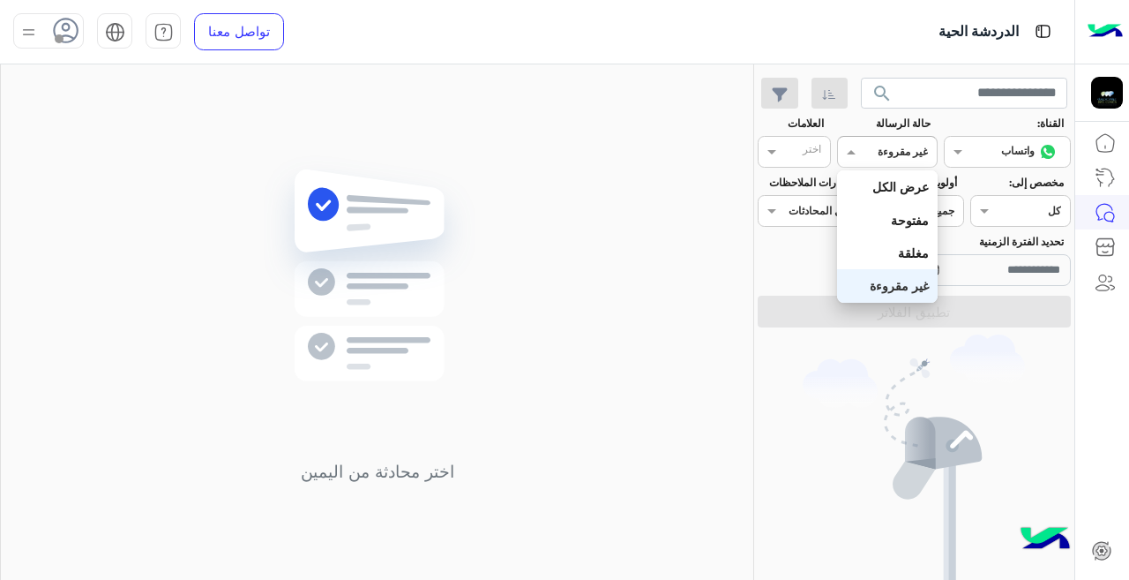
click at [901, 145] on input "text" at bounding box center [907, 150] width 41 height 16
click at [900, 213] on b "مفتوحة" at bounding box center [910, 220] width 38 height 15
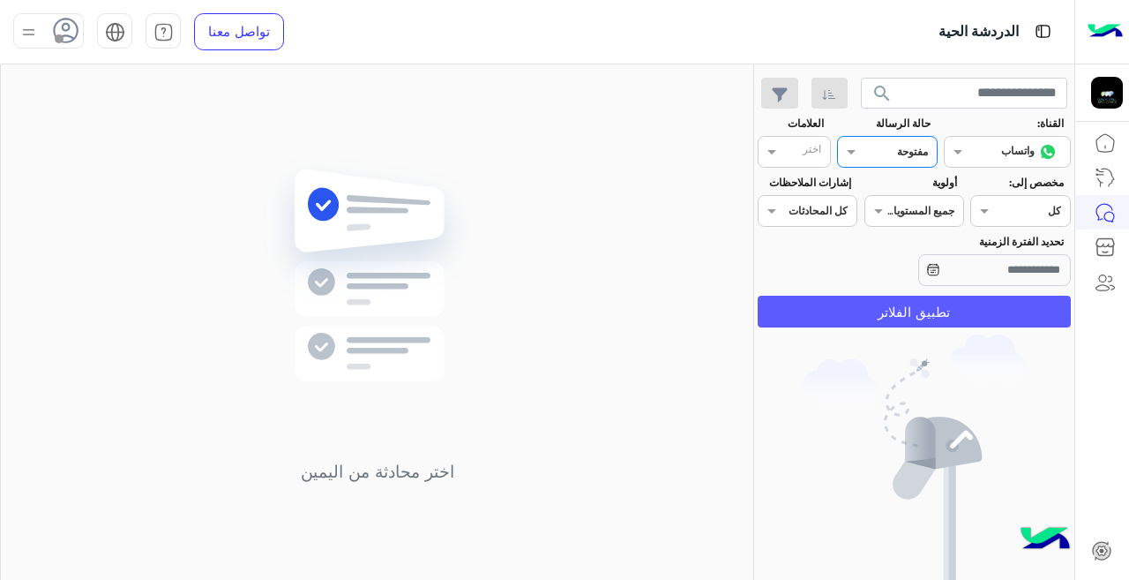
click at [877, 307] on button "تطبيق الفلاتر" at bounding box center [914, 311] width 313 height 32
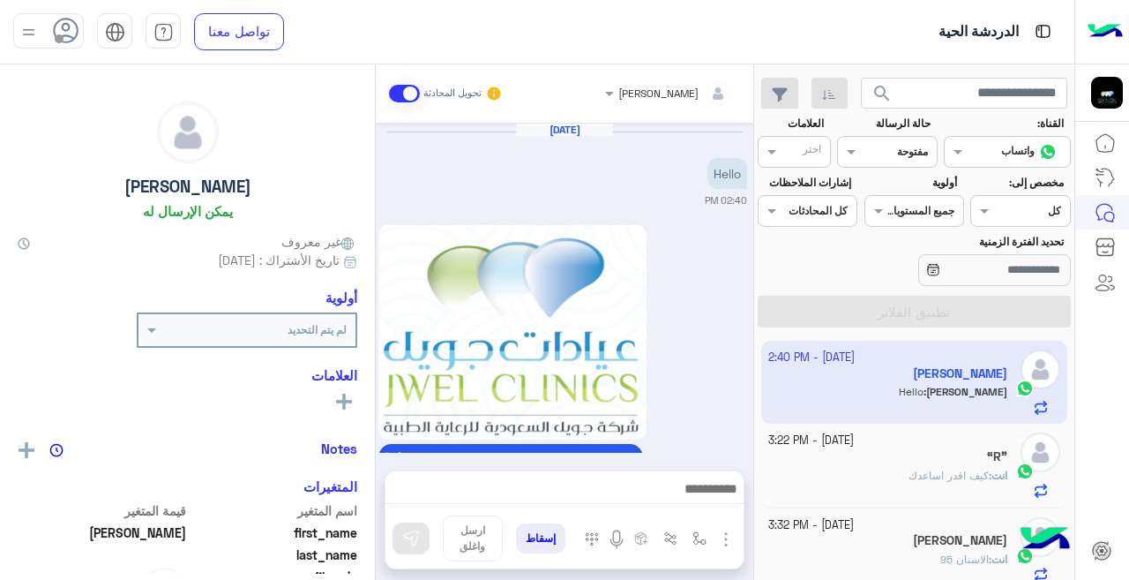
scroll to position [584, 0]
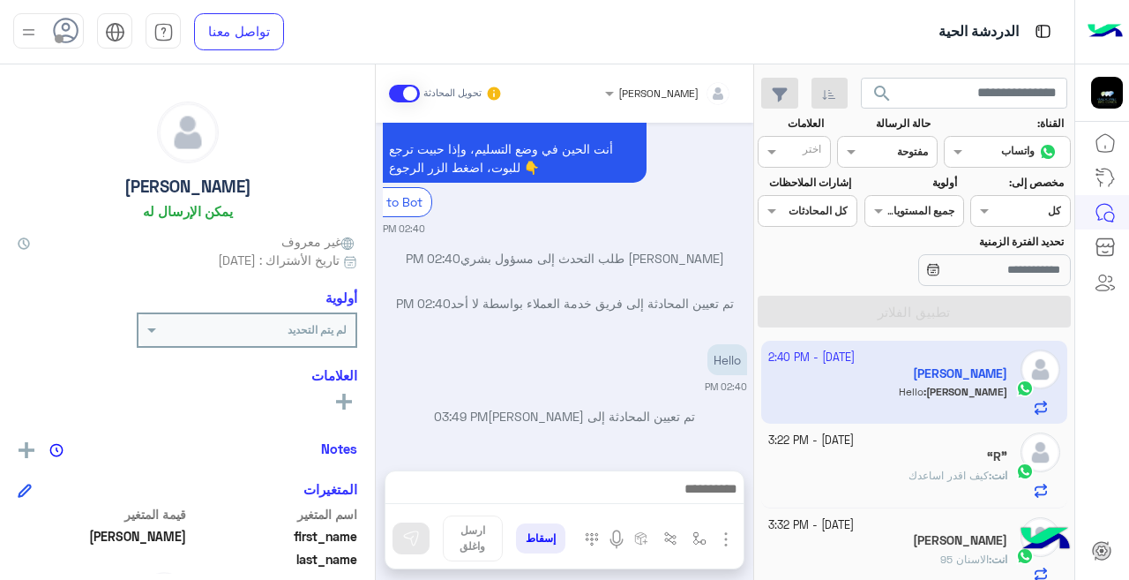
click at [809, 146] on input "text" at bounding box center [803, 154] width 36 height 16
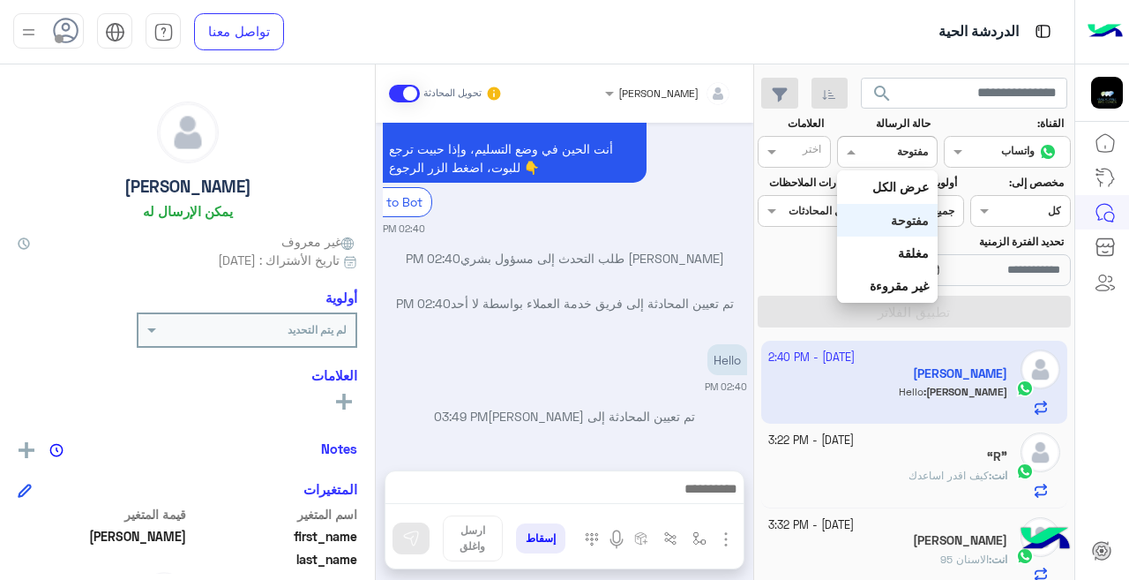
click at [913, 157] on input "text" at bounding box center [907, 150] width 41 height 16
click at [911, 185] on b "عرض الكل" at bounding box center [900, 186] width 56 height 15
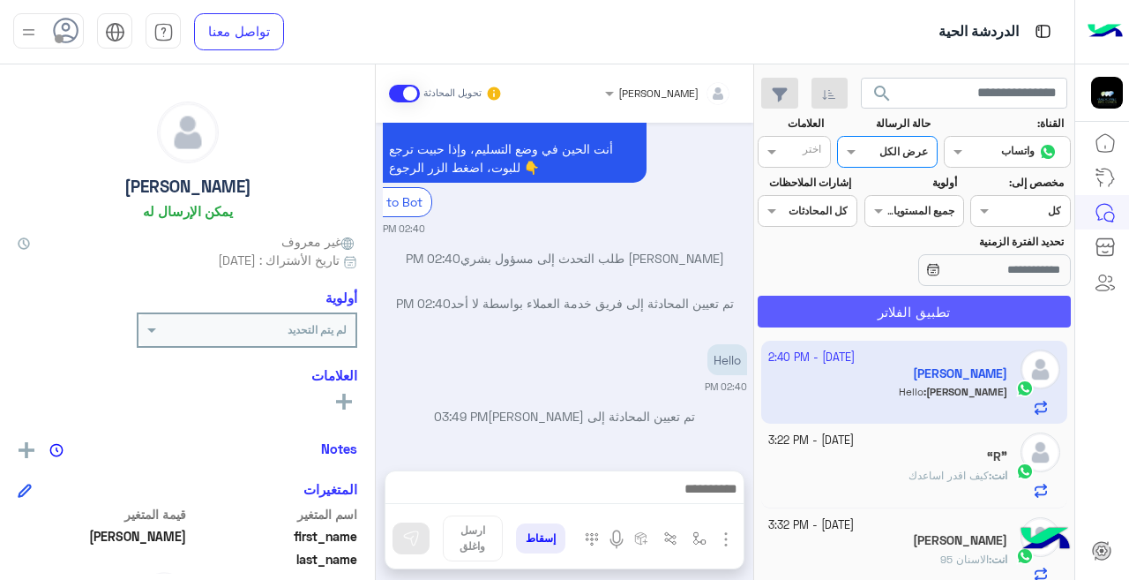
click at [910, 303] on button "تطبيق الفلاتر" at bounding box center [914, 311] width 313 height 32
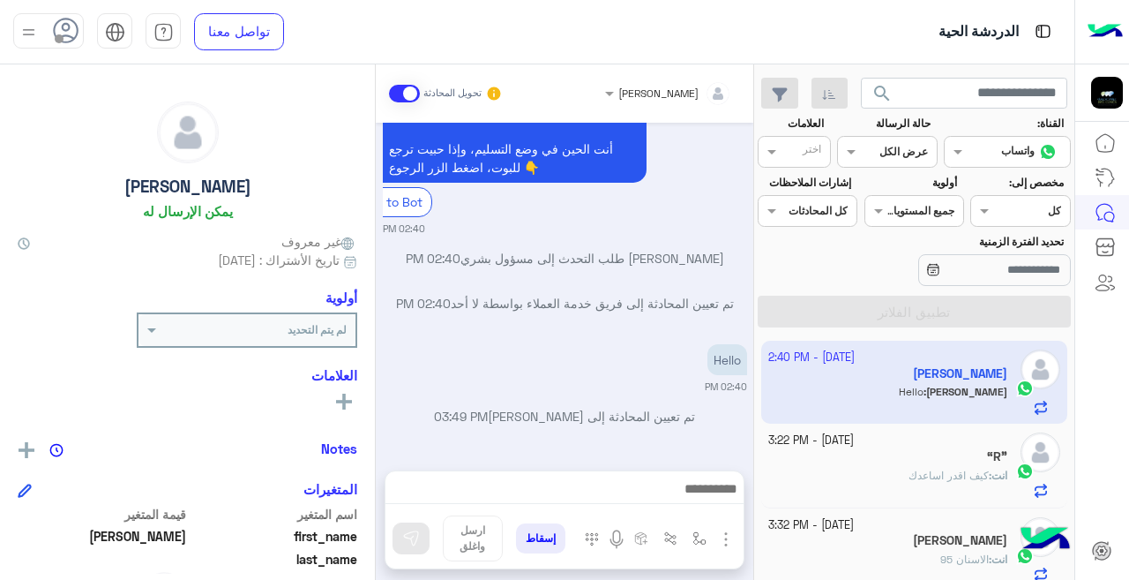
click at [649, 92] on input "text" at bounding box center [690, 91] width 82 height 16
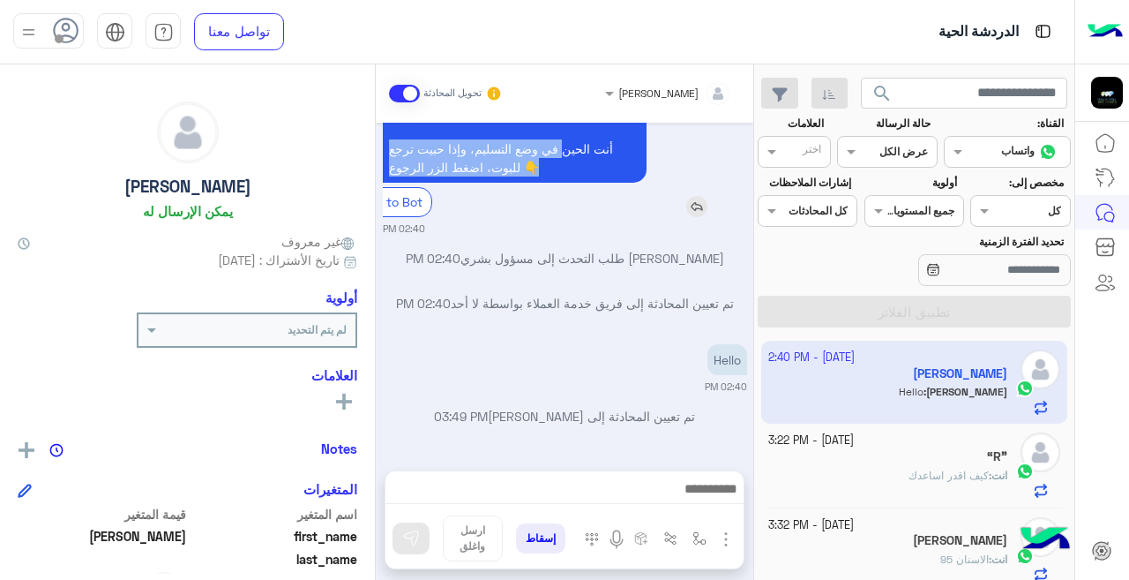
drag, startPoint x: 565, startPoint y: 142, endPoint x: 561, endPoint y: 163, distance: 21.6
click at [561, 163] on p "You're now on handover mode, click the button below to return to bot أنت الحين …" at bounding box center [515, 130] width 264 height 105
click at [597, 95] on span at bounding box center [607, 93] width 22 height 19
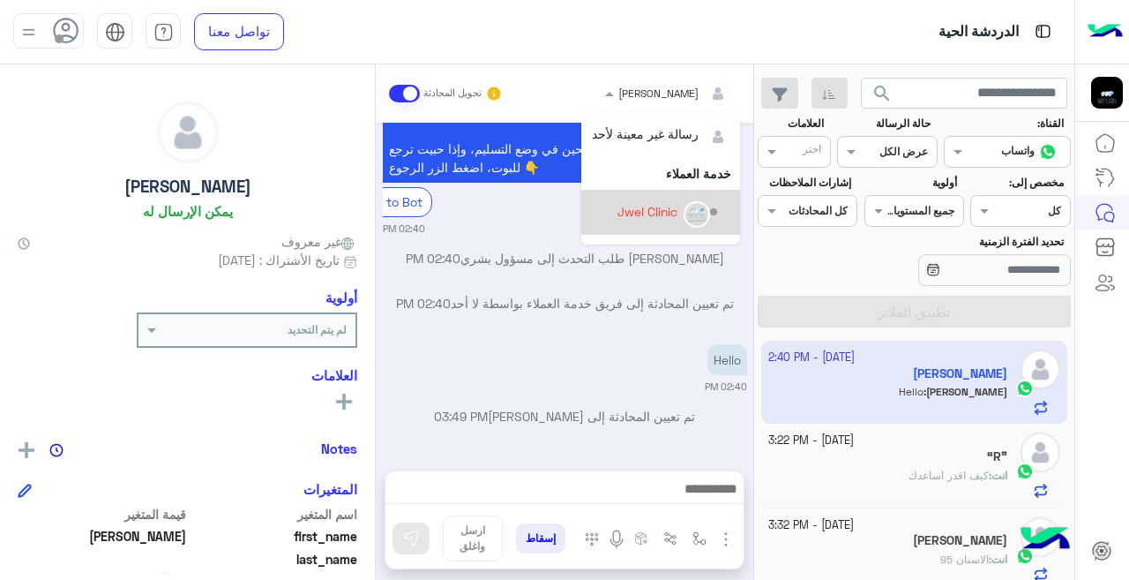
scroll to position [116, 0]
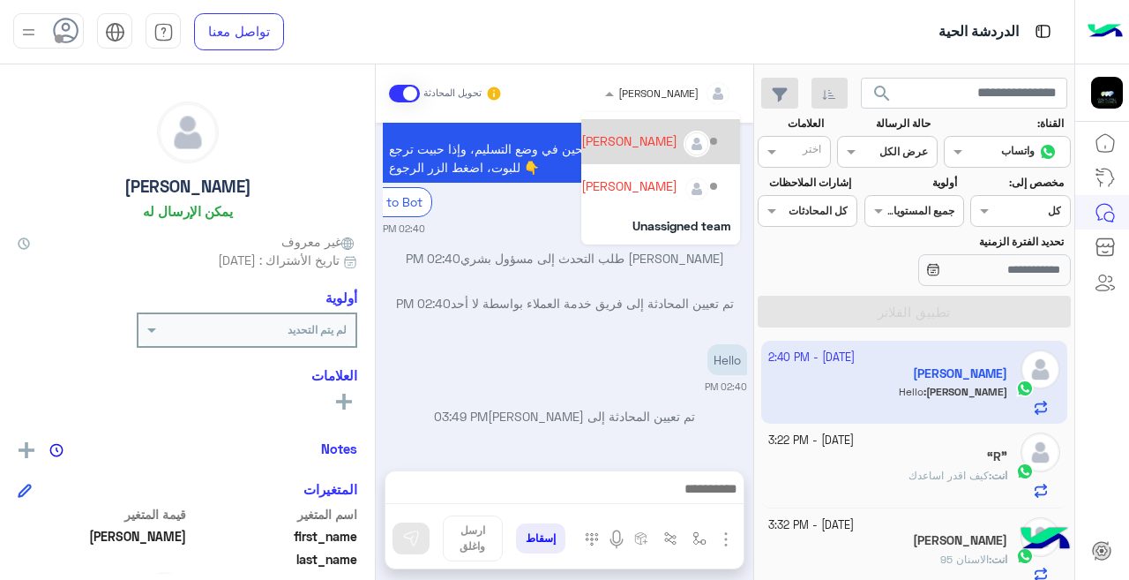
click at [632, 143] on div "[PERSON_NAME]" at bounding box center [629, 140] width 96 height 19
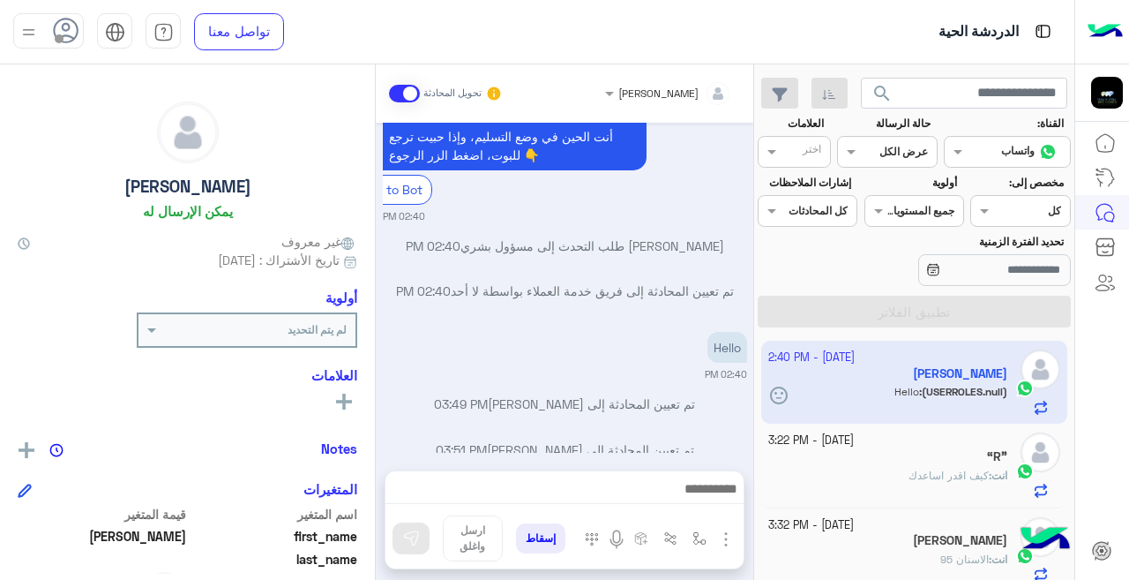
scroll to position [642, 0]
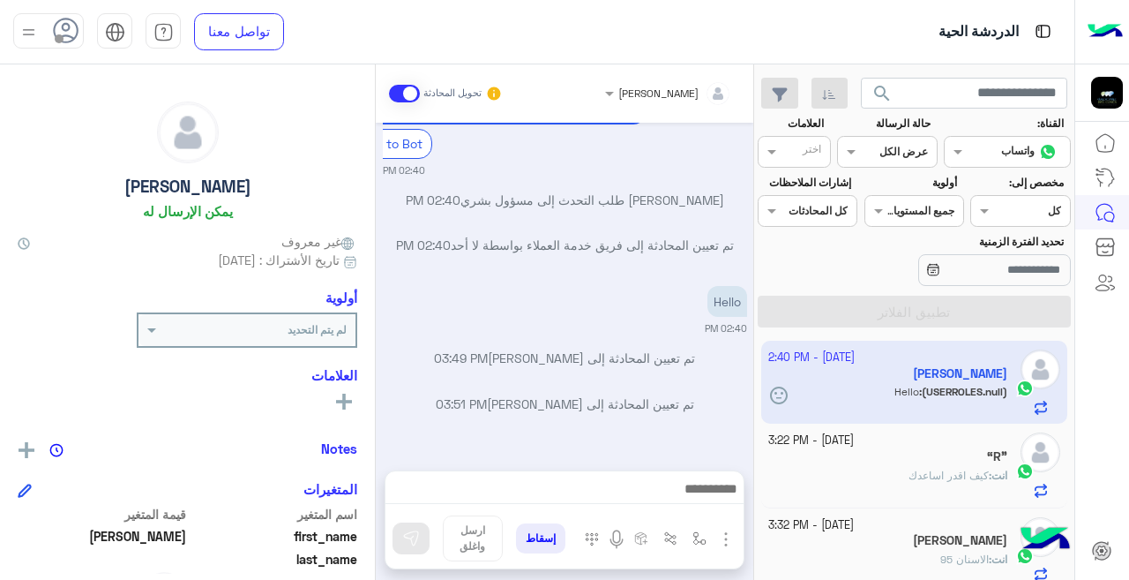
drag, startPoint x: 752, startPoint y: 401, endPoint x: 752, endPoint y: 414, distance: 12.4
click at [752, 414] on div "[DATE] Hello 02:40 PM أهلاً [PERSON_NAME] 👋 شكرًا لتواصلك مع عيادات [PERSON_NAM…" at bounding box center [565, 288] width 378 height 330
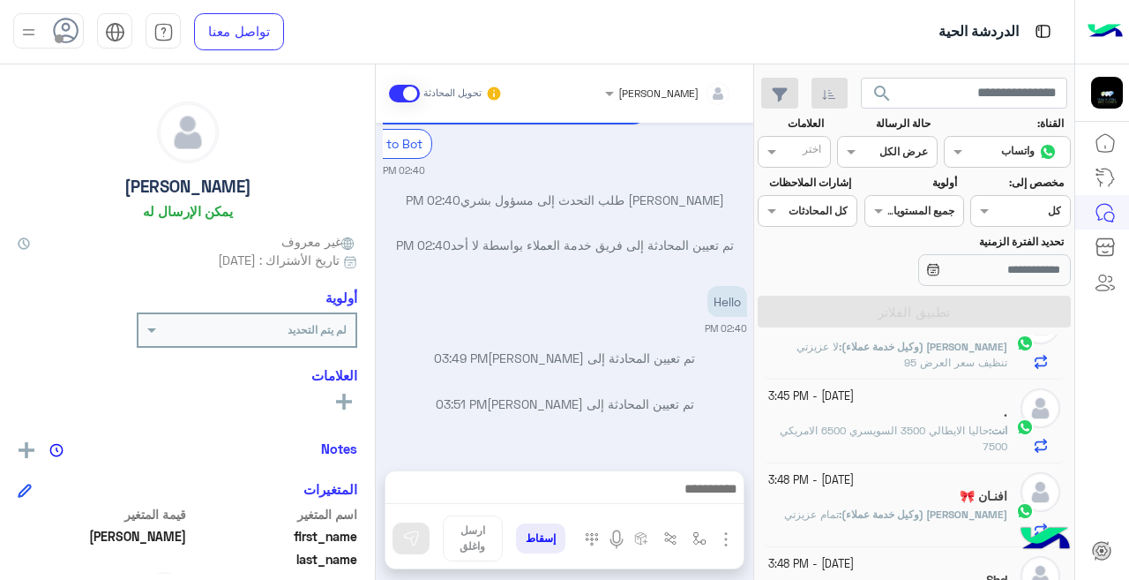
scroll to position [600, 0]
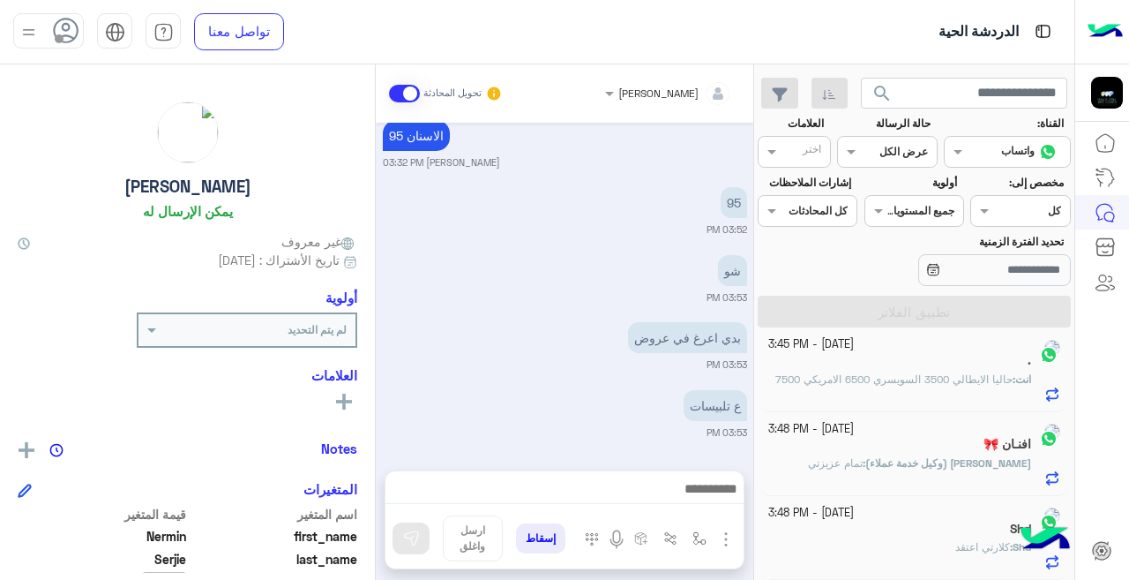
scroll to position [432, 0]
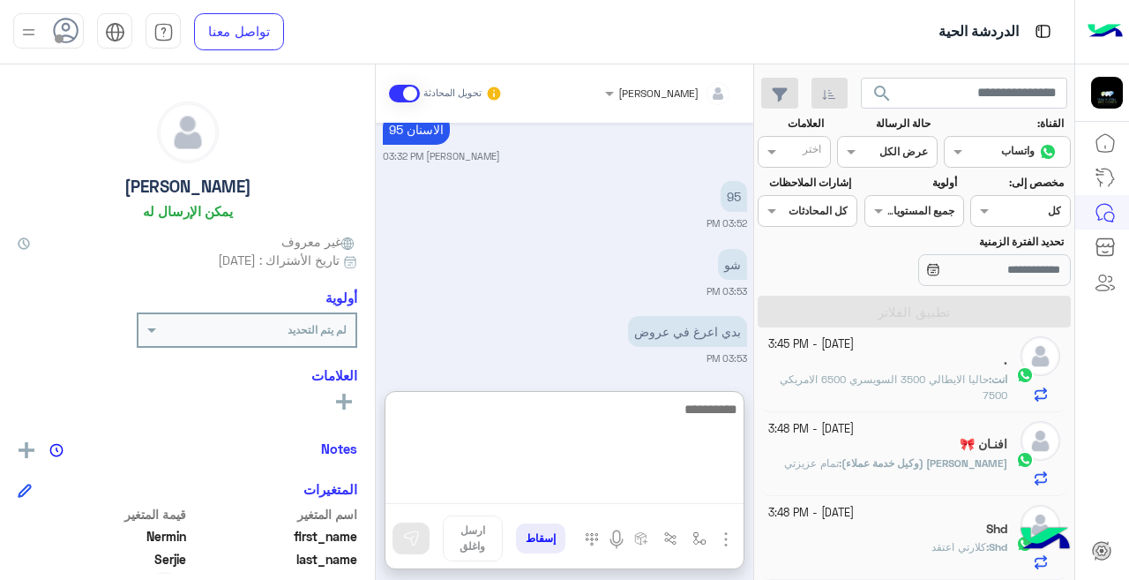
click at [617, 494] on textarea at bounding box center [564, 451] width 358 height 106
type textarea "*"
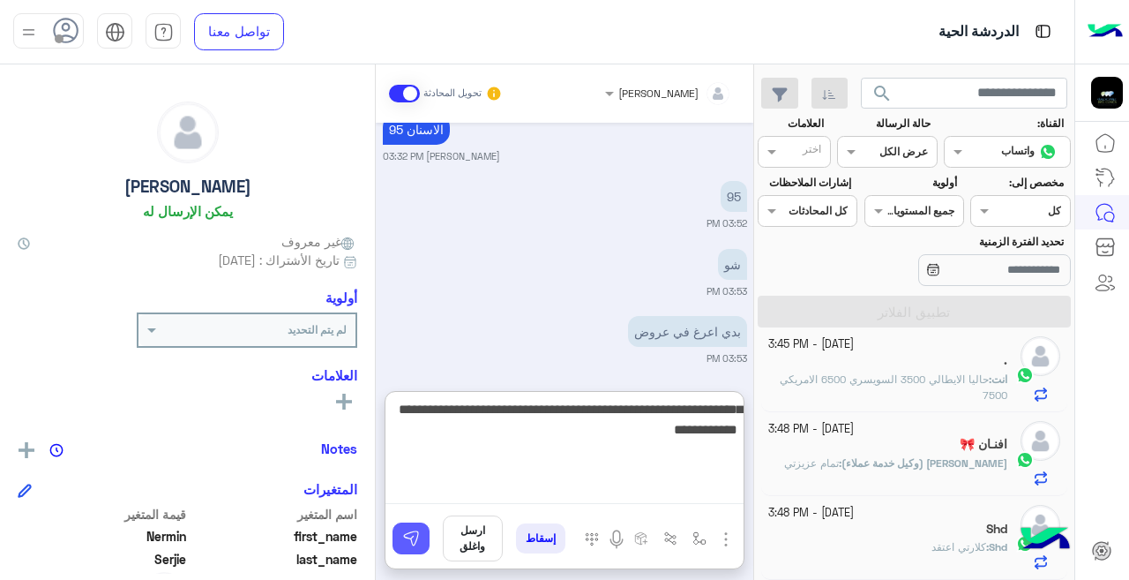
type textarea "**********"
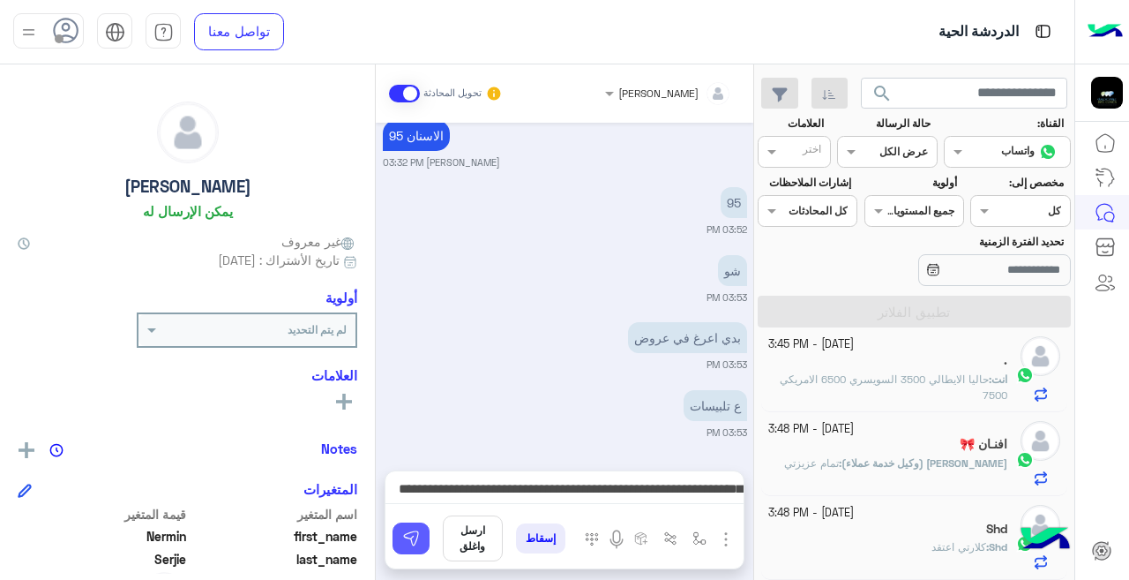
click at [411, 540] on img at bounding box center [411, 538] width 18 height 18
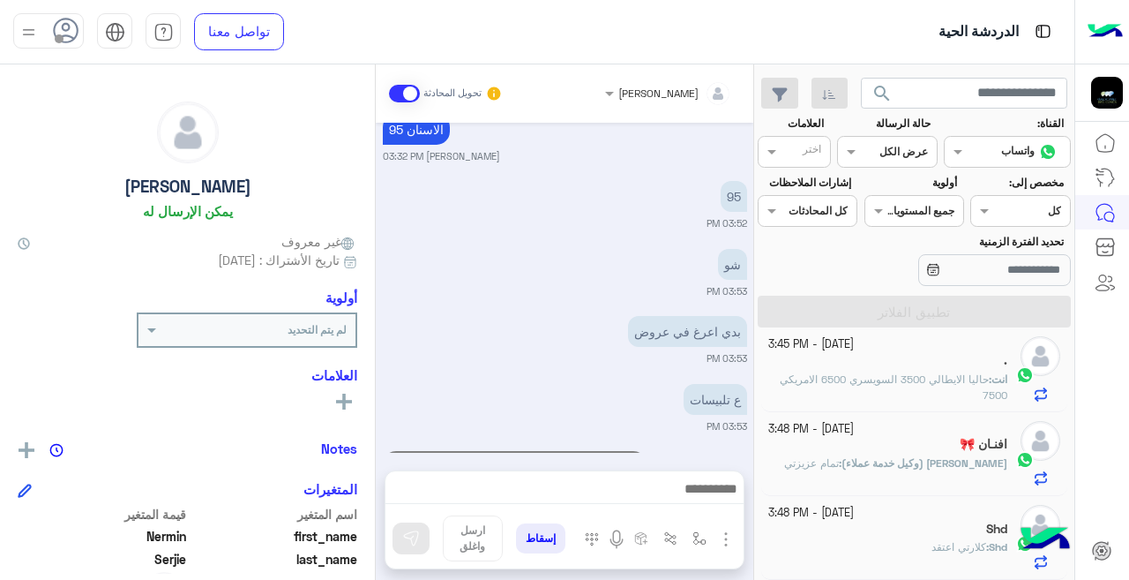
scroll to position [509, 0]
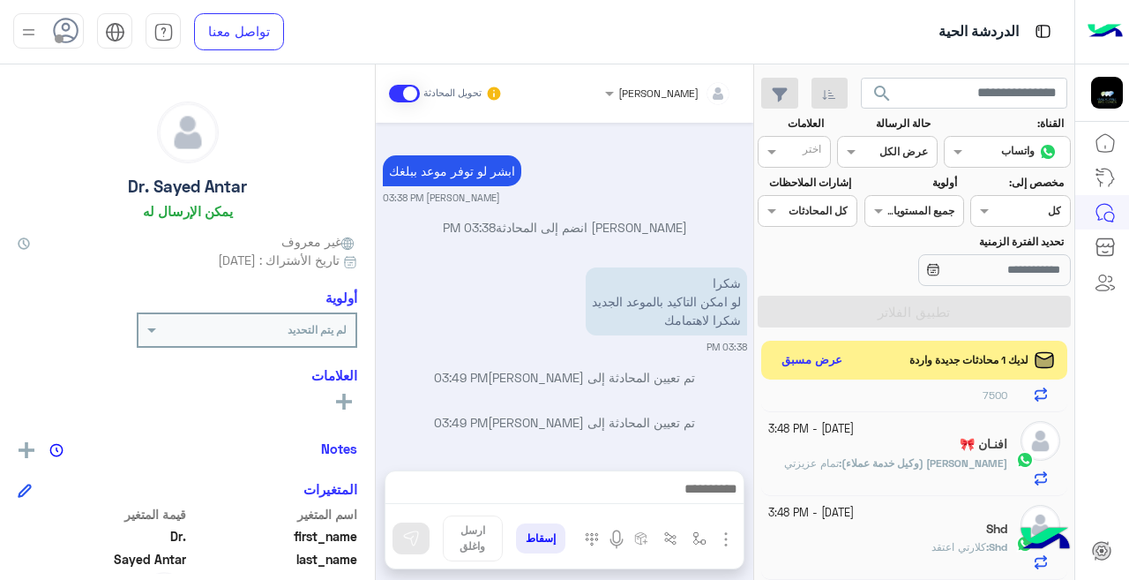
scroll to position [1504, 0]
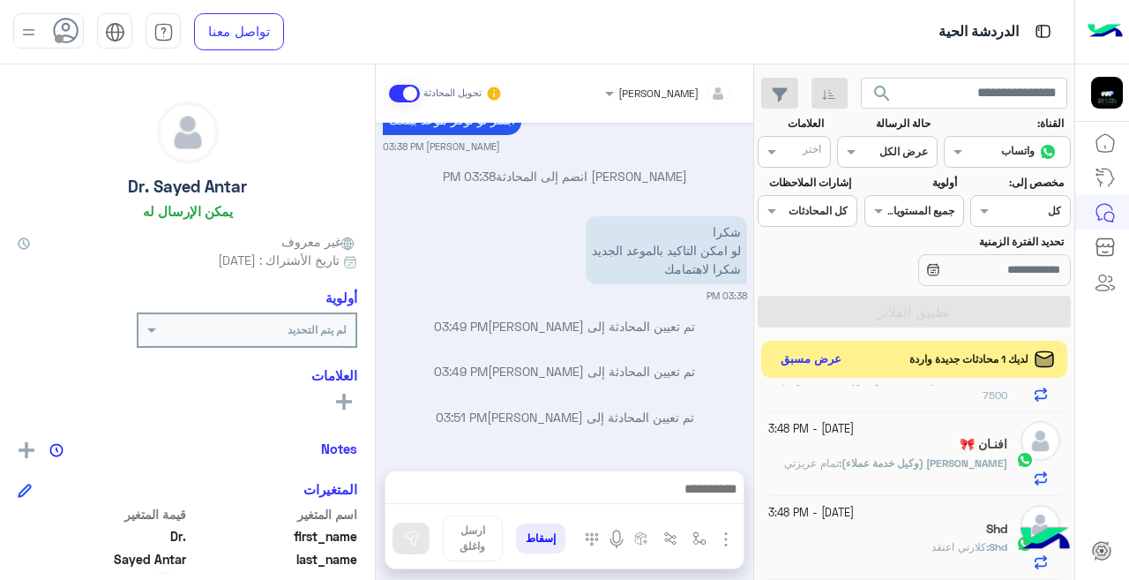
click at [776, 348] on button "عرض مسبق" at bounding box center [811, 360] width 74 height 24
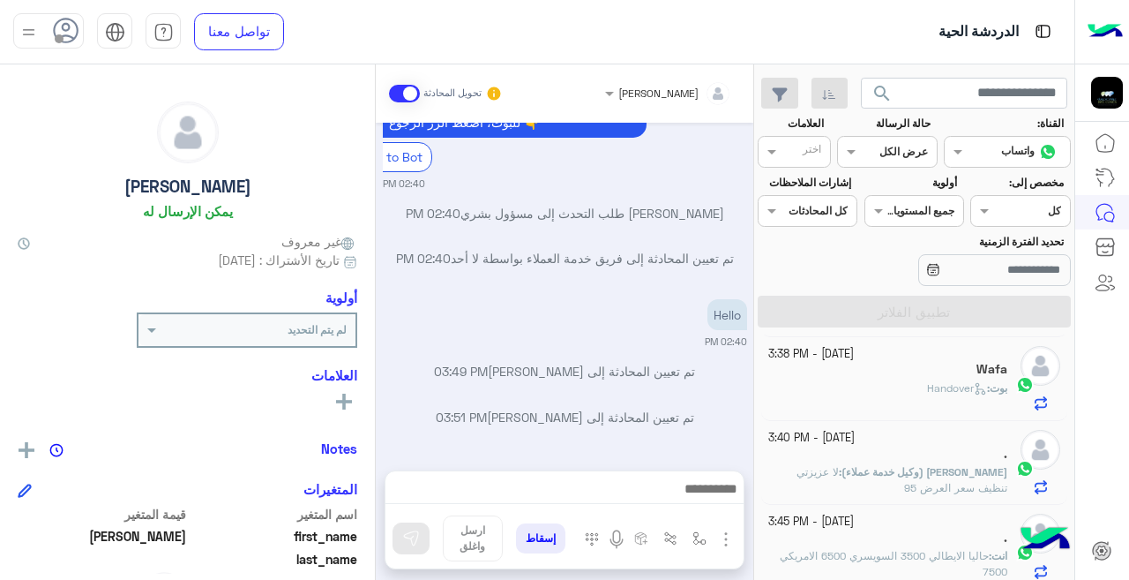
scroll to position [212, 0]
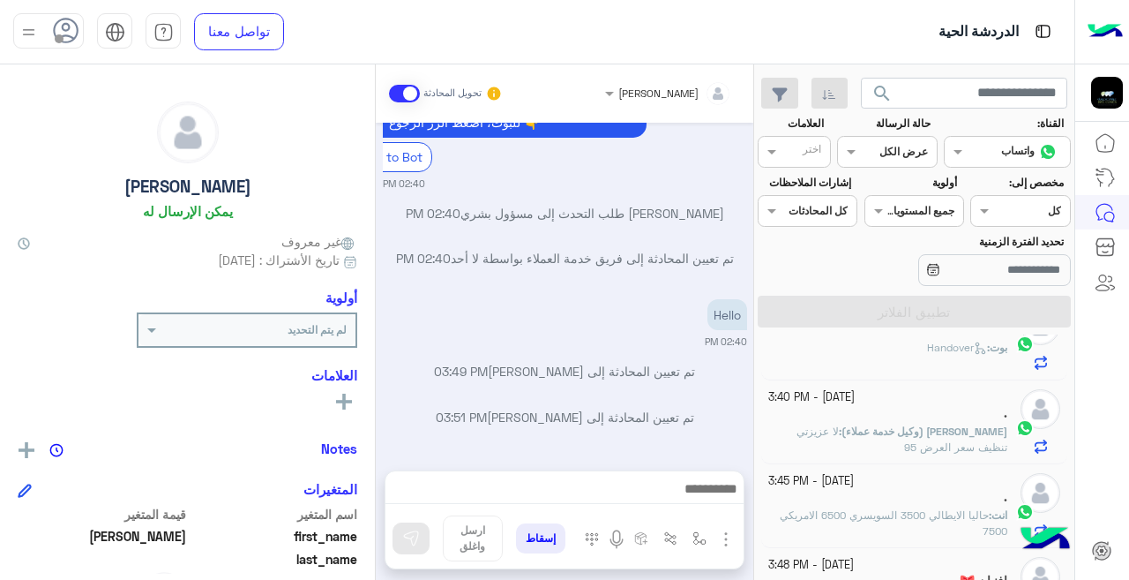
drag, startPoint x: 753, startPoint y: 430, endPoint x: 756, endPoint y: 478, distance: 47.7
click at [756, 478] on mat-drawer-container "search القناة: القناه واتساب حالة الرسالة القناه عرض الكل العلامات اختر مخصص إل…" at bounding box center [537, 325] width 1074 height 522
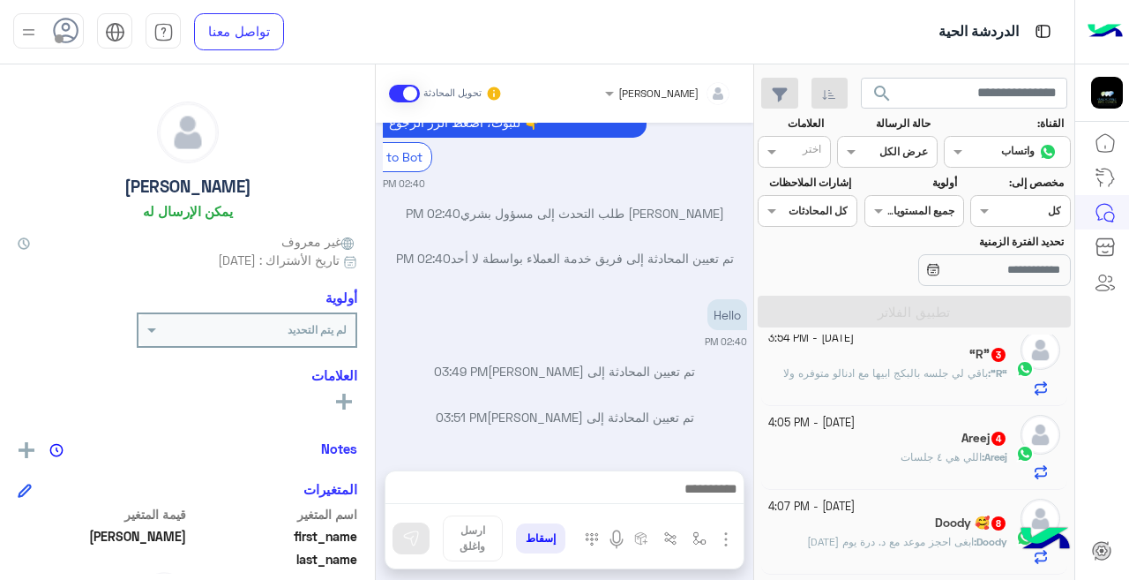
scroll to position [708, 0]
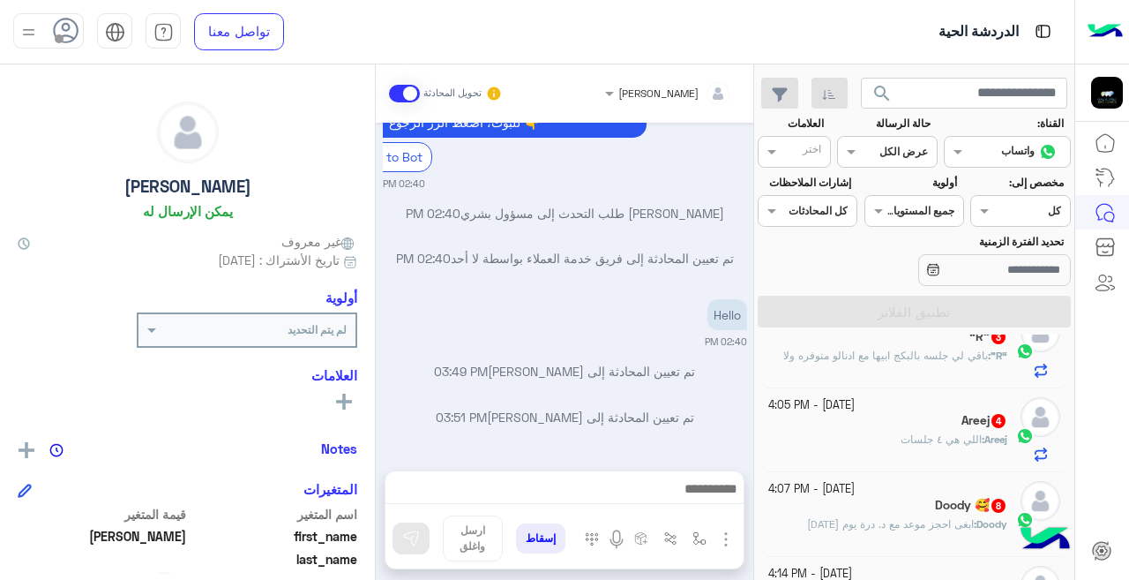
click at [854, 446] on div "Areej : اللي هي ٤ جلسات" at bounding box center [888, 446] width 240 height 31
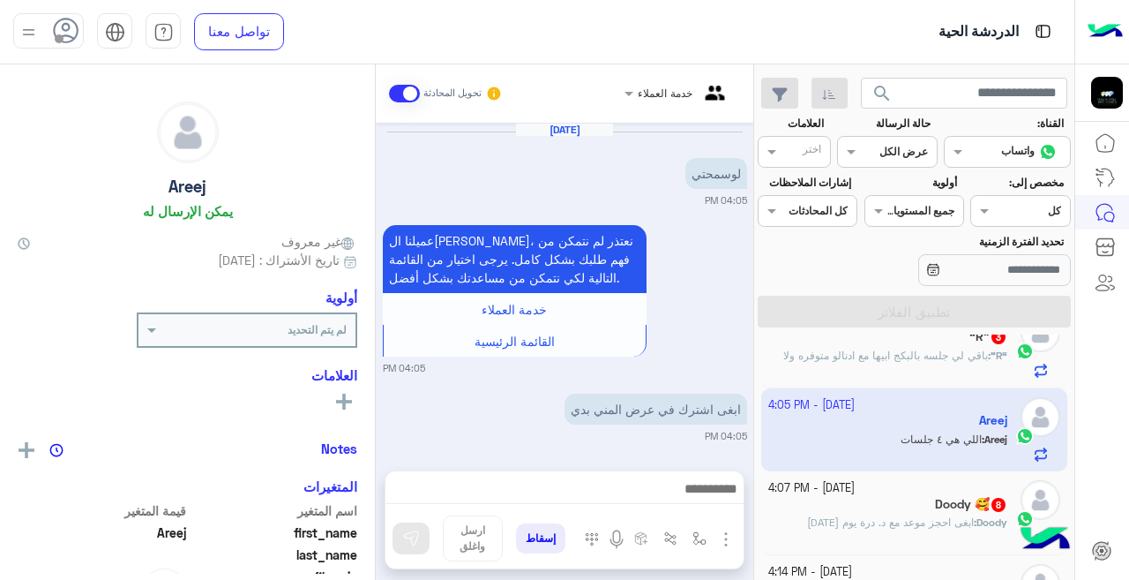
scroll to position [580, 0]
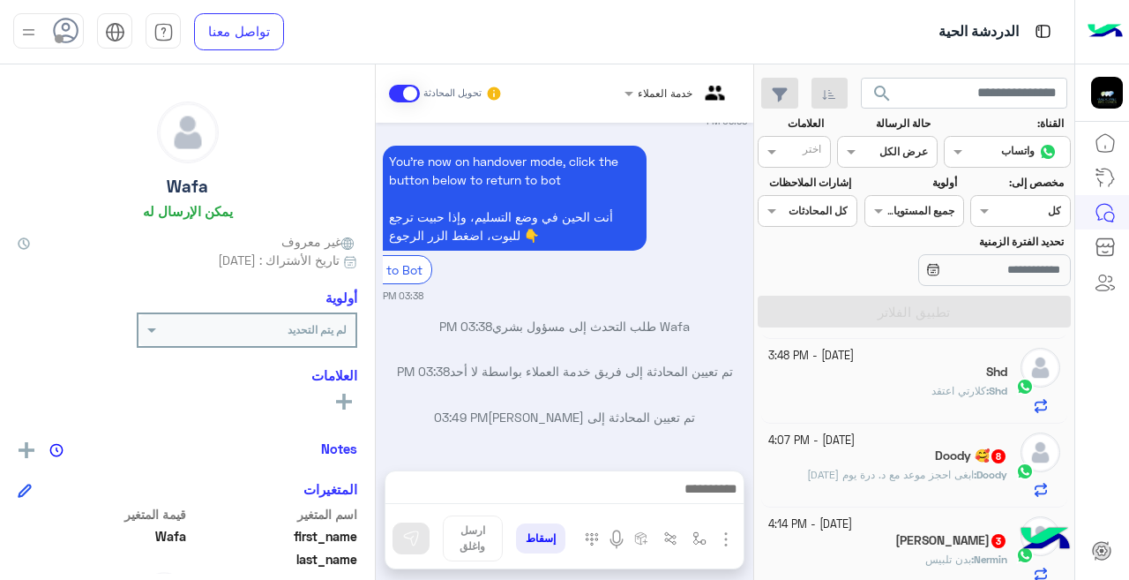
scroll to position [432, 0]
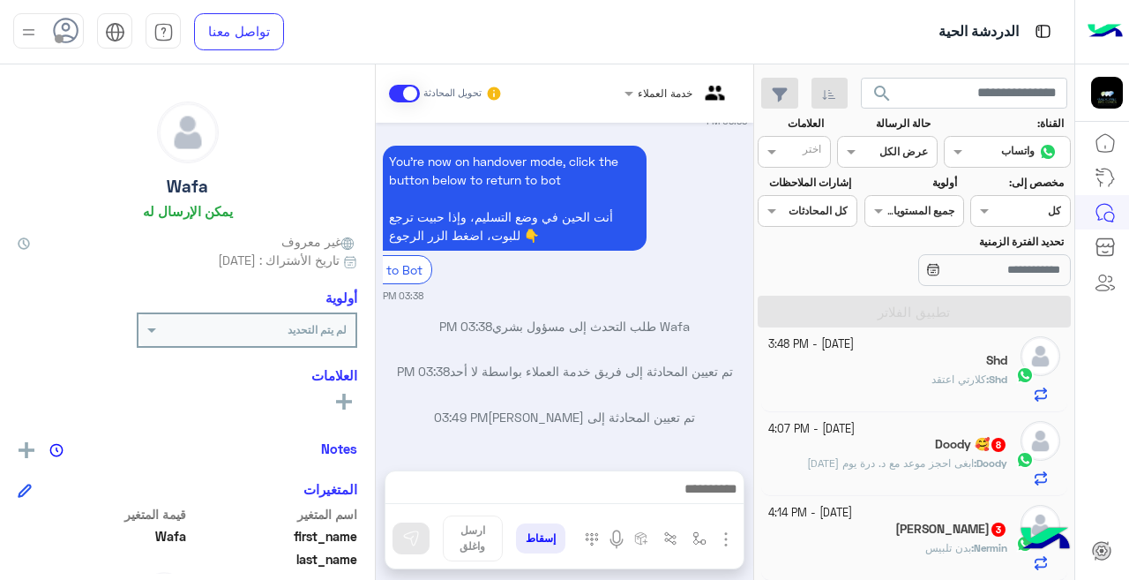
click at [880, 471] on p "Doody : ابغى احجز موعد مع د. درة يوم [DATE]" at bounding box center [907, 463] width 200 height 16
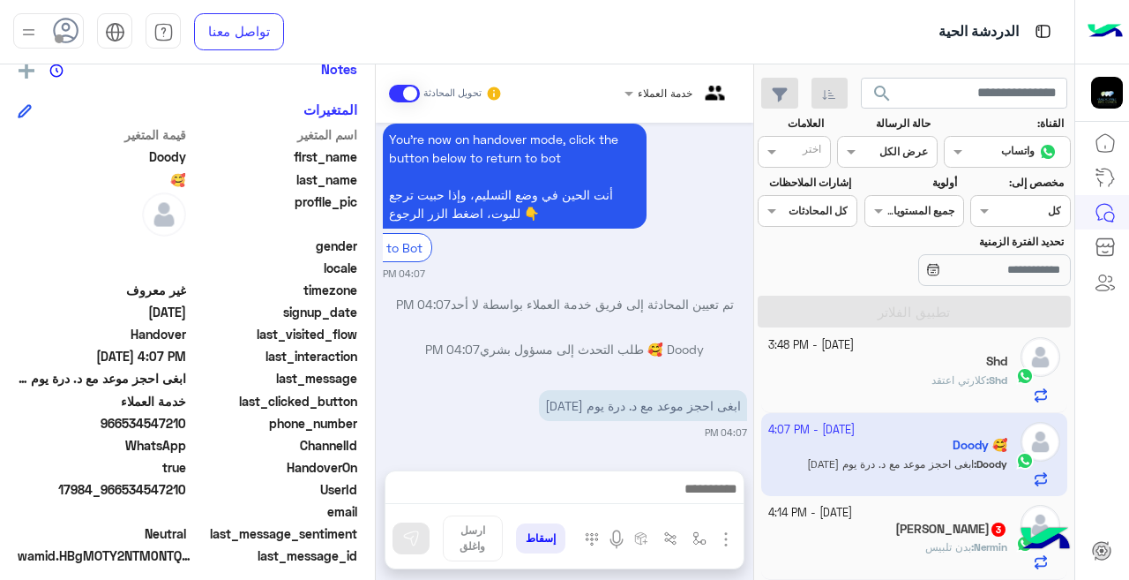
scroll to position [382, 0]
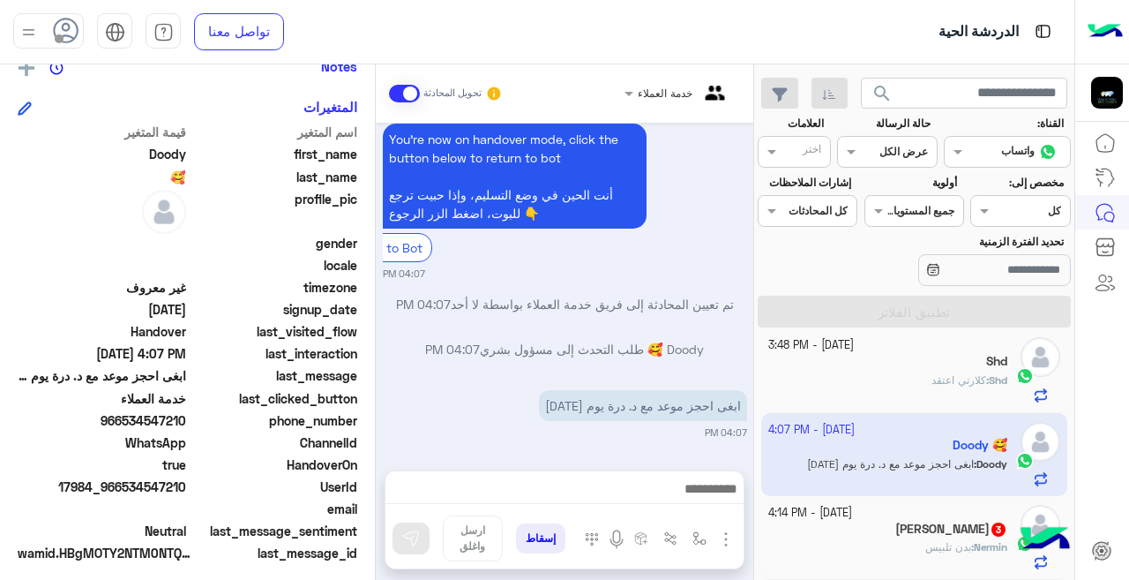
drag, startPoint x: 126, startPoint y: 421, endPoint x: 188, endPoint y: 421, distance: 61.7
click at [186, 421] on span "966534547210" at bounding box center [102, 420] width 168 height 19
drag, startPoint x: 165, startPoint y: 409, endPoint x: 131, endPoint y: 418, distance: 34.7
click at [131, 418] on span "966534547210" at bounding box center [102, 420] width 168 height 19
drag, startPoint x: 128, startPoint y: 418, endPoint x: 187, endPoint y: 417, distance: 59.1
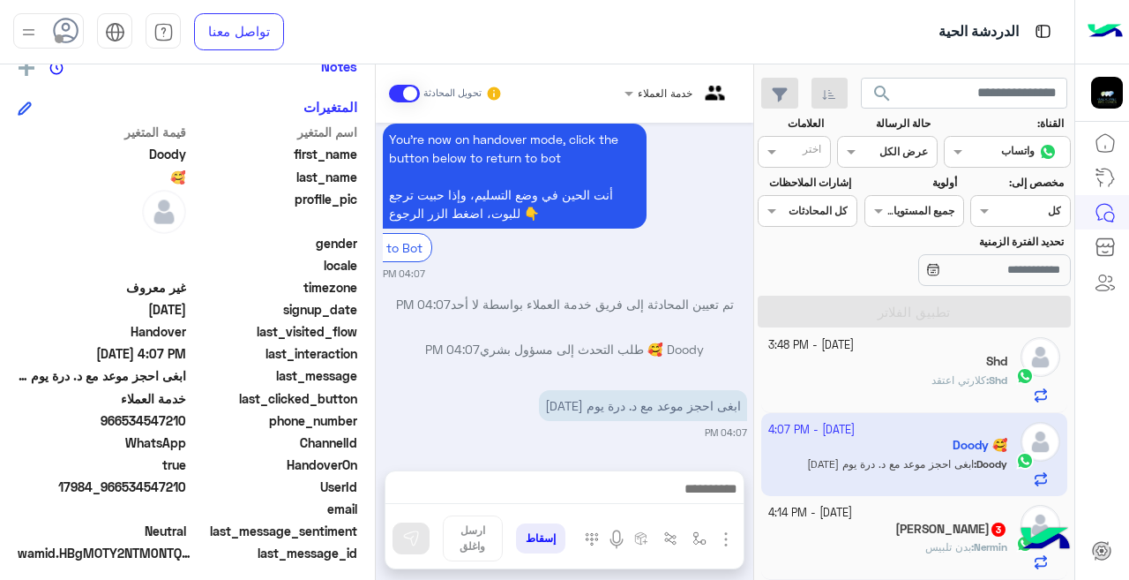
click at [186, 417] on span "966534547210" at bounding box center [102, 420] width 168 height 19
copy span "534547210"
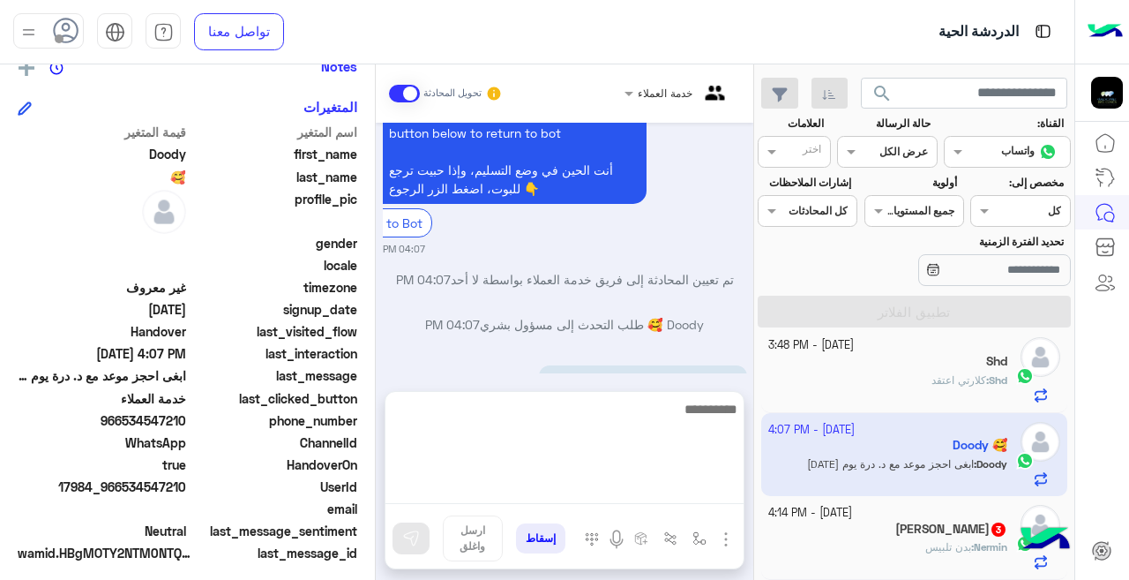
click at [572, 488] on textarea at bounding box center [564, 451] width 358 height 106
type textarea "**********"
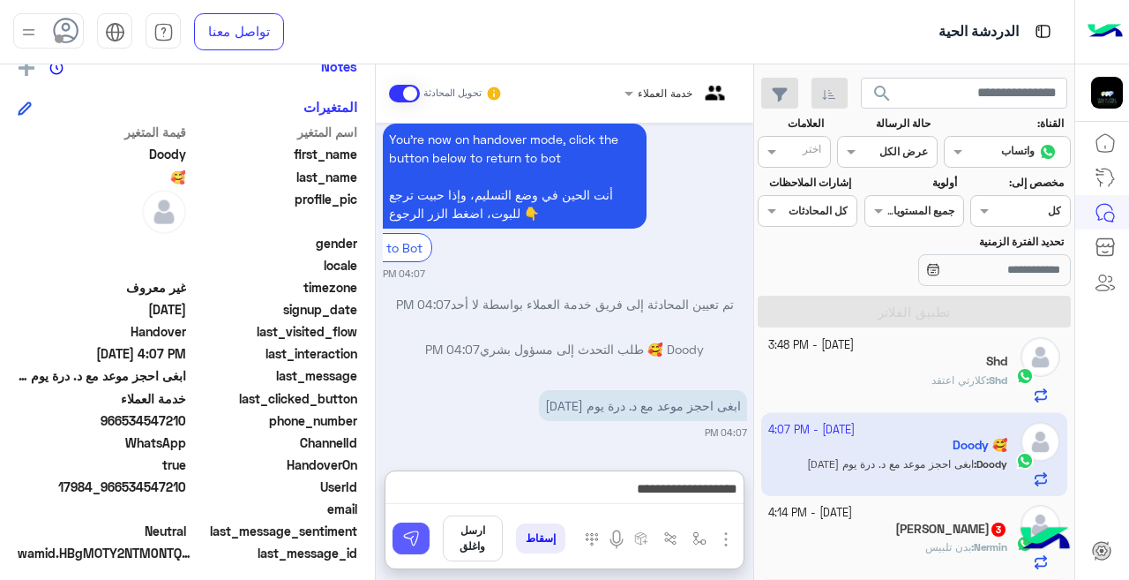
click at [408, 528] on button at bounding box center [411, 538] width 37 height 32
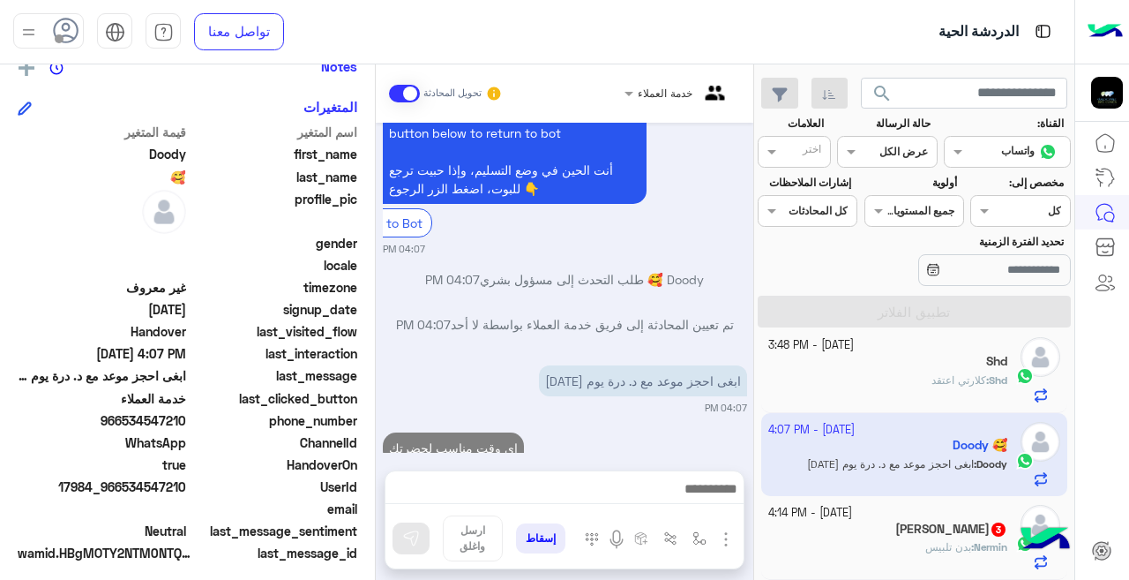
scroll to position [736, 0]
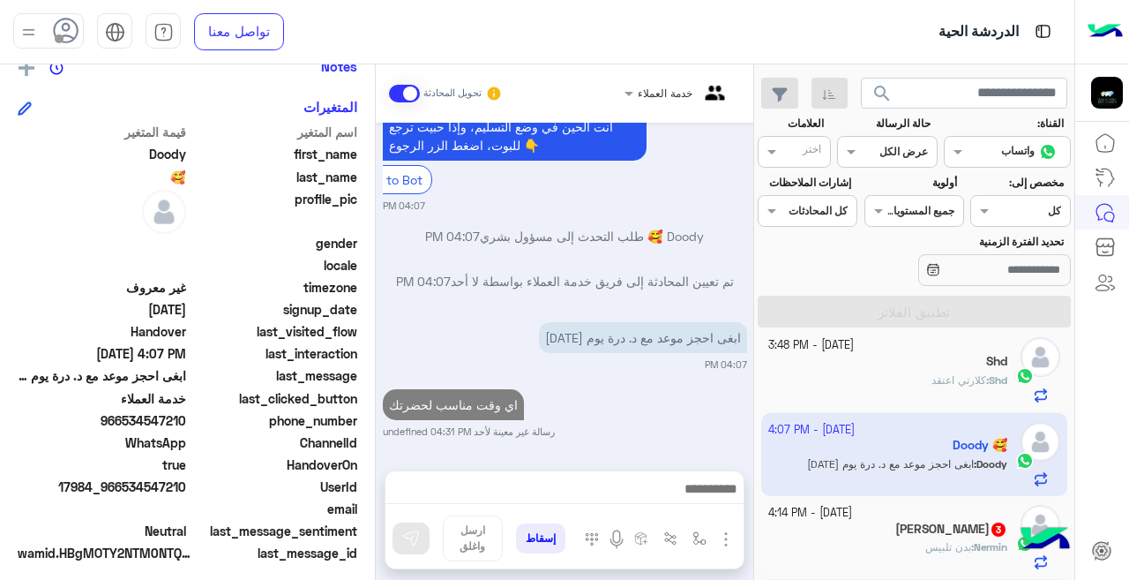
click at [869, 537] on div "Nermin Serjie 3" at bounding box center [888, 530] width 240 height 19
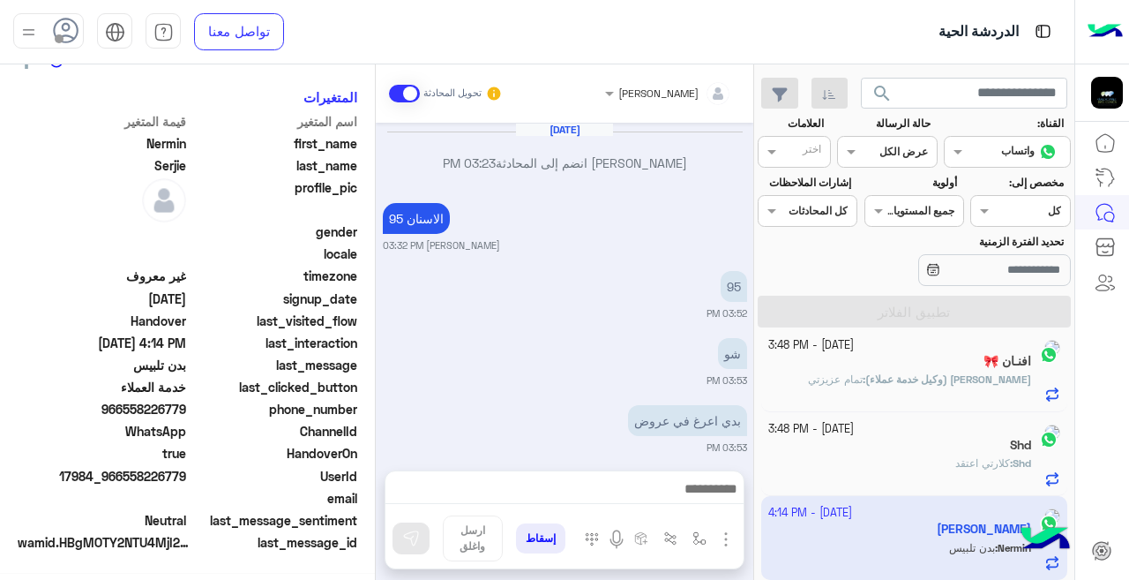
scroll to position [265, 0]
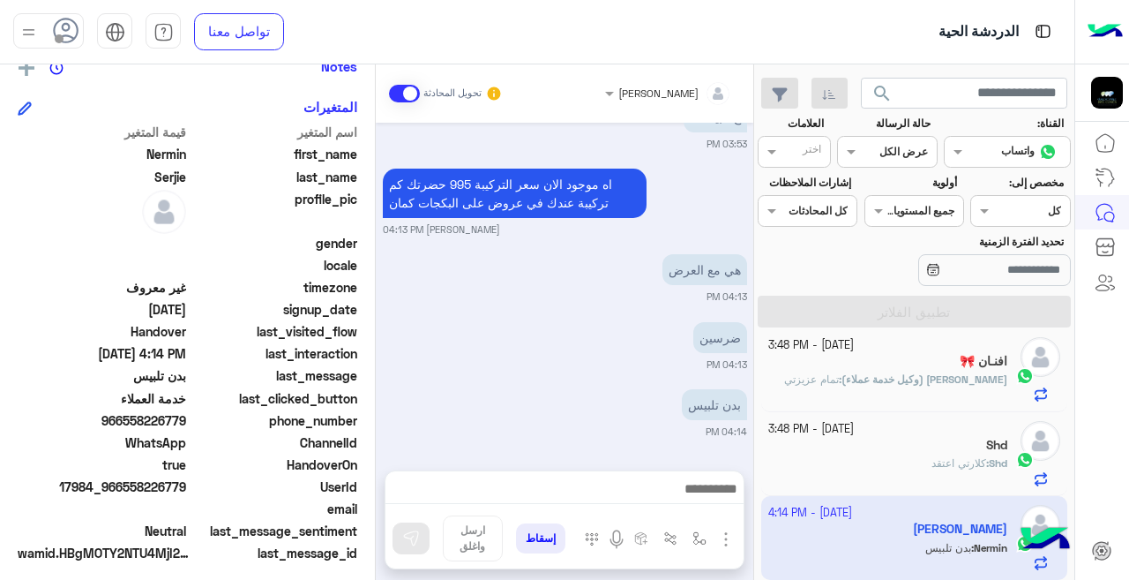
drag, startPoint x: 124, startPoint y: 420, endPoint x: 187, endPoint y: 419, distance: 62.6
click at [186, 419] on span "966558226779" at bounding box center [102, 420] width 168 height 19
copy span "558226779"
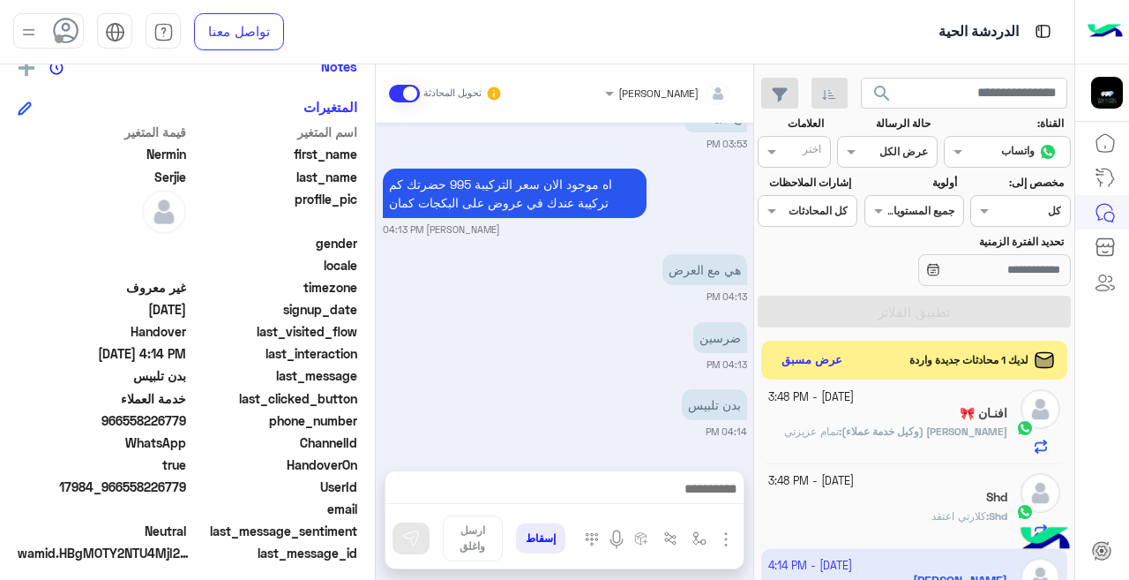
scroll to position [317, 0]
